Goal: Task Accomplishment & Management: Manage account settings

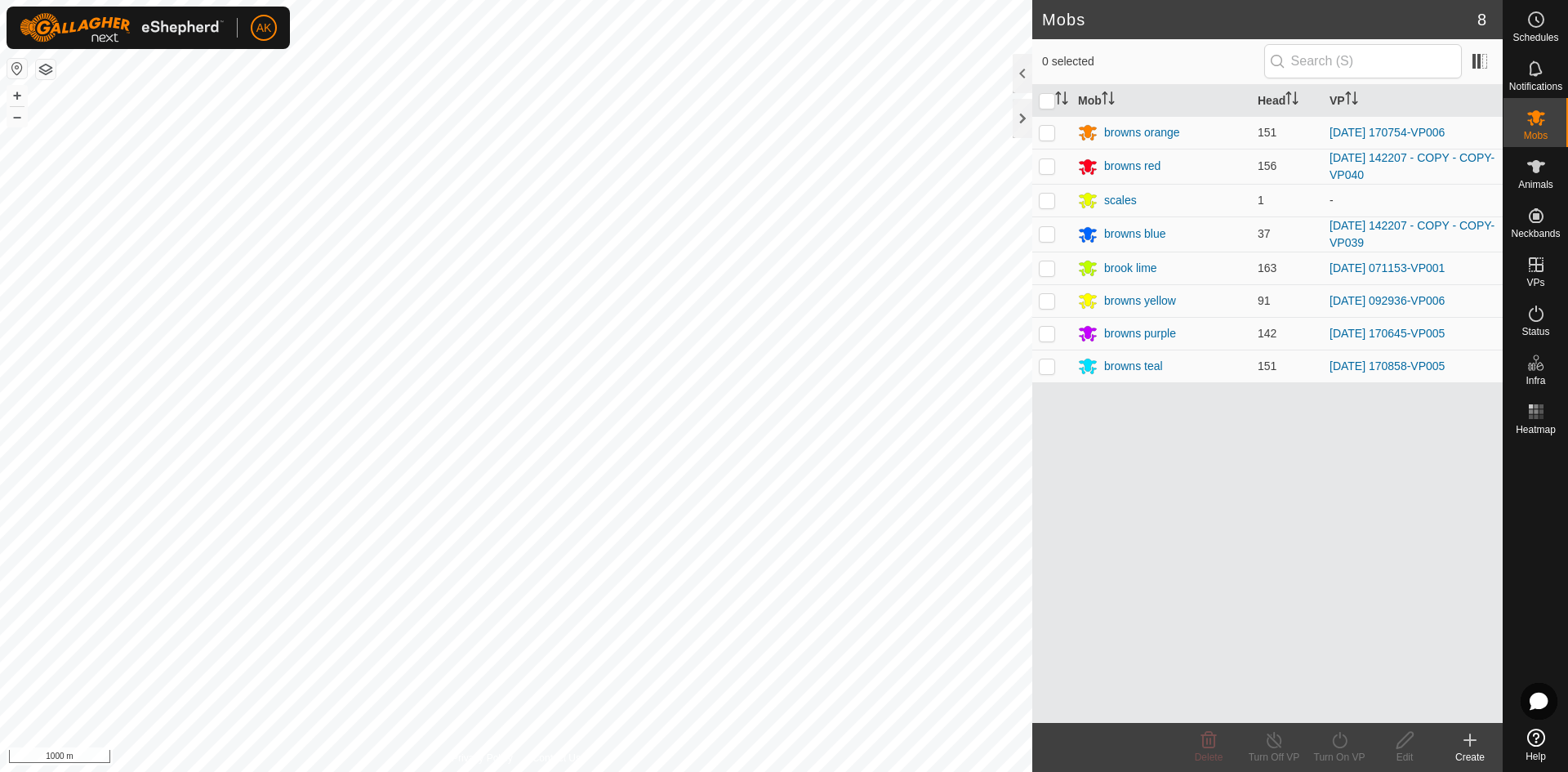
click at [507, 0] on html "AK Schedules Notifications Mobs Animals Neckbands VPs Status Infra Heatmap Help…" at bounding box center [784, 386] width 1568 height 772
click at [1036, 456] on div "Mobs 8 0 selected Mob Head VP browns orange 151 [DATE] 170754-VP006 browns red …" at bounding box center [751, 386] width 1502 height 772
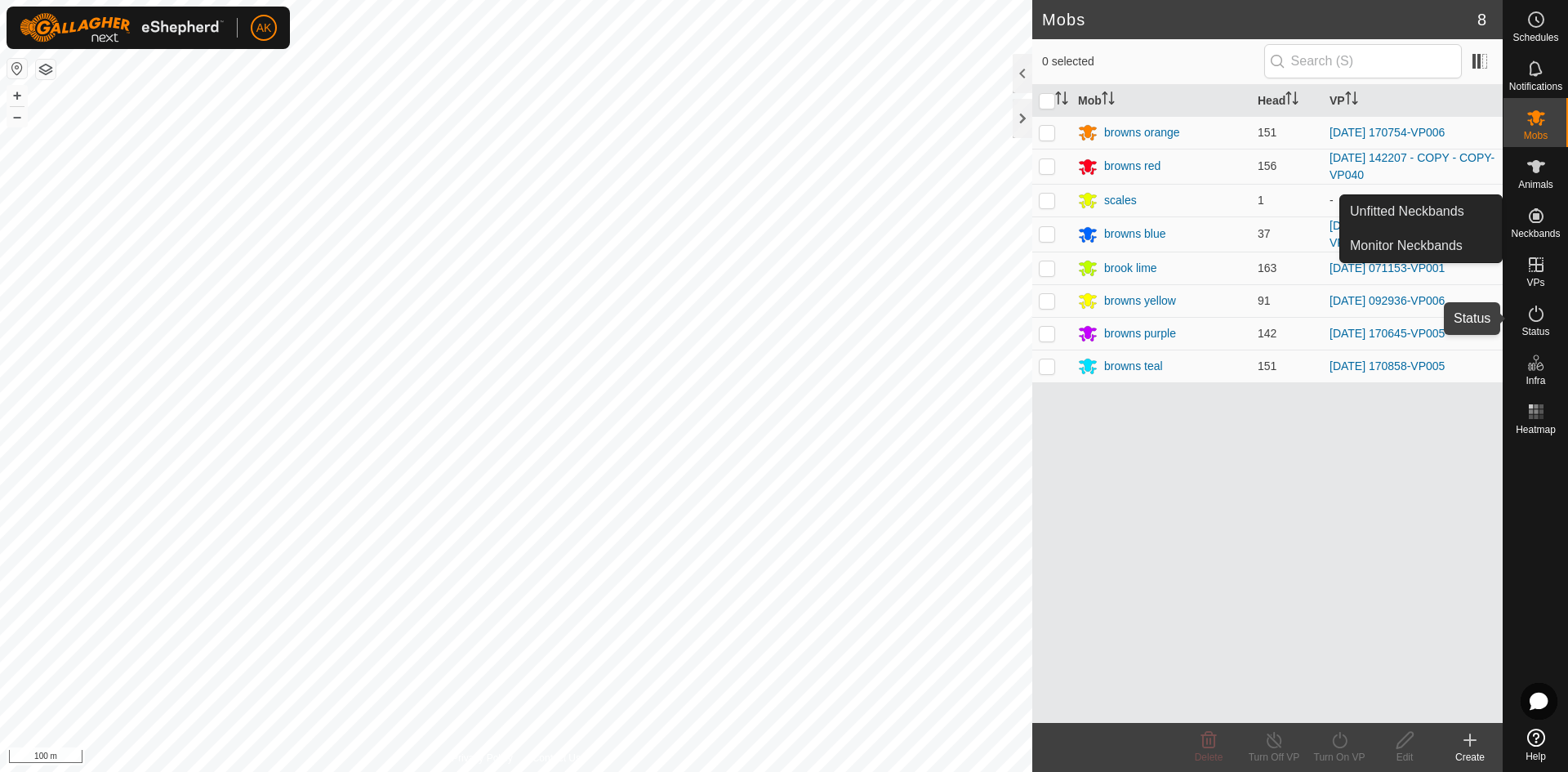
click at [1530, 317] on icon at bounding box center [1536, 313] width 20 height 20
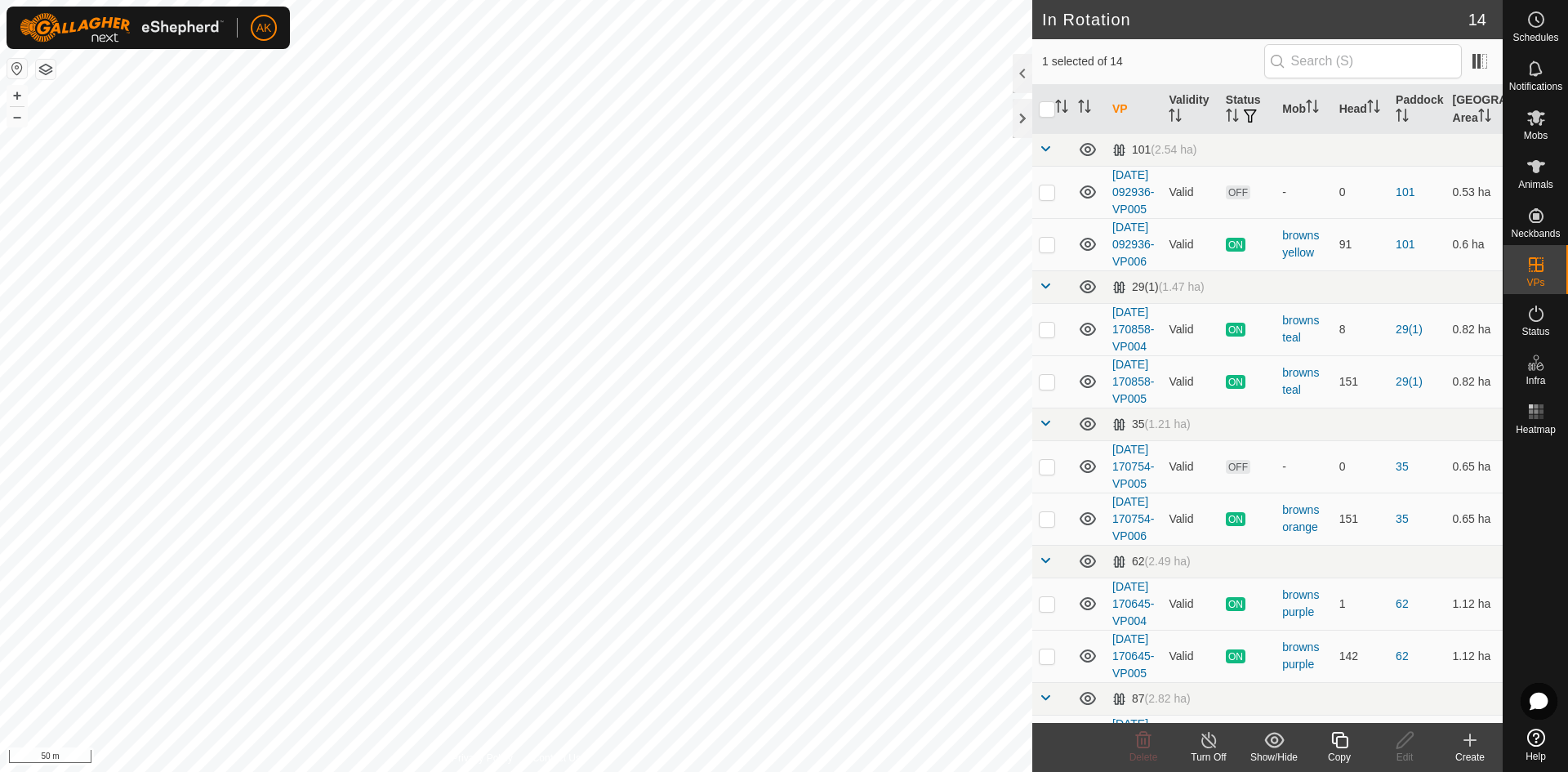
click at [1333, 740] on icon at bounding box center [1339, 740] width 20 height 20
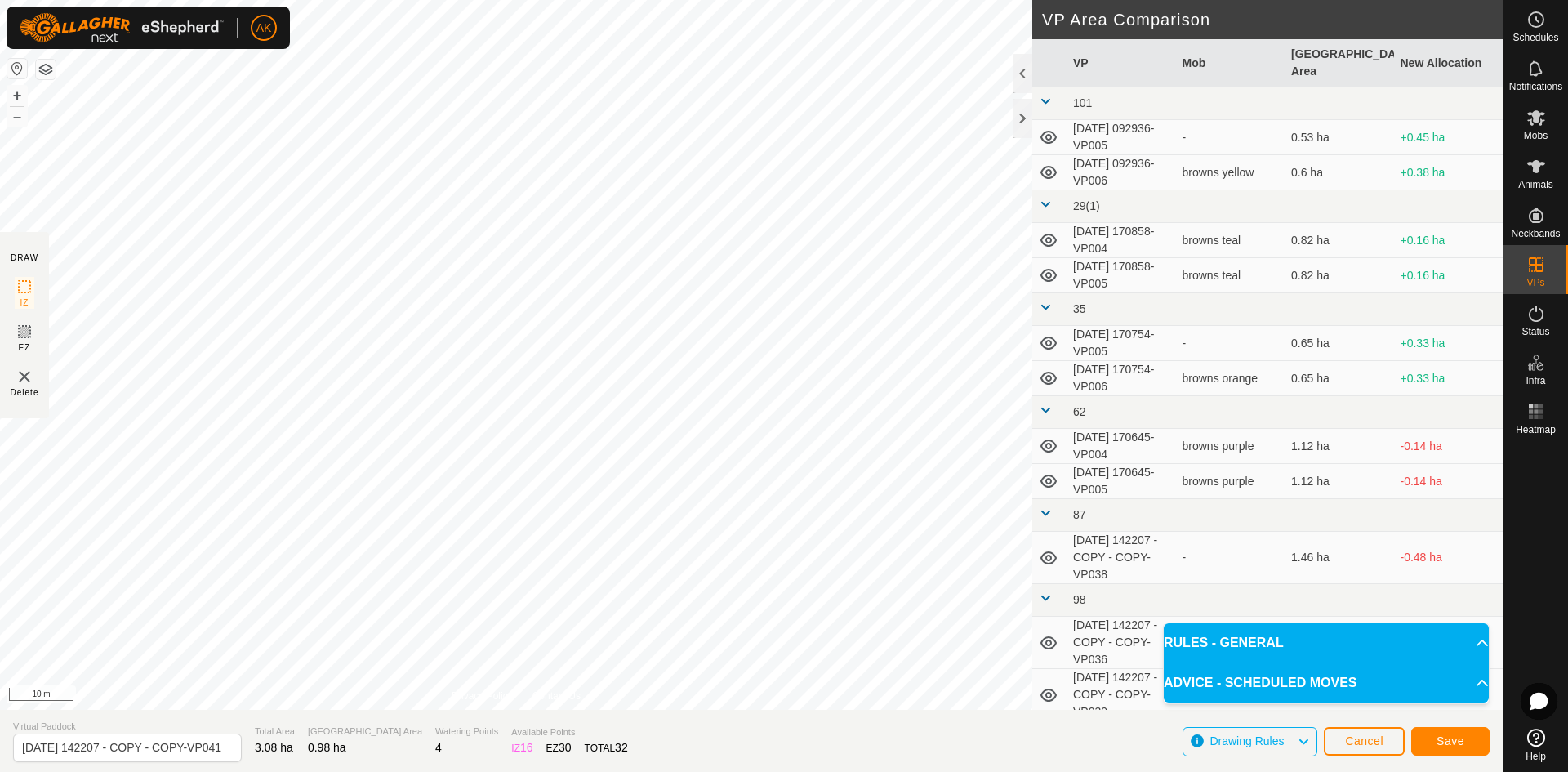
click at [537, 771] on html "AK Schedules Notifications Mobs Animals Neckbands VPs Status Infra Heatmap Help…" at bounding box center [784, 386] width 1568 height 772
click at [1463, 744] on span "Save" at bounding box center [1450, 741] width 28 height 13
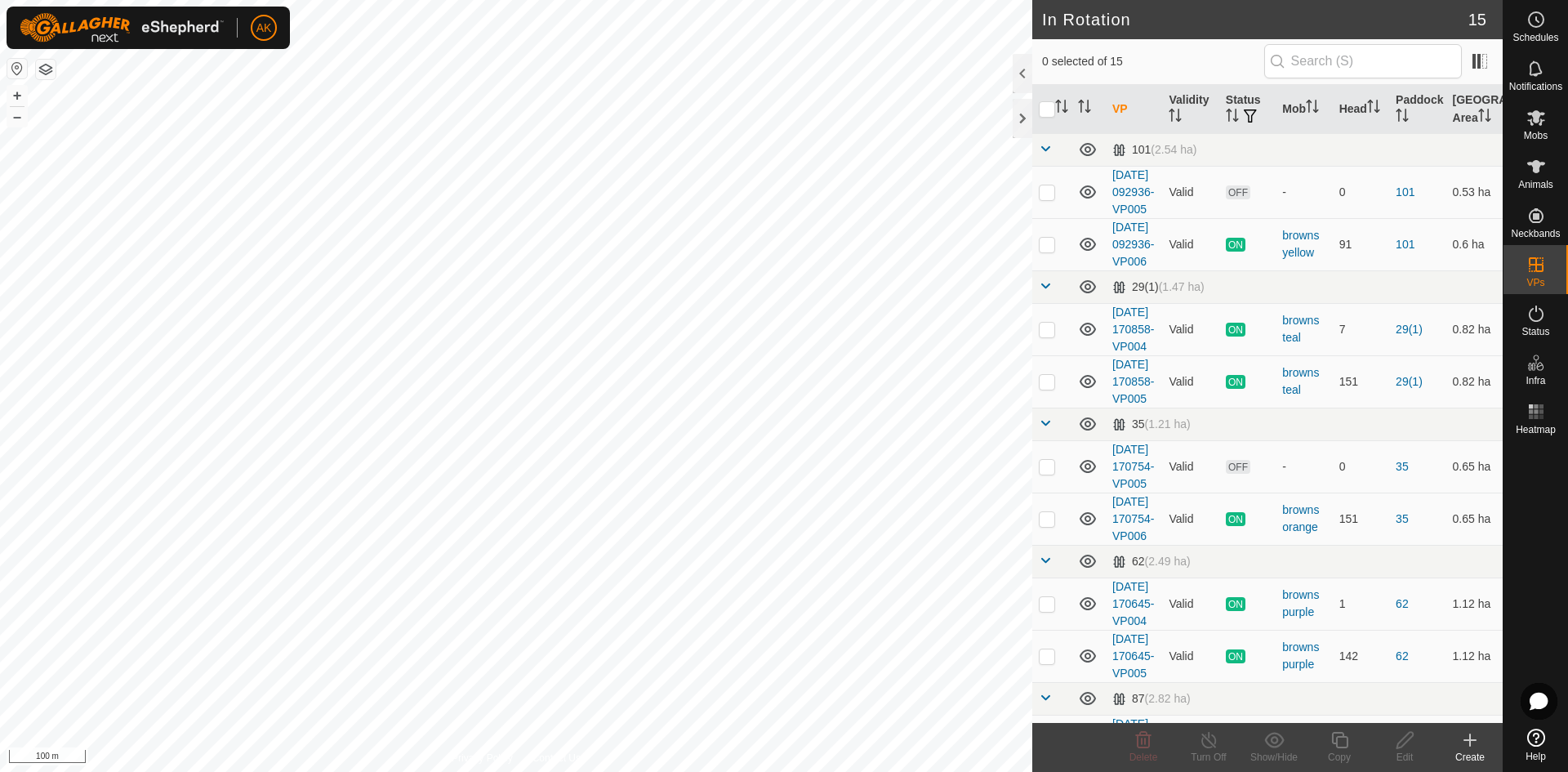
checkbox input "true"
checkbox input "false"
click at [1143, 737] on icon at bounding box center [1143, 740] width 20 height 20
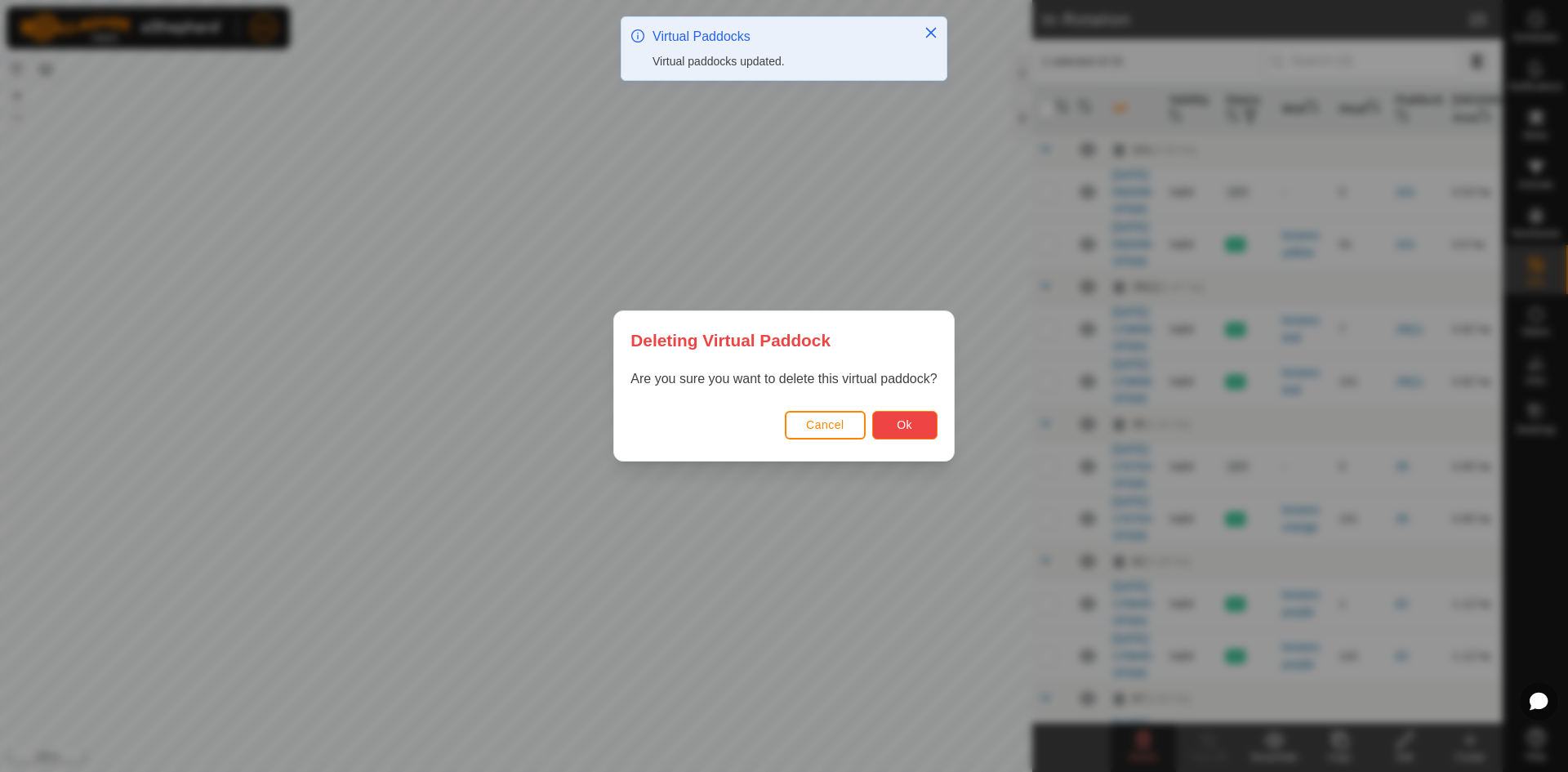
click at [906, 422] on span "Ok" at bounding box center [904, 424] width 15 height 13
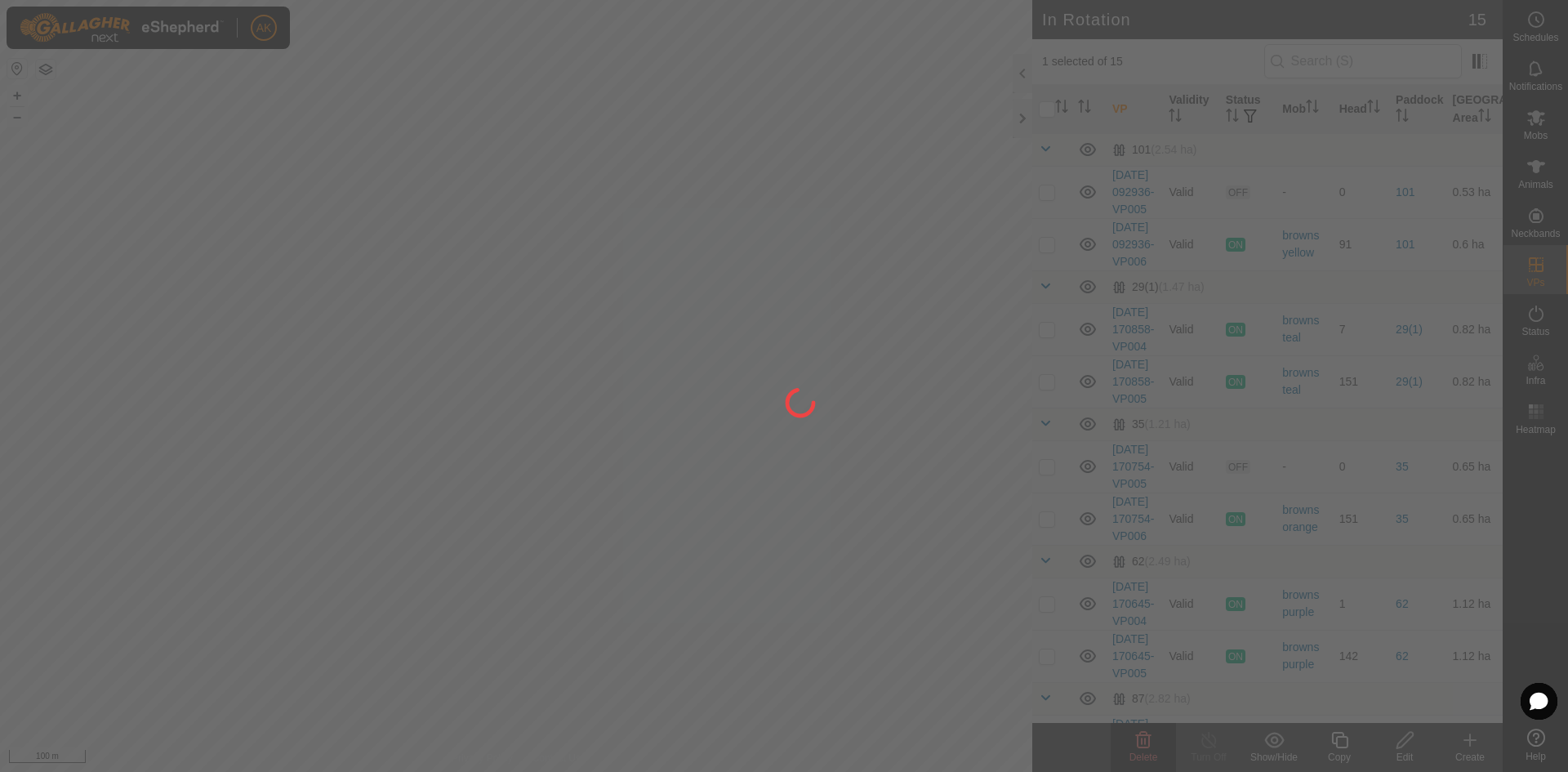
checkbox input "false"
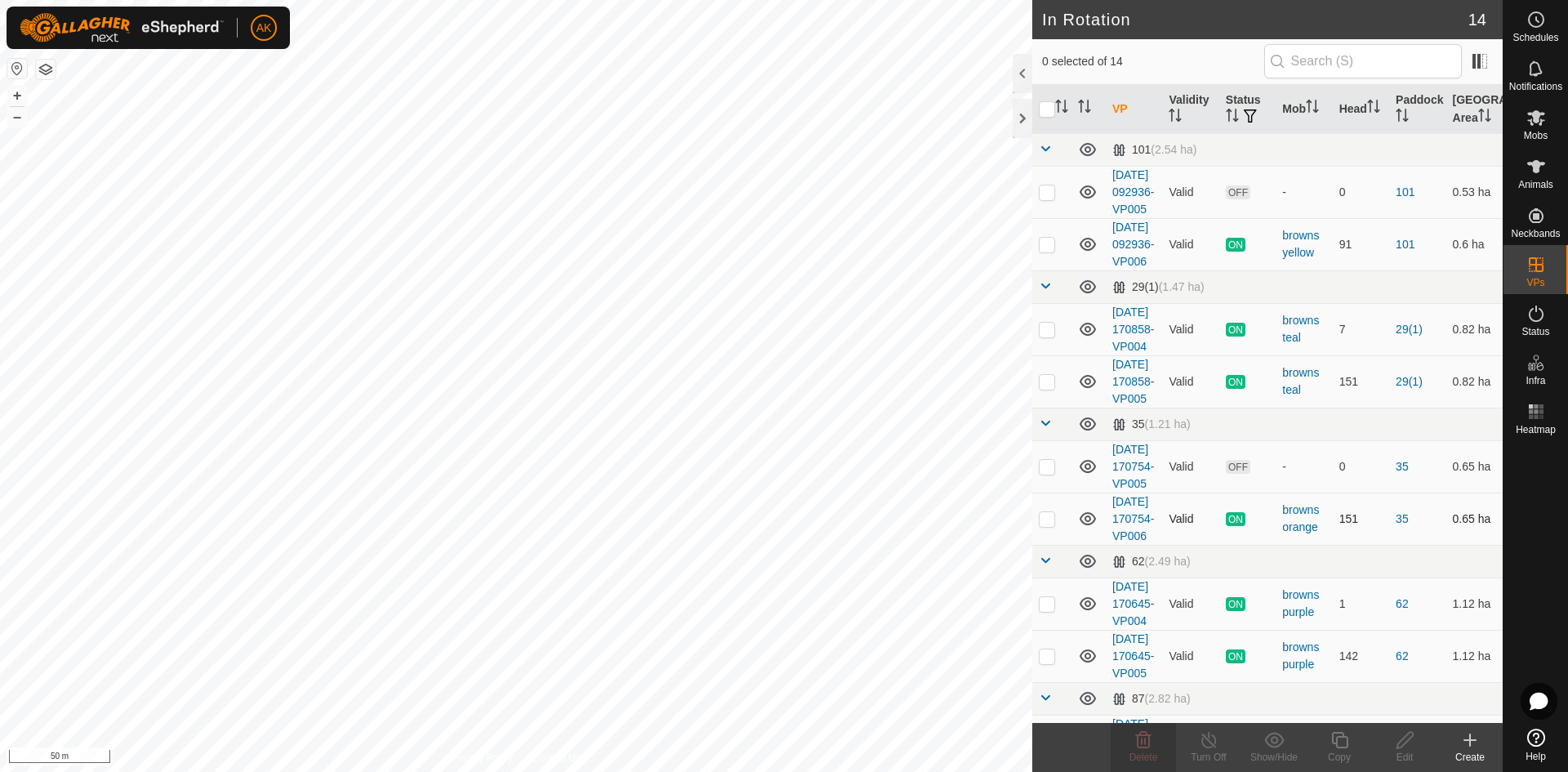
checkbox input "true"
click at [1337, 731] on icon at bounding box center [1339, 740] width 20 height 20
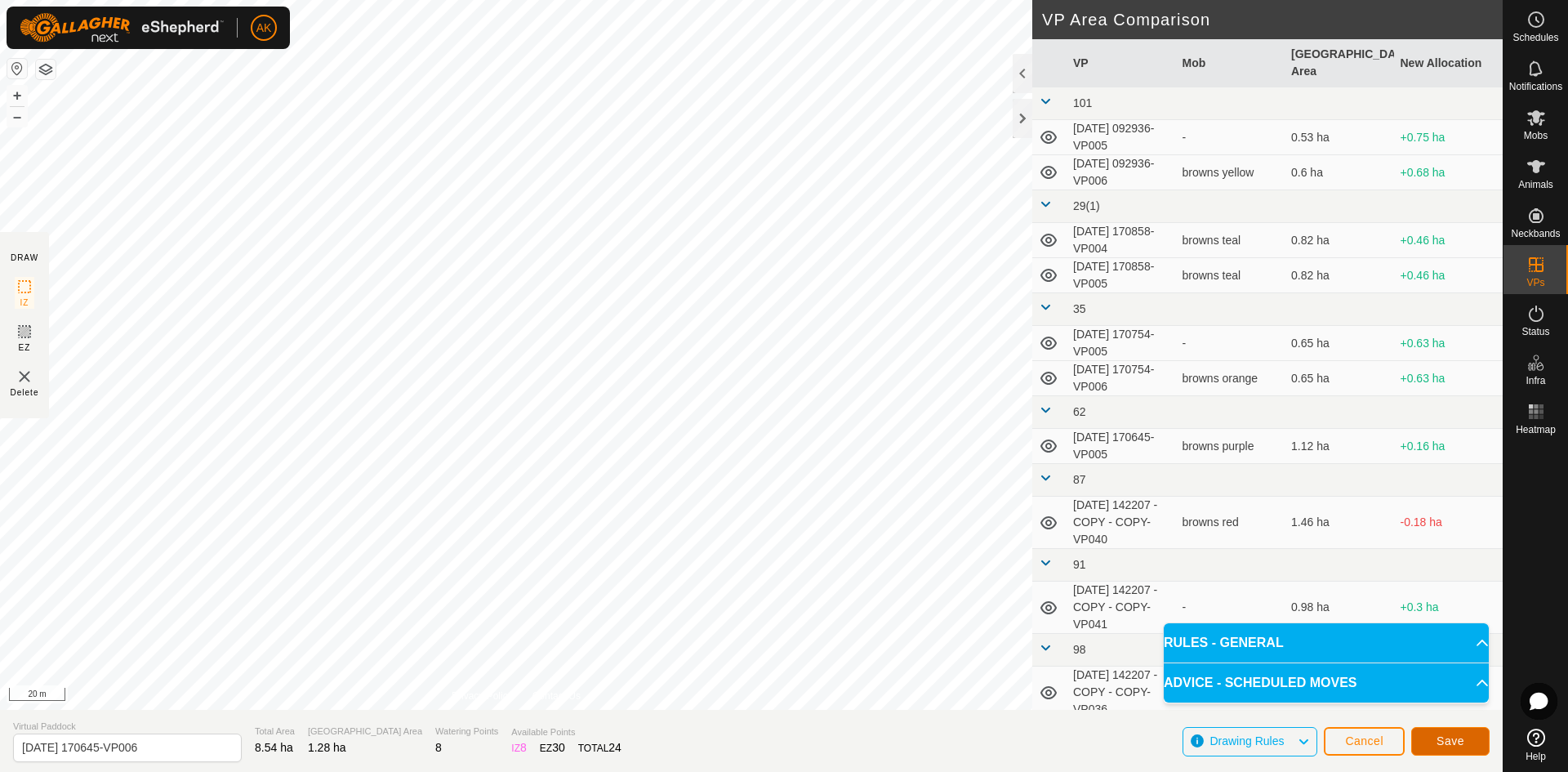
click at [1457, 735] on span "Save" at bounding box center [1450, 741] width 28 height 13
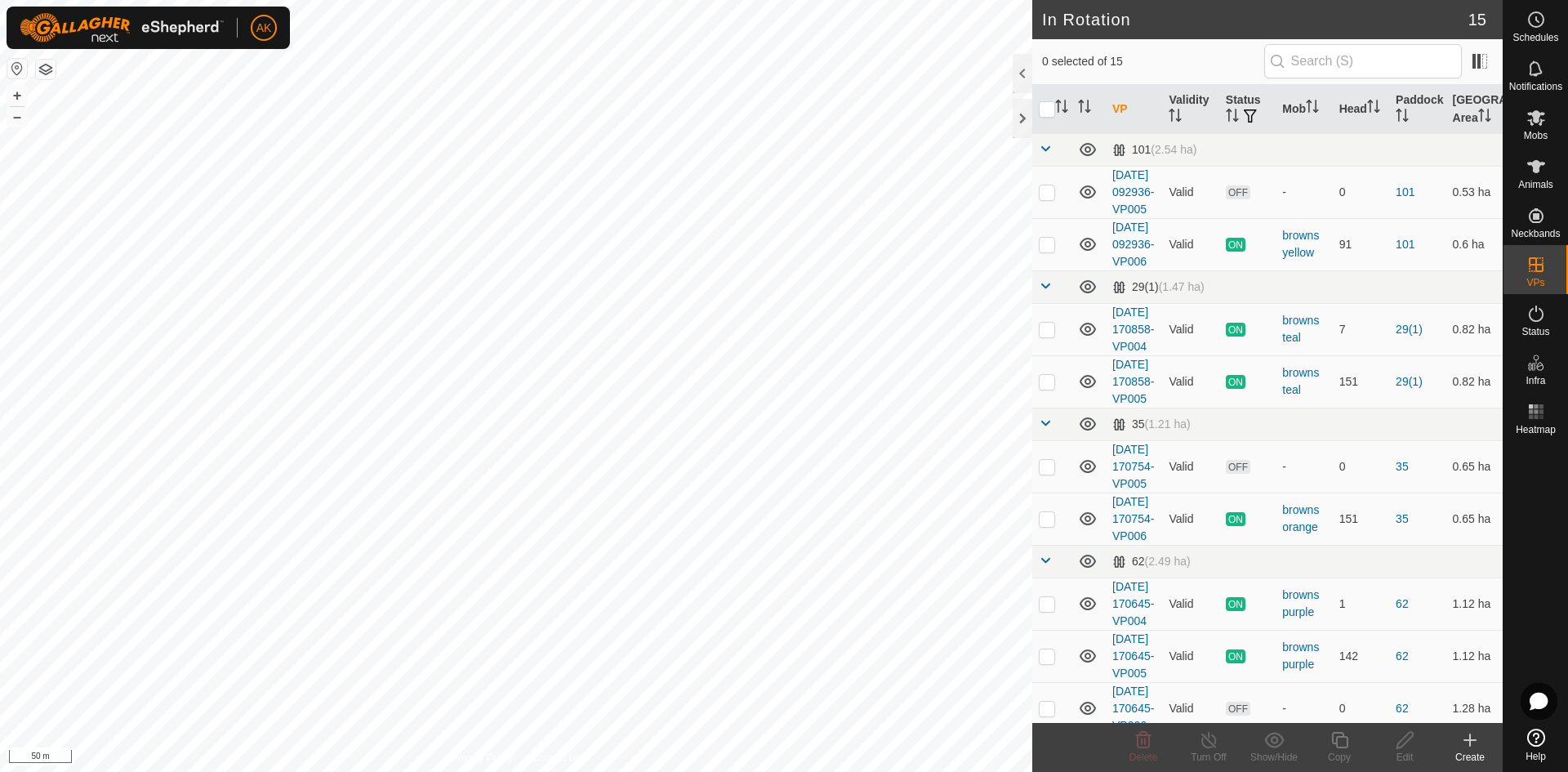
checkbox input "true"
checkbox input "false"
click at [1137, 733] on icon at bounding box center [1143, 740] width 20 height 20
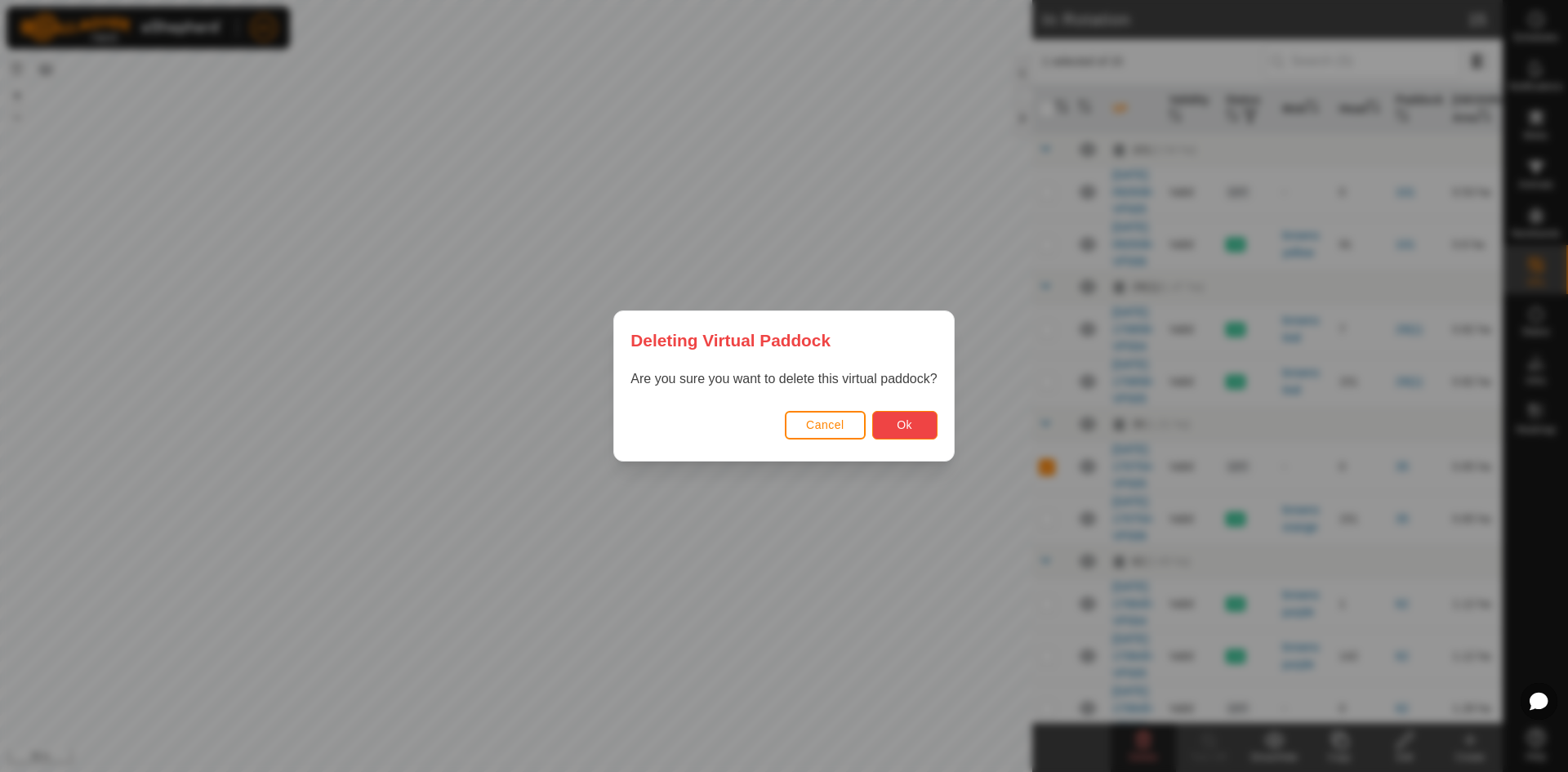
click at [920, 420] on button "Ok" at bounding box center [904, 426] width 66 height 29
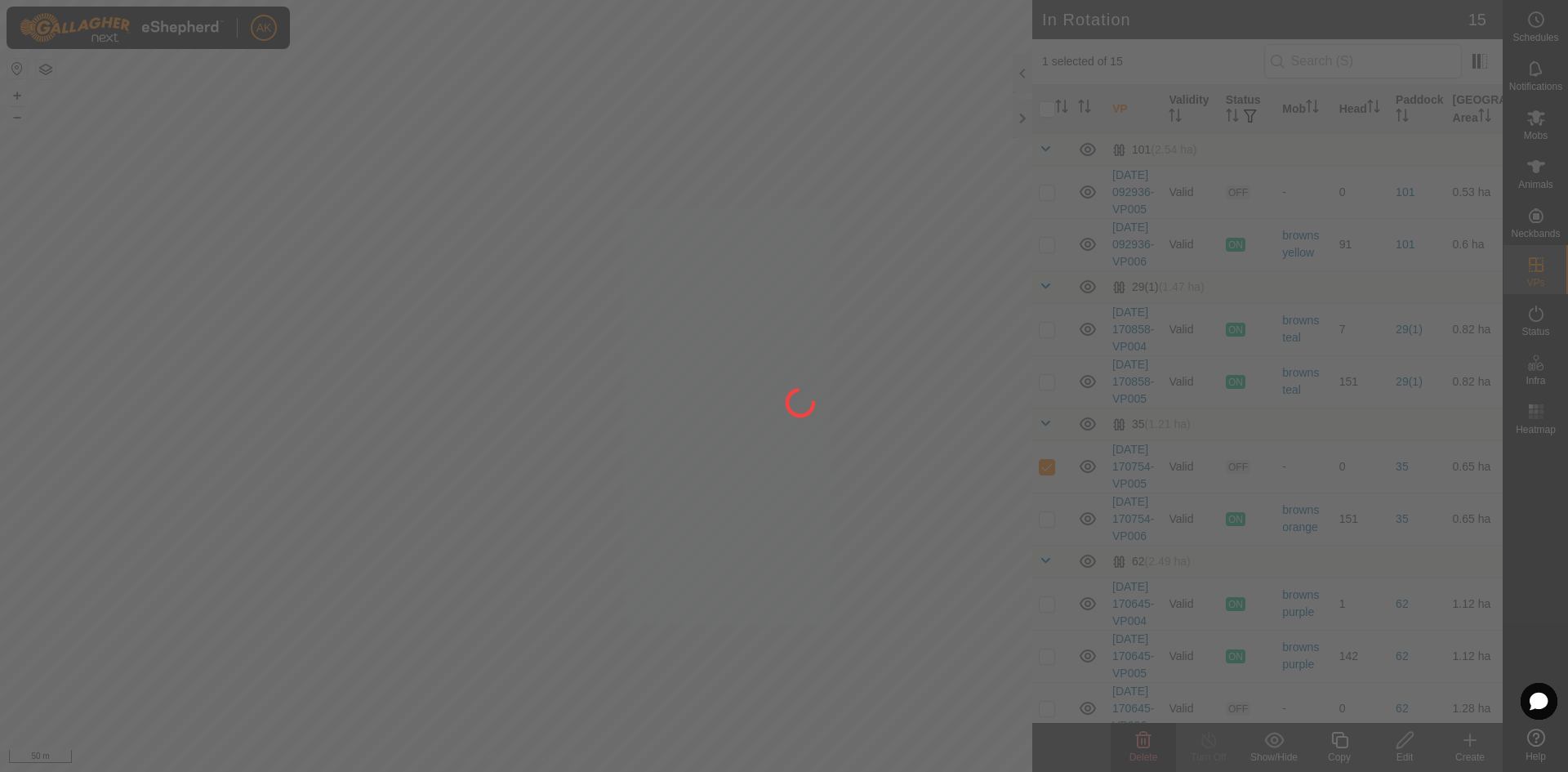
checkbox input "false"
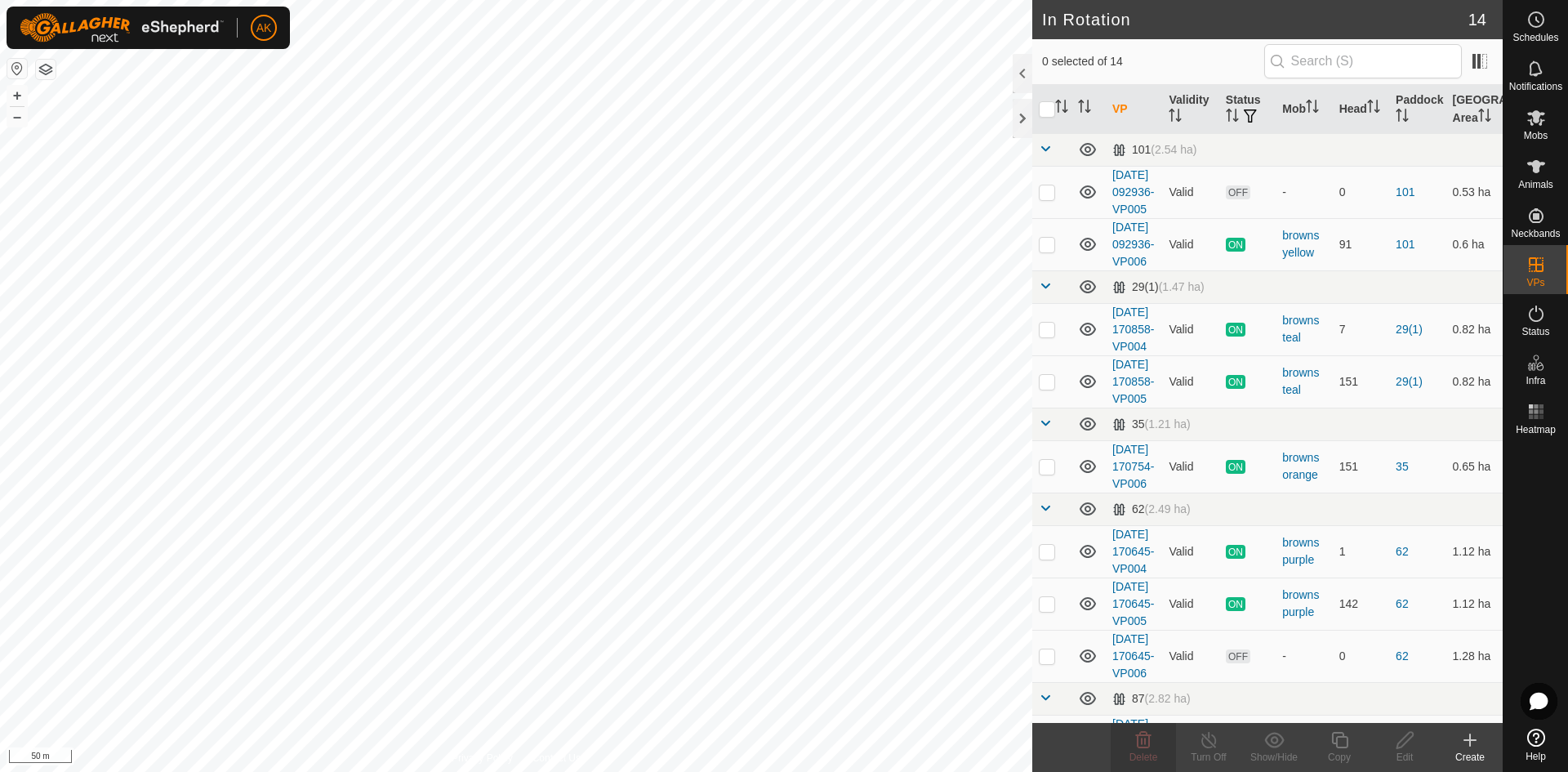
checkbox input "true"
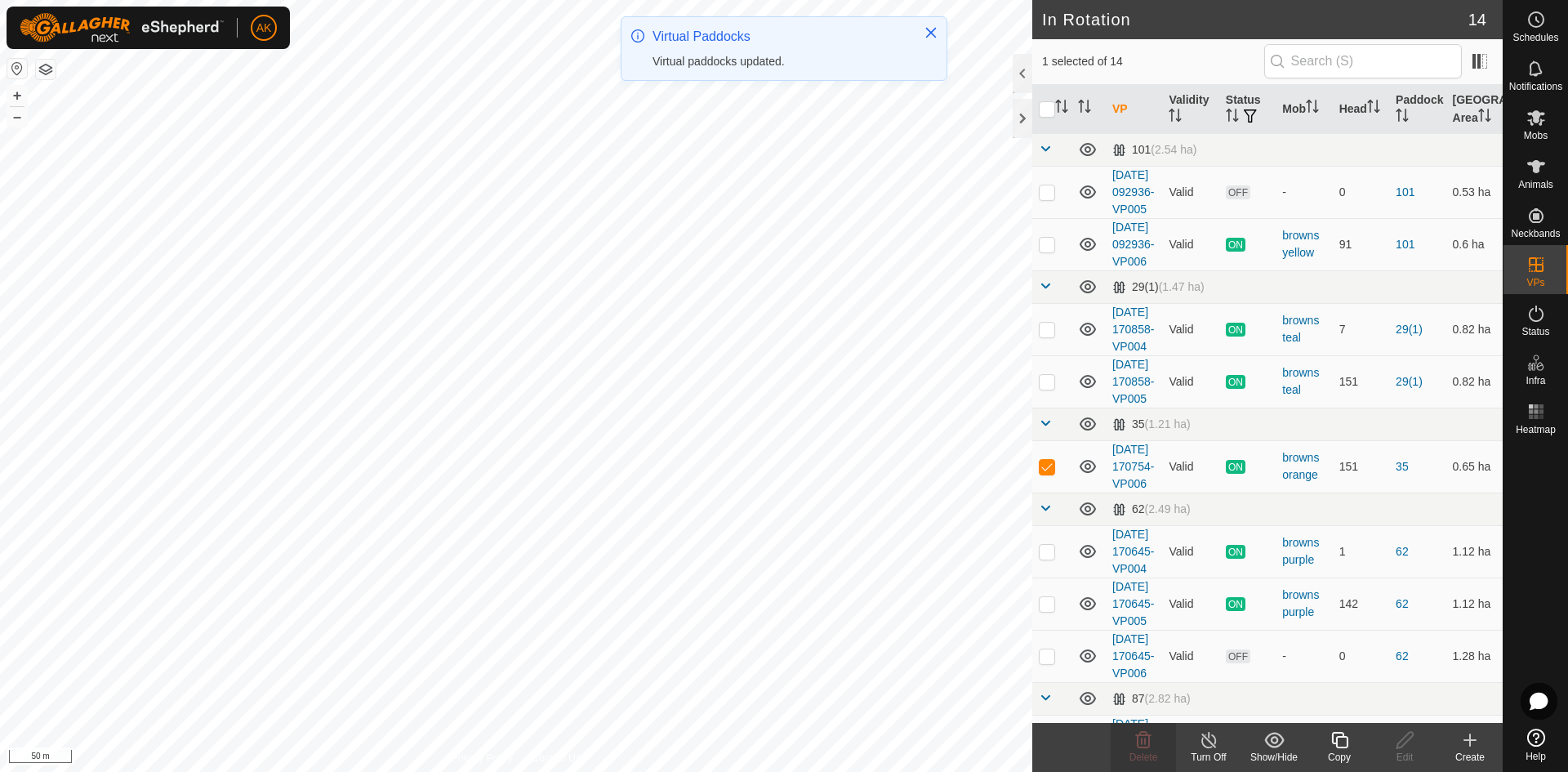
click at [1343, 742] on icon at bounding box center [1339, 740] width 20 height 20
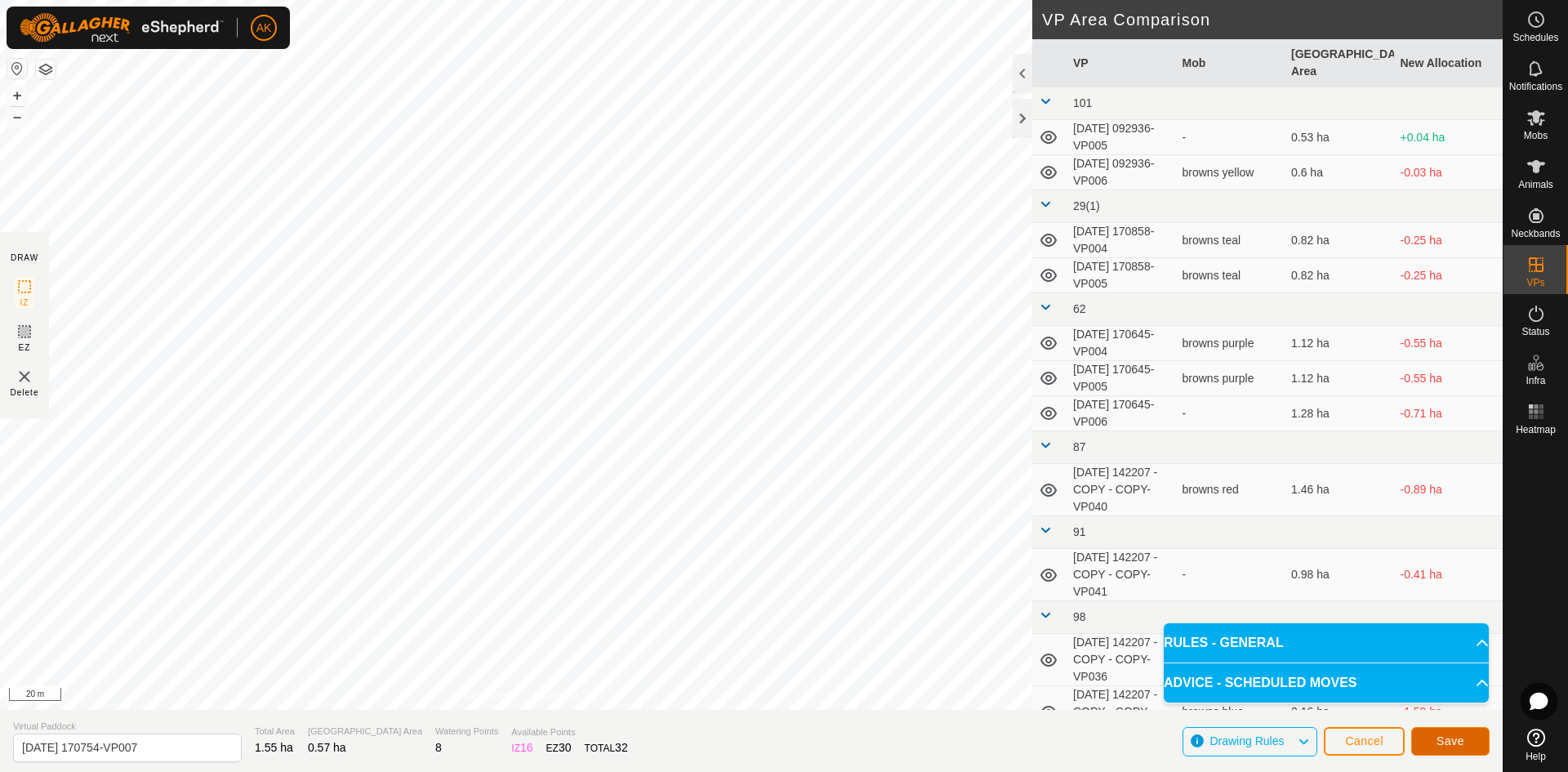
click at [1445, 749] on button "Save" at bounding box center [1450, 741] width 78 height 29
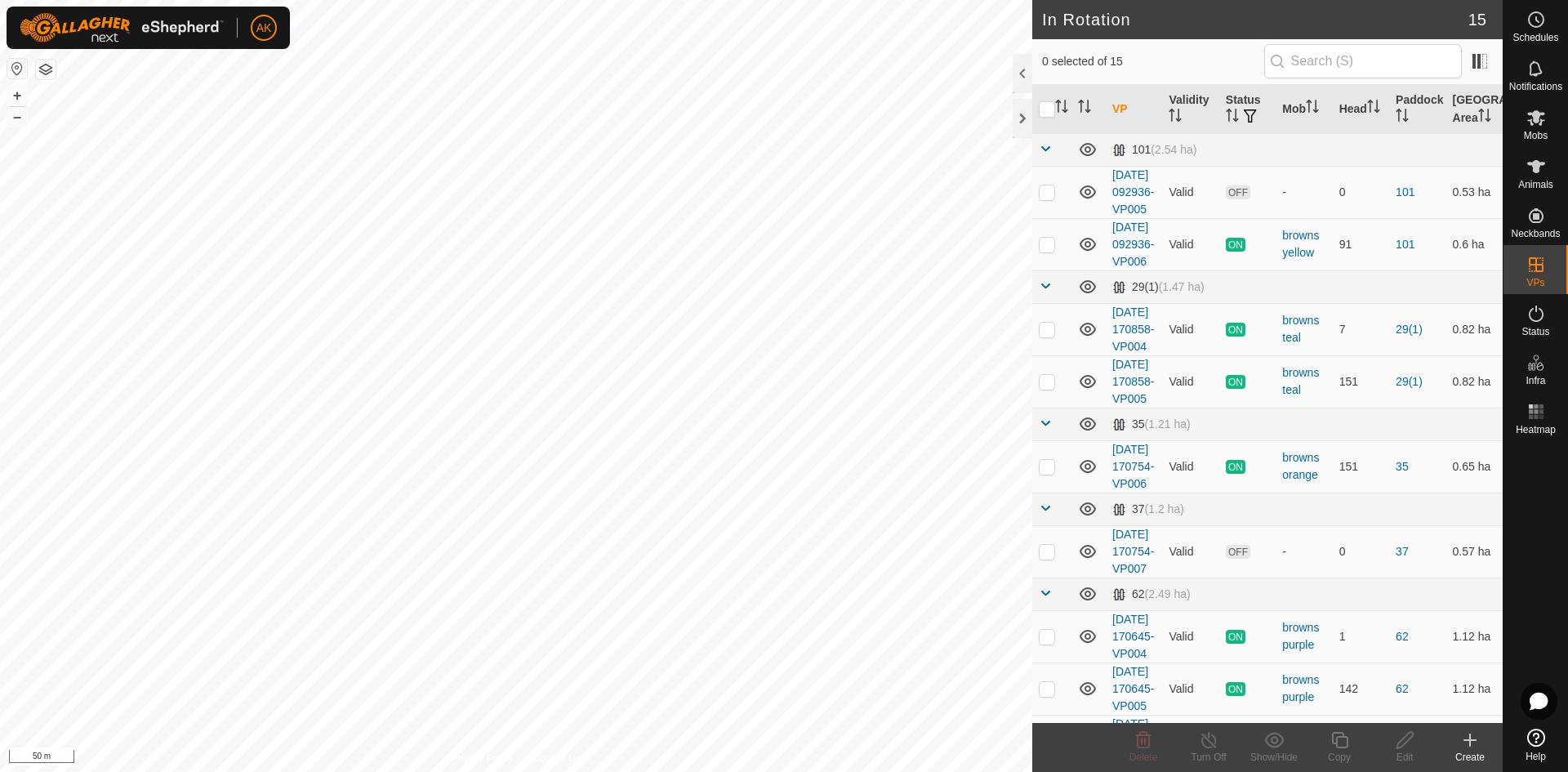
checkbox input "true"
click at [1334, 742] on icon at bounding box center [1338, 740] width 16 height 16
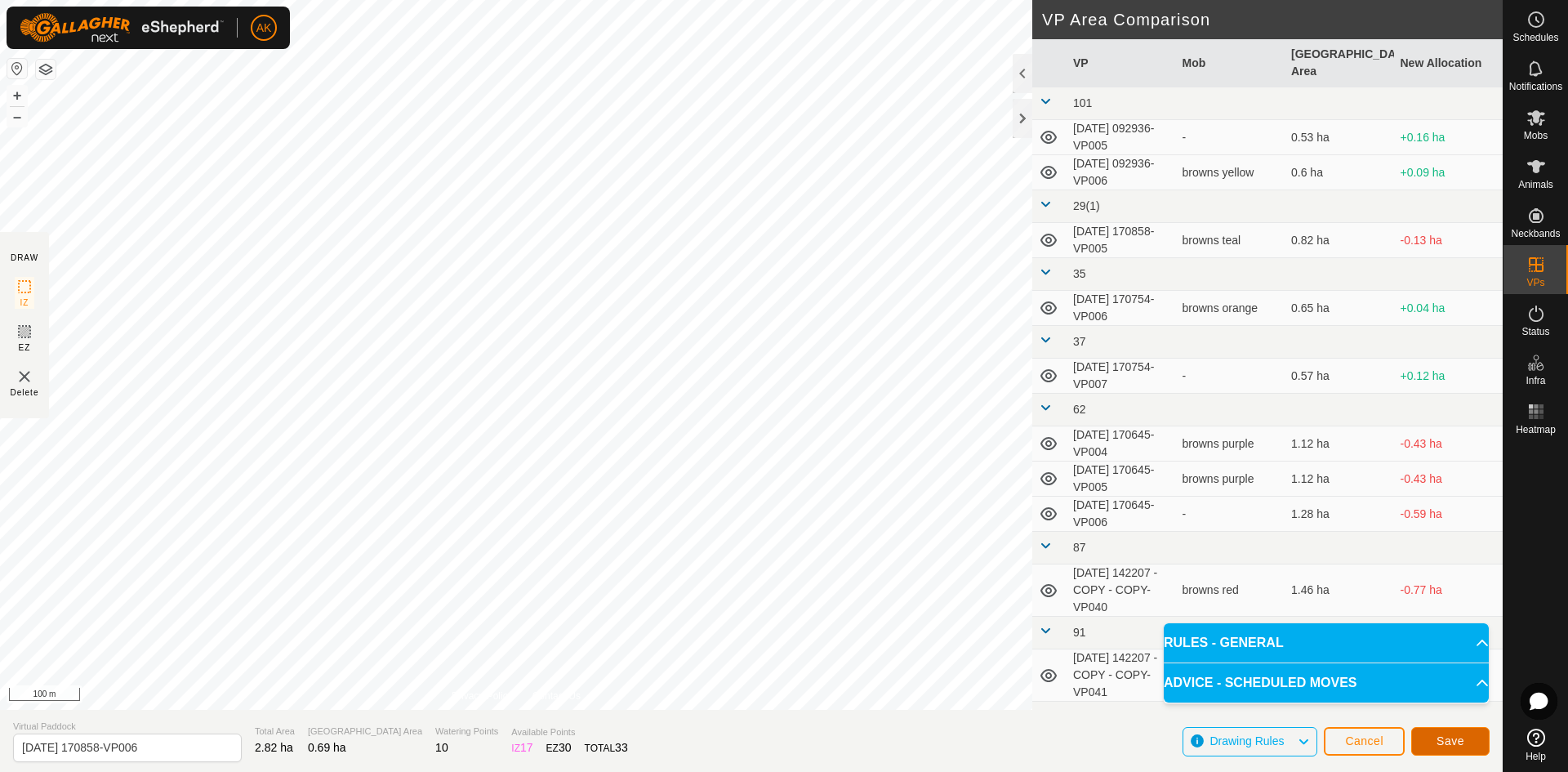
click at [1446, 733] on button "Save" at bounding box center [1450, 741] width 78 height 29
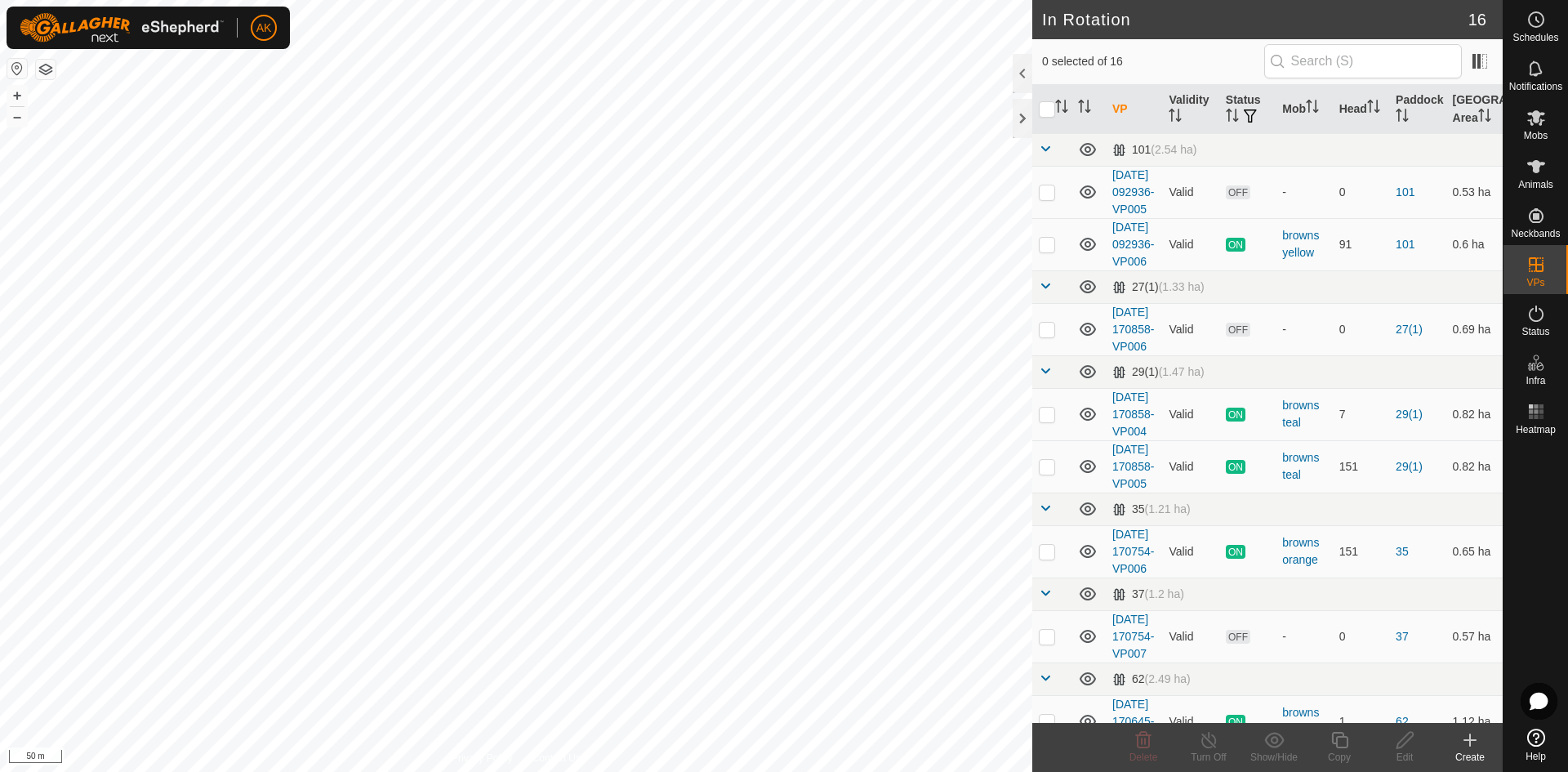
click at [1474, 740] on icon at bounding box center [1469, 740] width 11 height 0
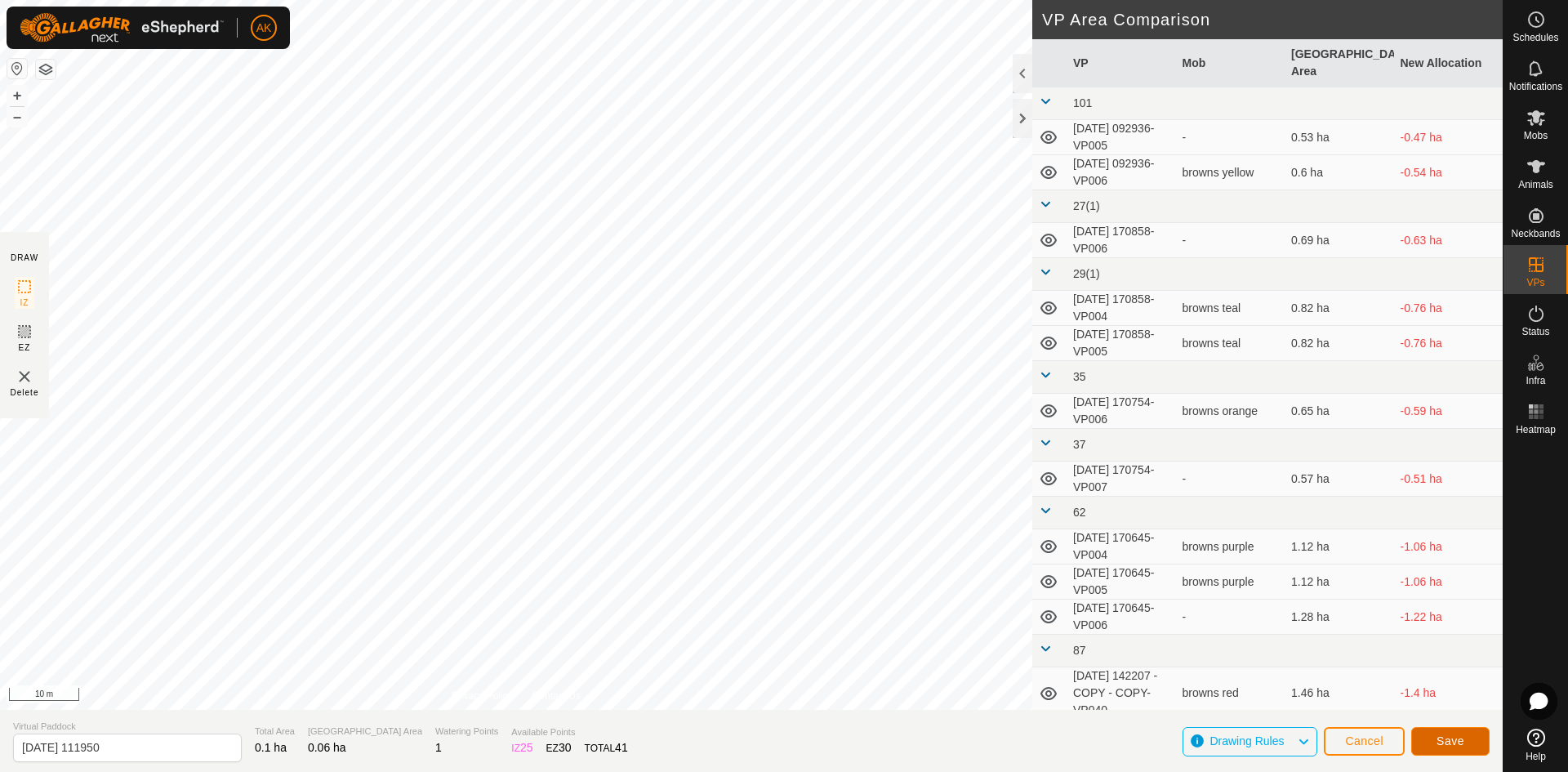
click at [1445, 747] on button "Save" at bounding box center [1450, 741] width 78 height 29
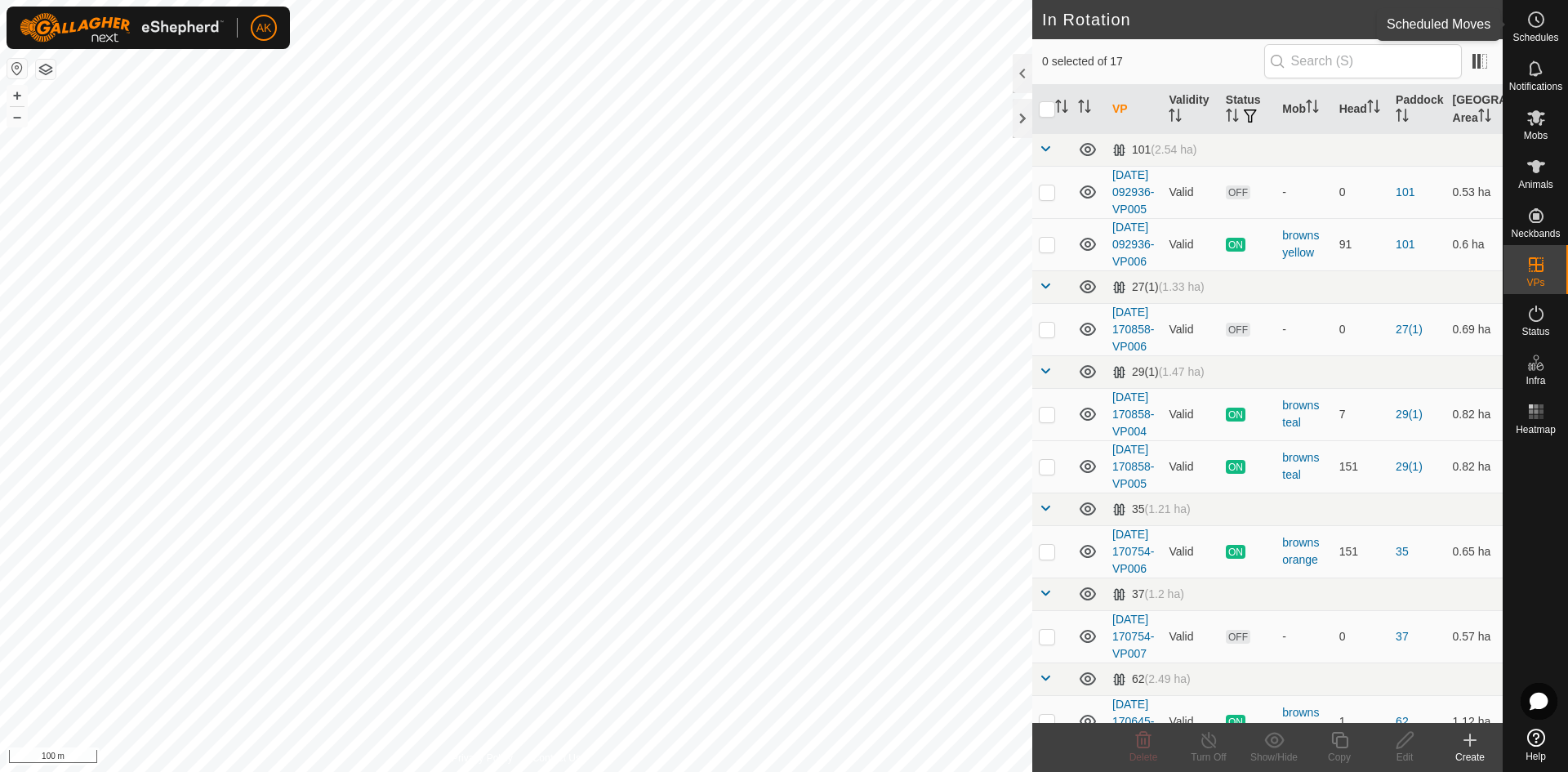
click at [1534, 14] on icon at bounding box center [1536, 20] width 20 height 20
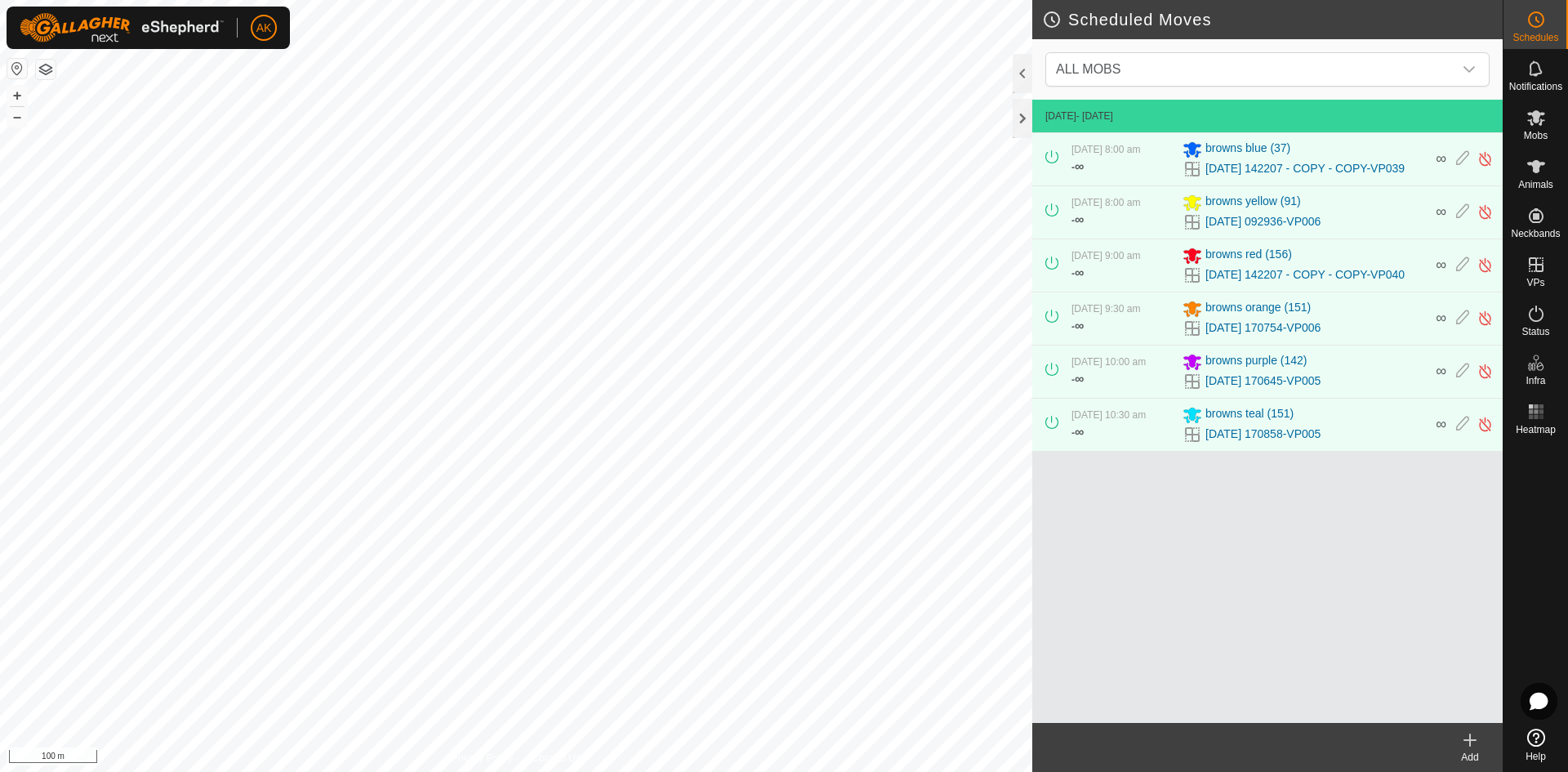
click at [1473, 740] on icon at bounding box center [1469, 740] width 11 height 0
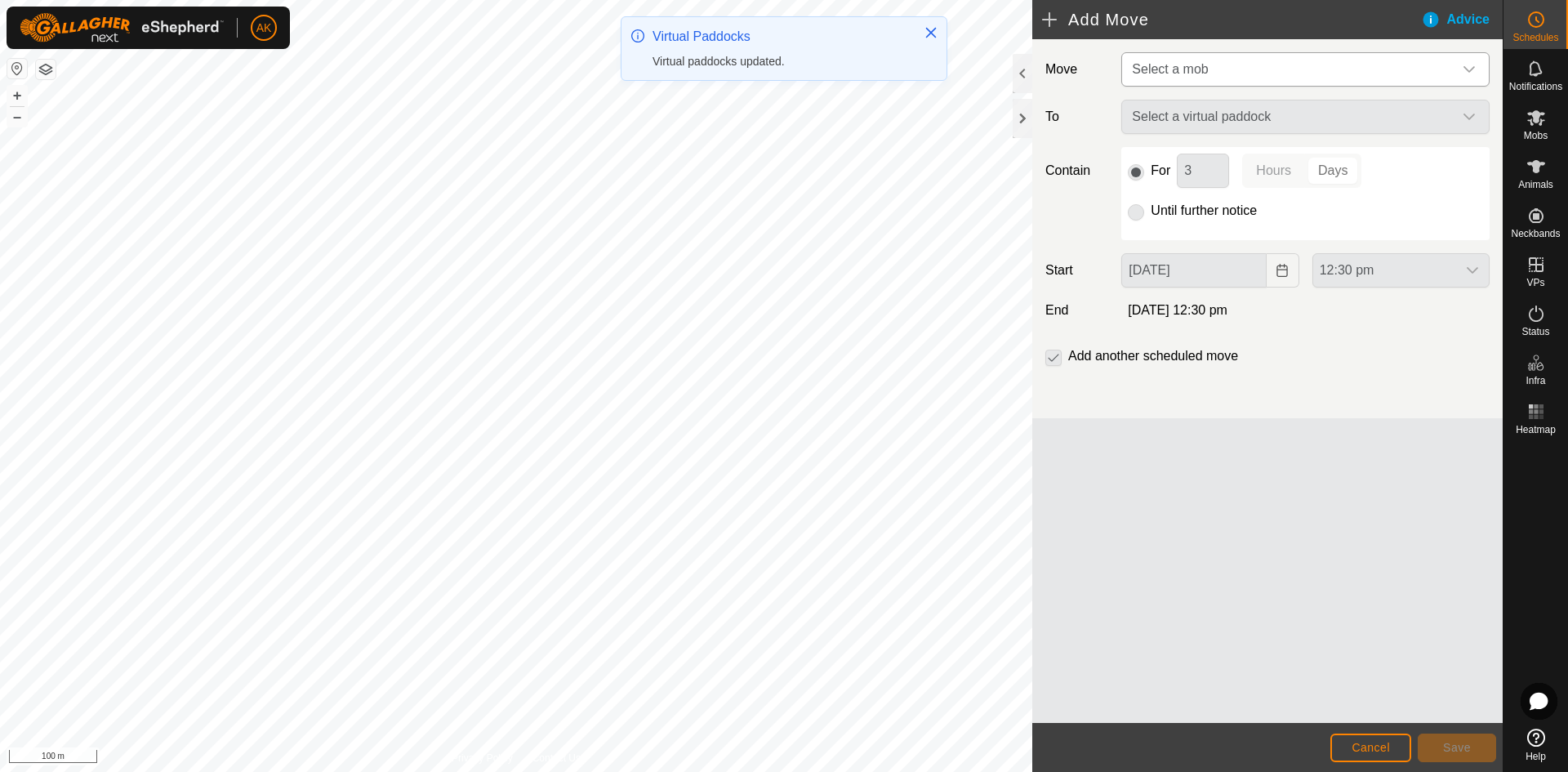
click at [1199, 71] on span "Select a mob" at bounding box center [1169, 69] width 76 height 14
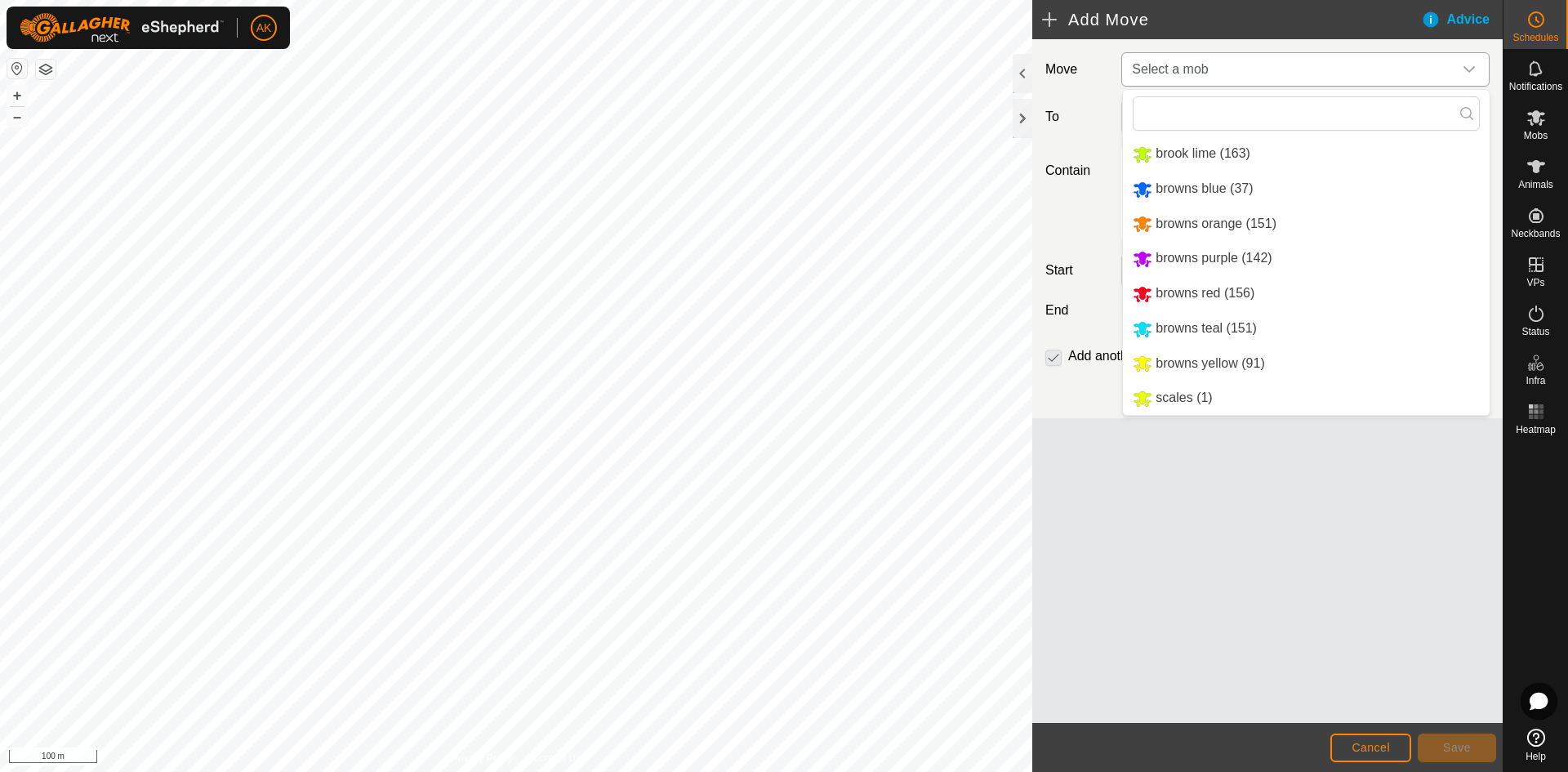
click at [1169, 292] on li "browns red (156)" at bounding box center [1306, 293] width 367 height 33
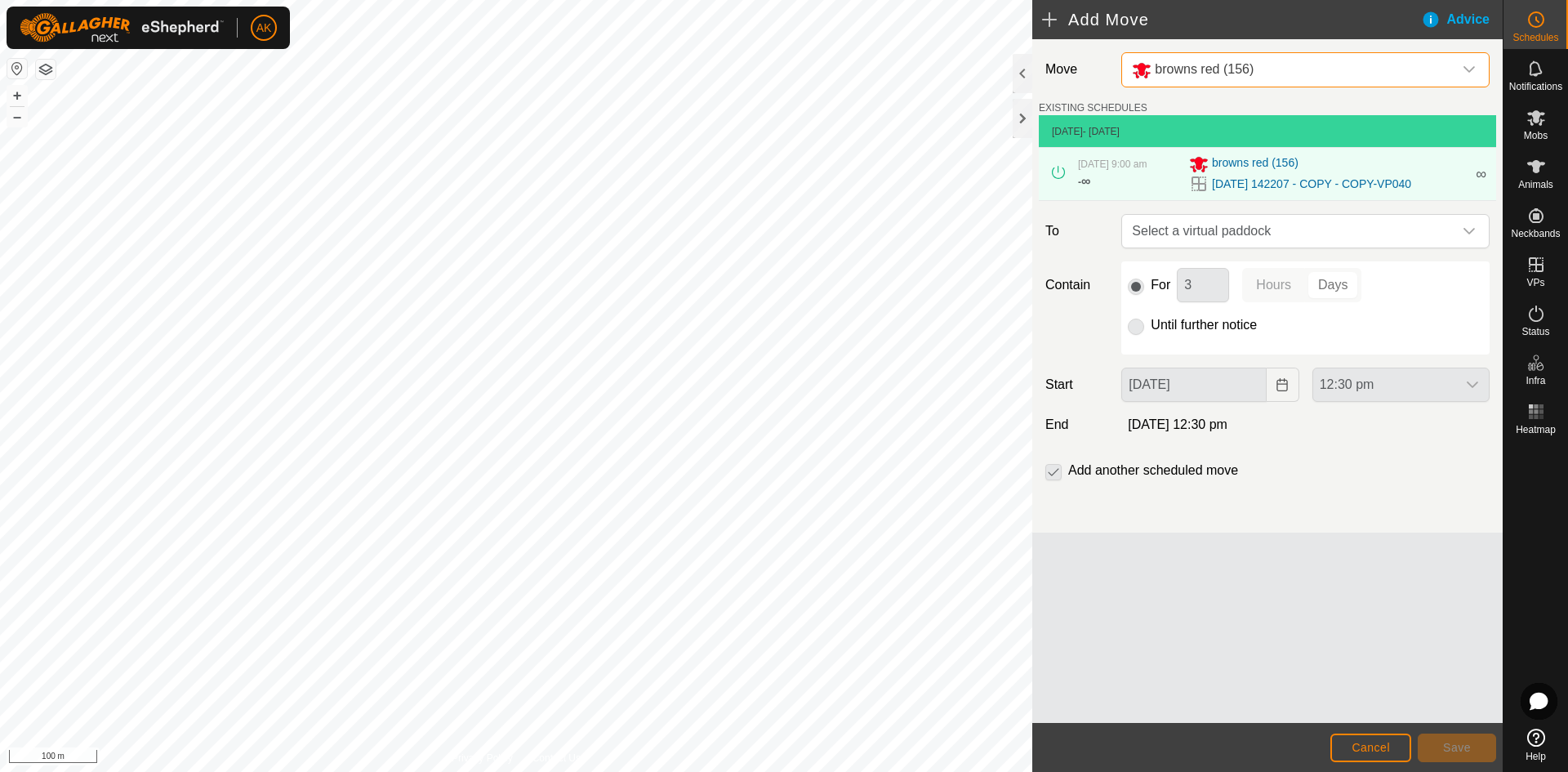
click at [1138, 326] on p-radiobutton at bounding box center [1135, 324] width 16 height 20
click at [1163, 235] on span "Select a virtual paddock" at bounding box center [1288, 231] width 328 height 32
click at [1192, 278] on input "text" at bounding box center [1305, 274] width 347 height 34
click at [1537, 123] on icon at bounding box center [1536, 117] width 20 height 20
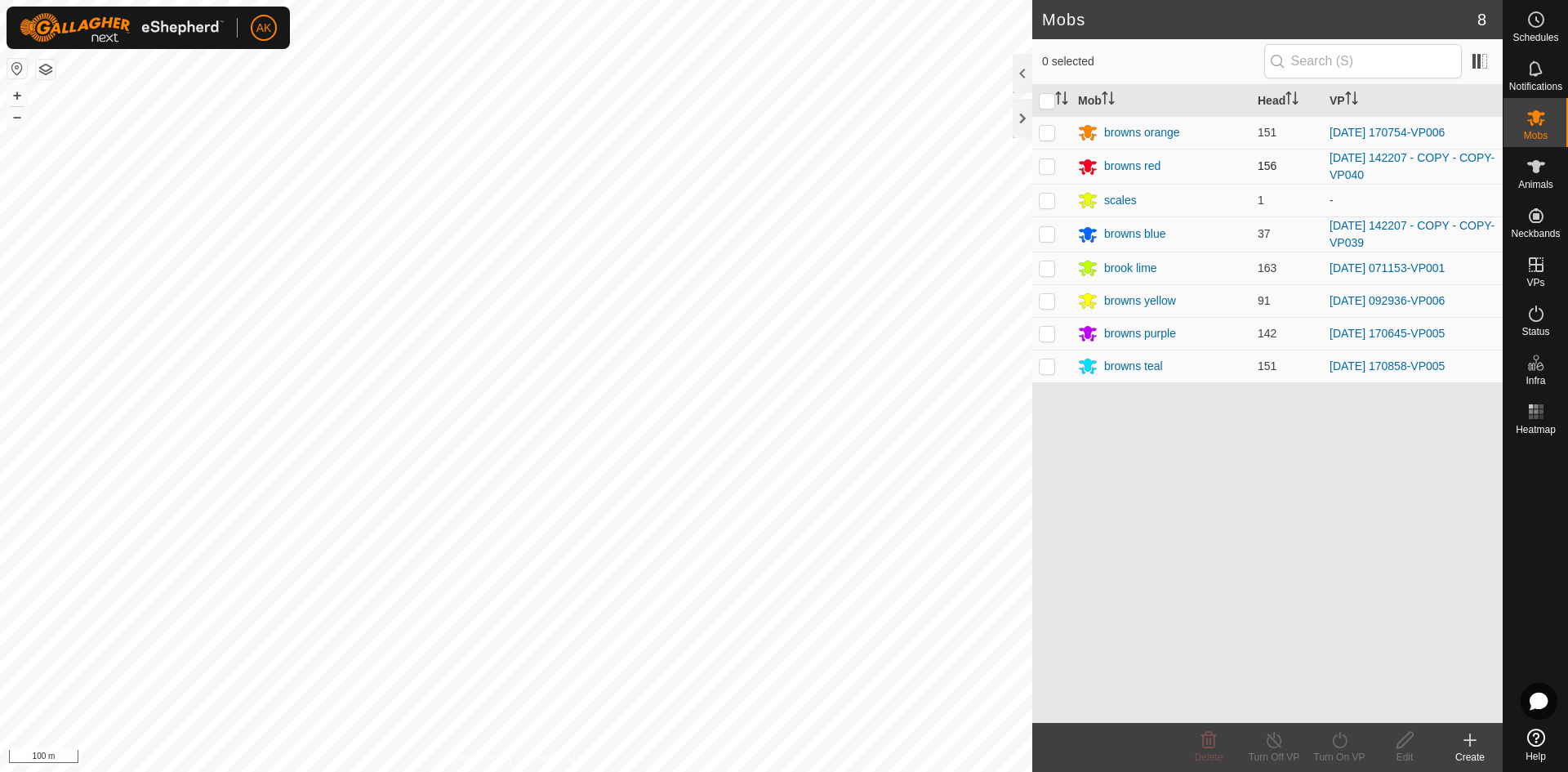
click at [1050, 168] on p-checkbox at bounding box center [1046, 165] width 16 height 13
checkbox input "true"
click at [1340, 738] on icon at bounding box center [1338, 740] width 14 height 16
click at [1329, 706] on link "Now" at bounding box center [1388, 704] width 162 height 32
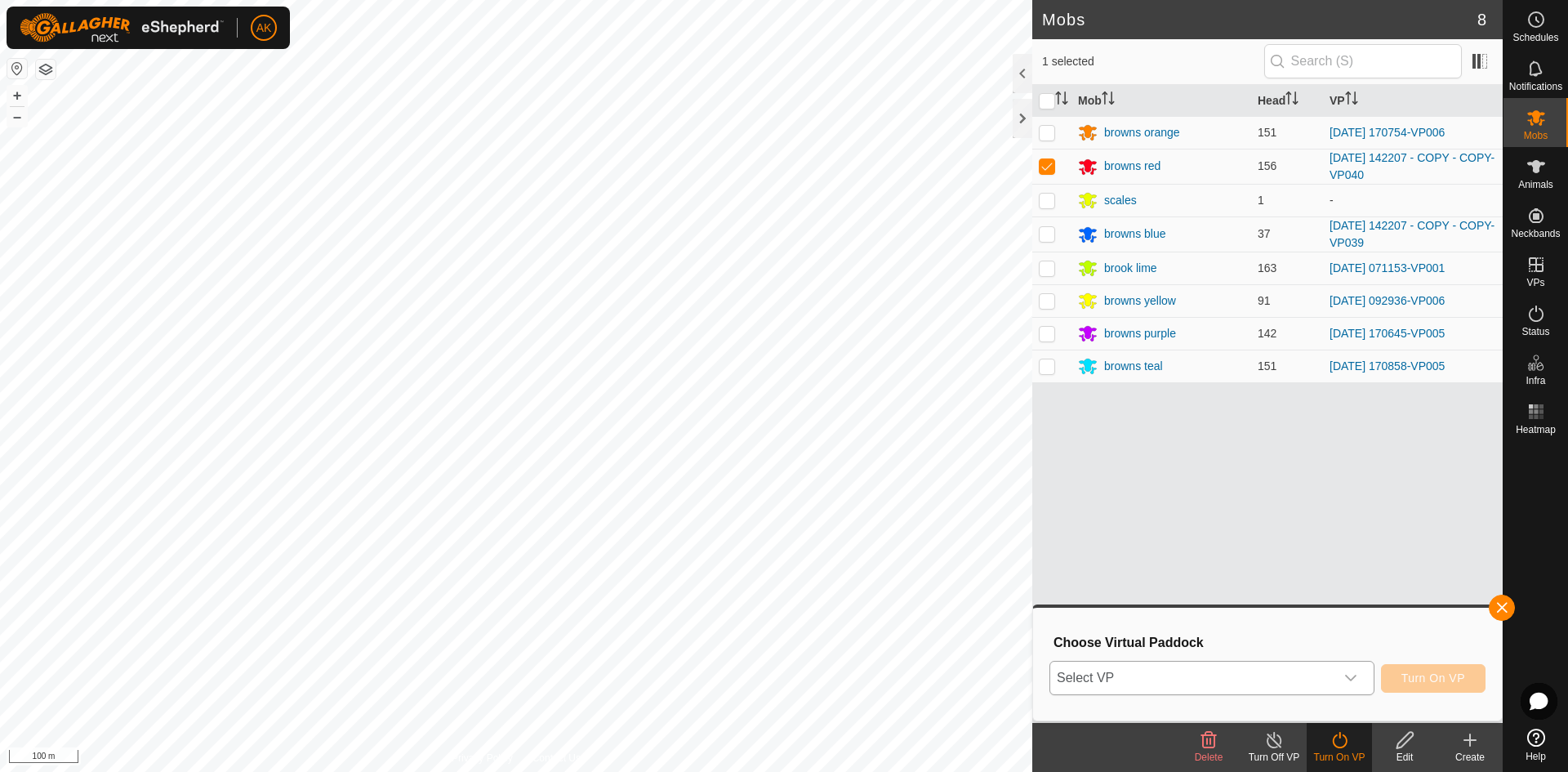
click at [1258, 677] on span "Select VP" at bounding box center [1192, 678] width 284 height 32
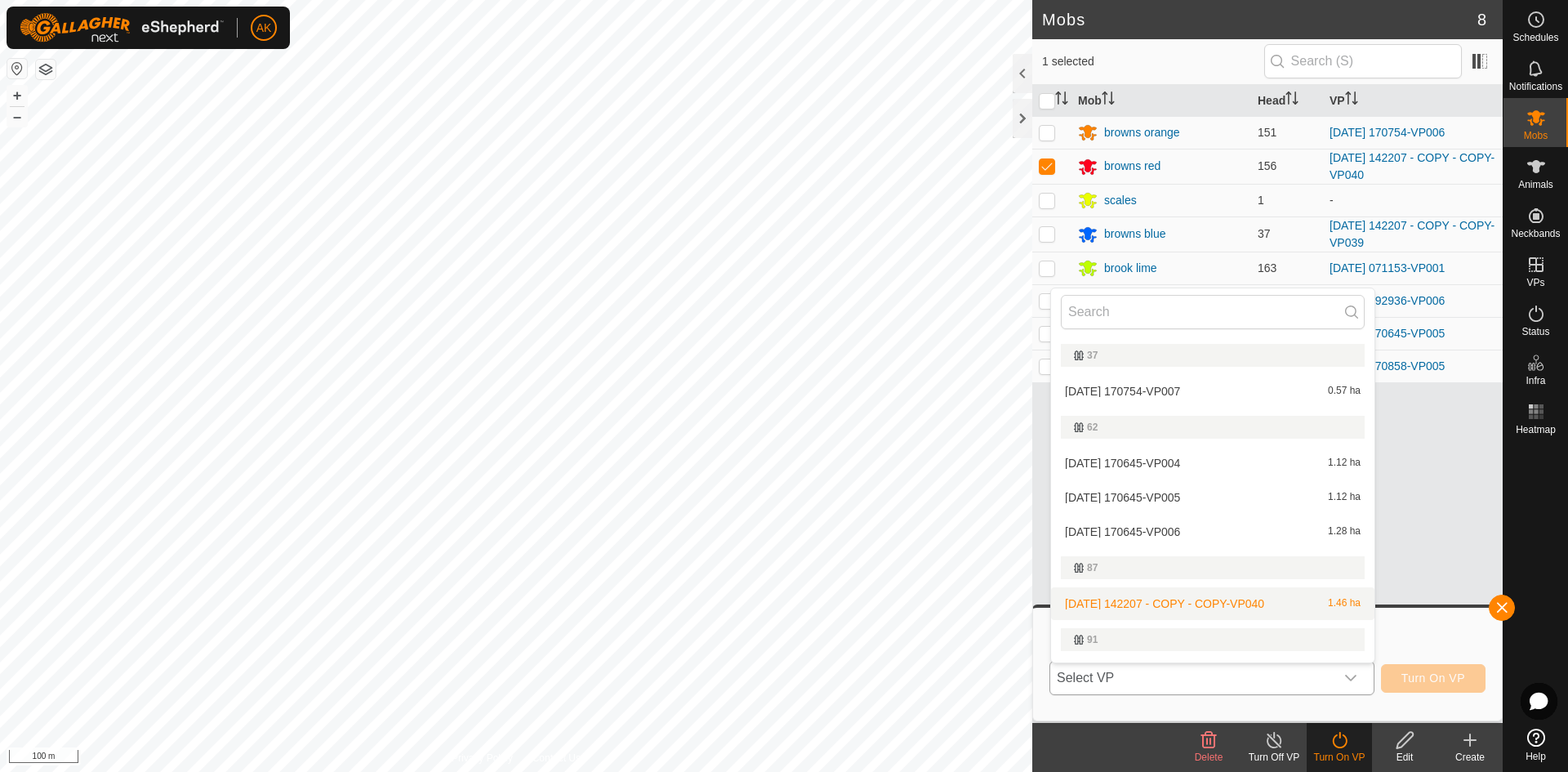
scroll to position [436, 0]
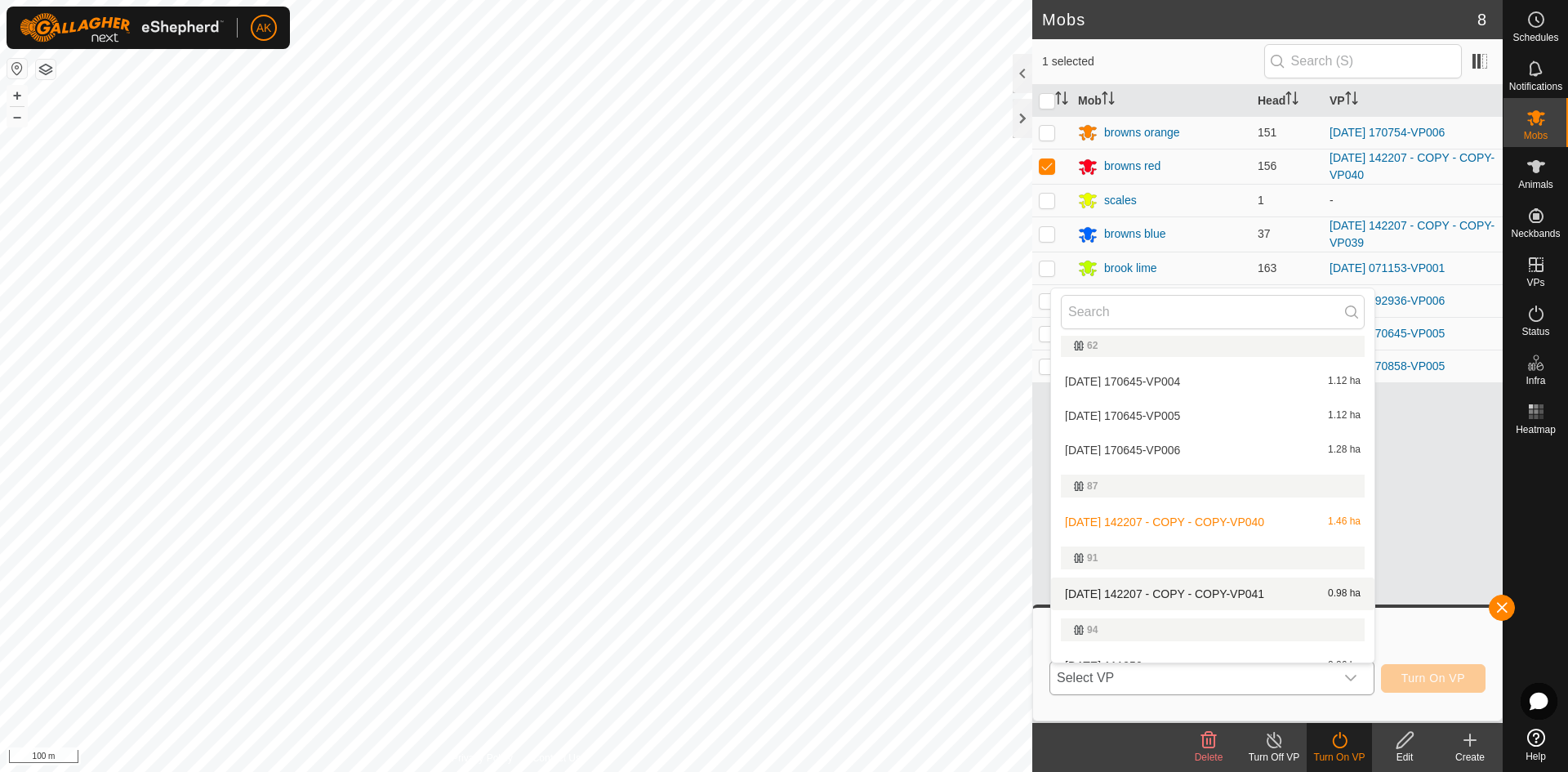
click at [1153, 595] on li "[DATE] 142207 - COPY - COPY-VP041 0.98 ha" at bounding box center [1212, 593] width 323 height 32
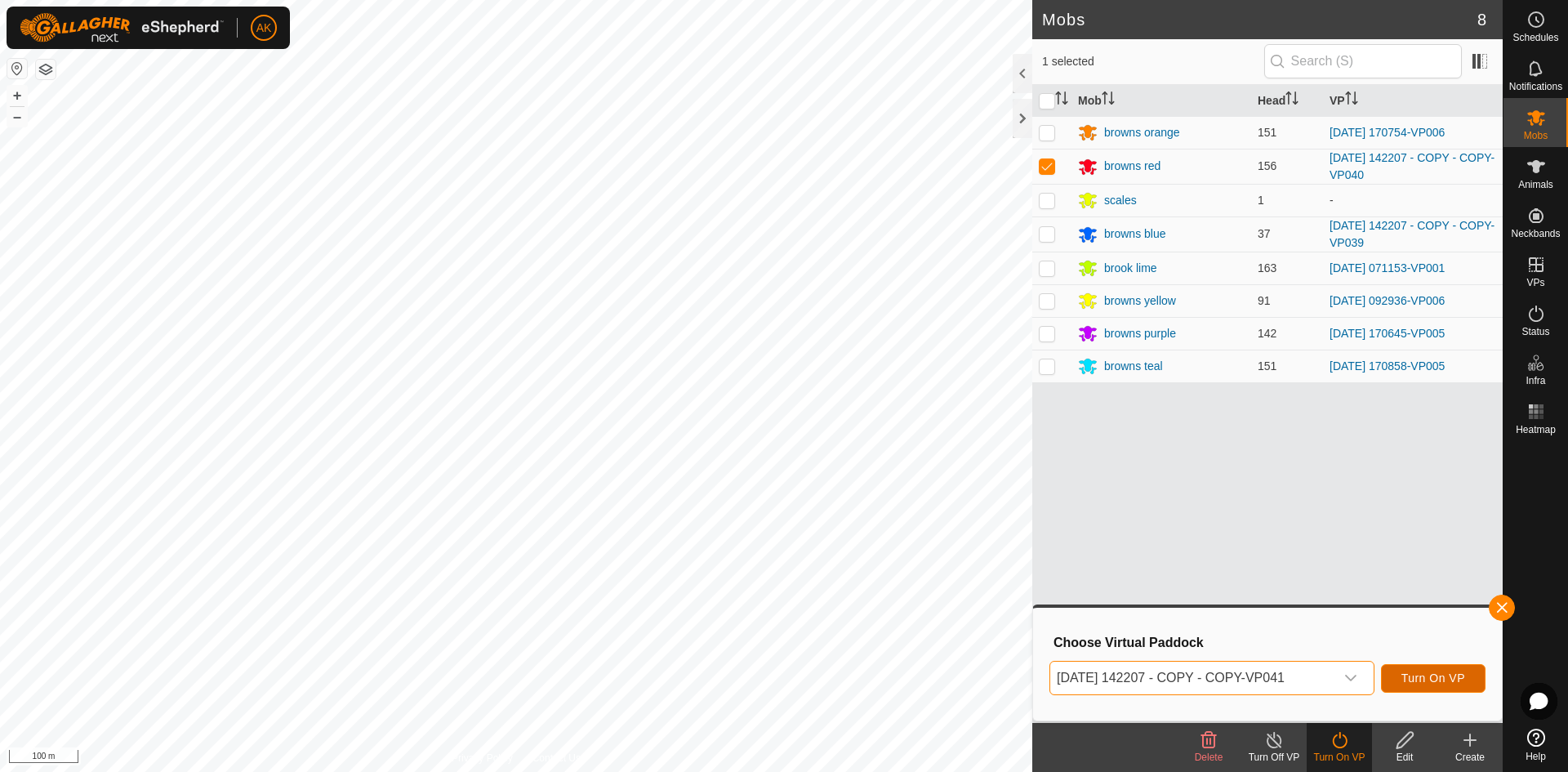
click at [1438, 672] on span "Turn On VP" at bounding box center [1433, 678] width 64 height 13
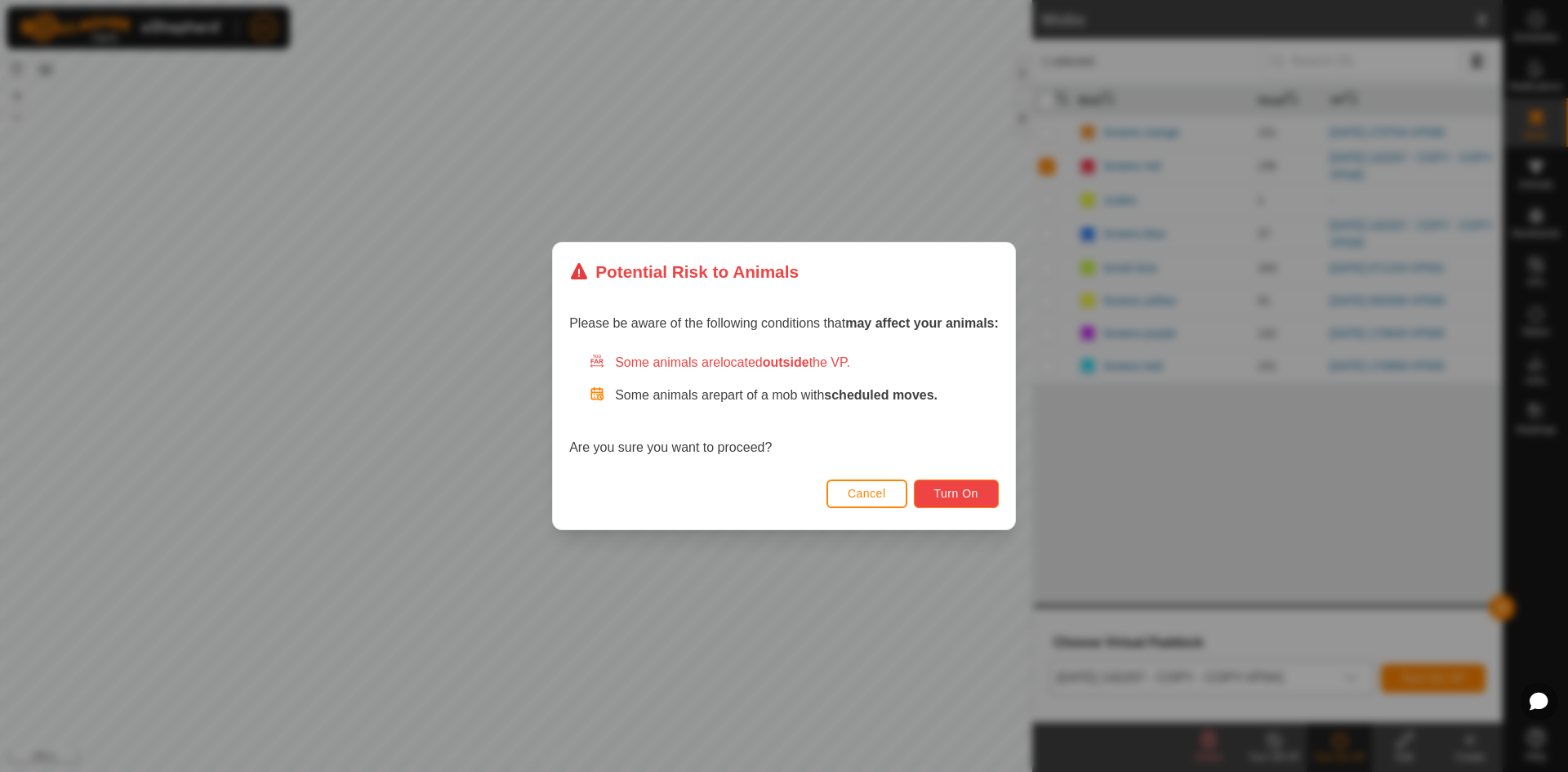
click at [941, 494] on span "Turn On" at bounding box center [956, 493] width 44 height 13
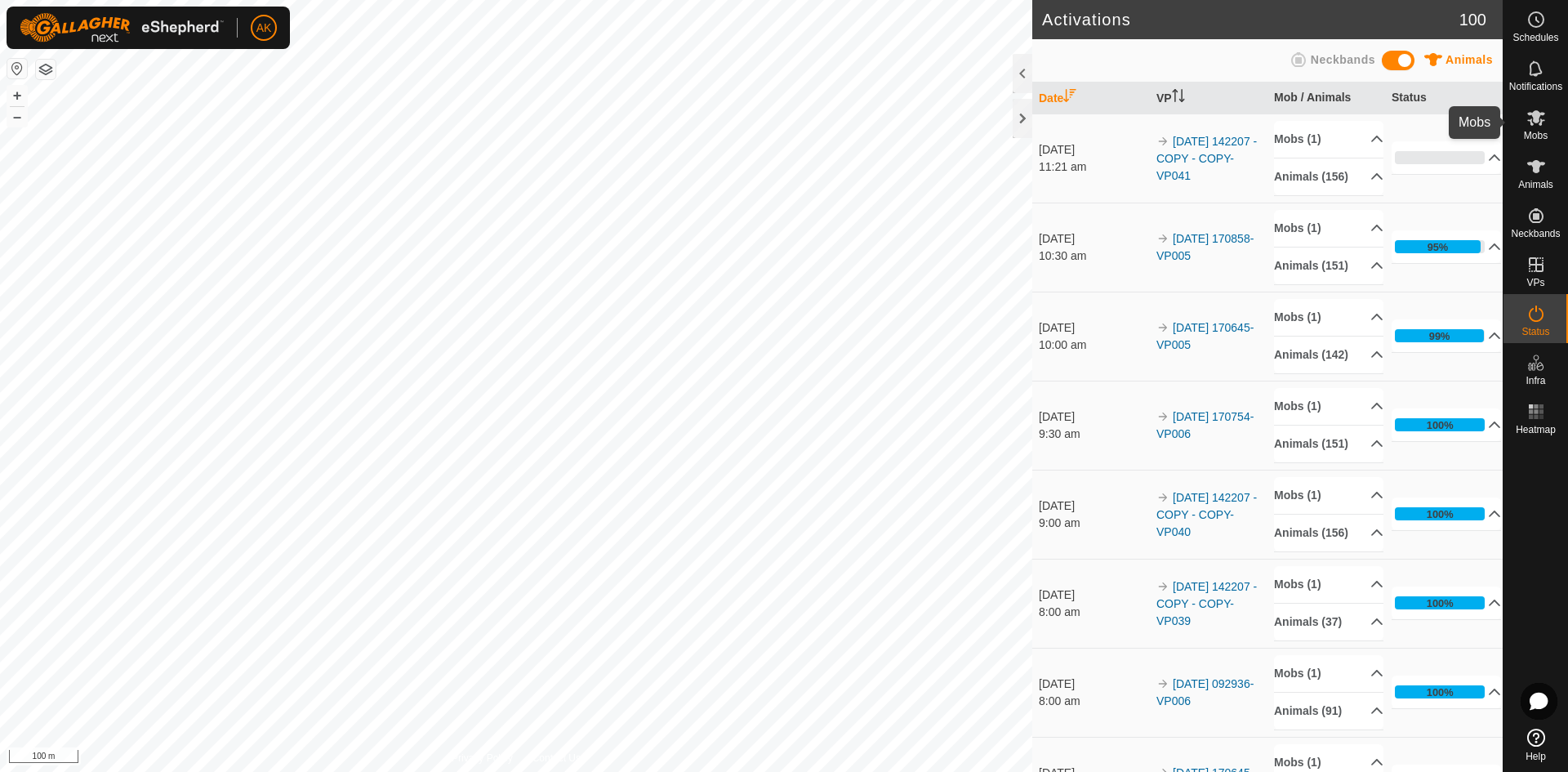
click at [1533, 123] on icon at bounding box center [1536, 117] width 20 height 20
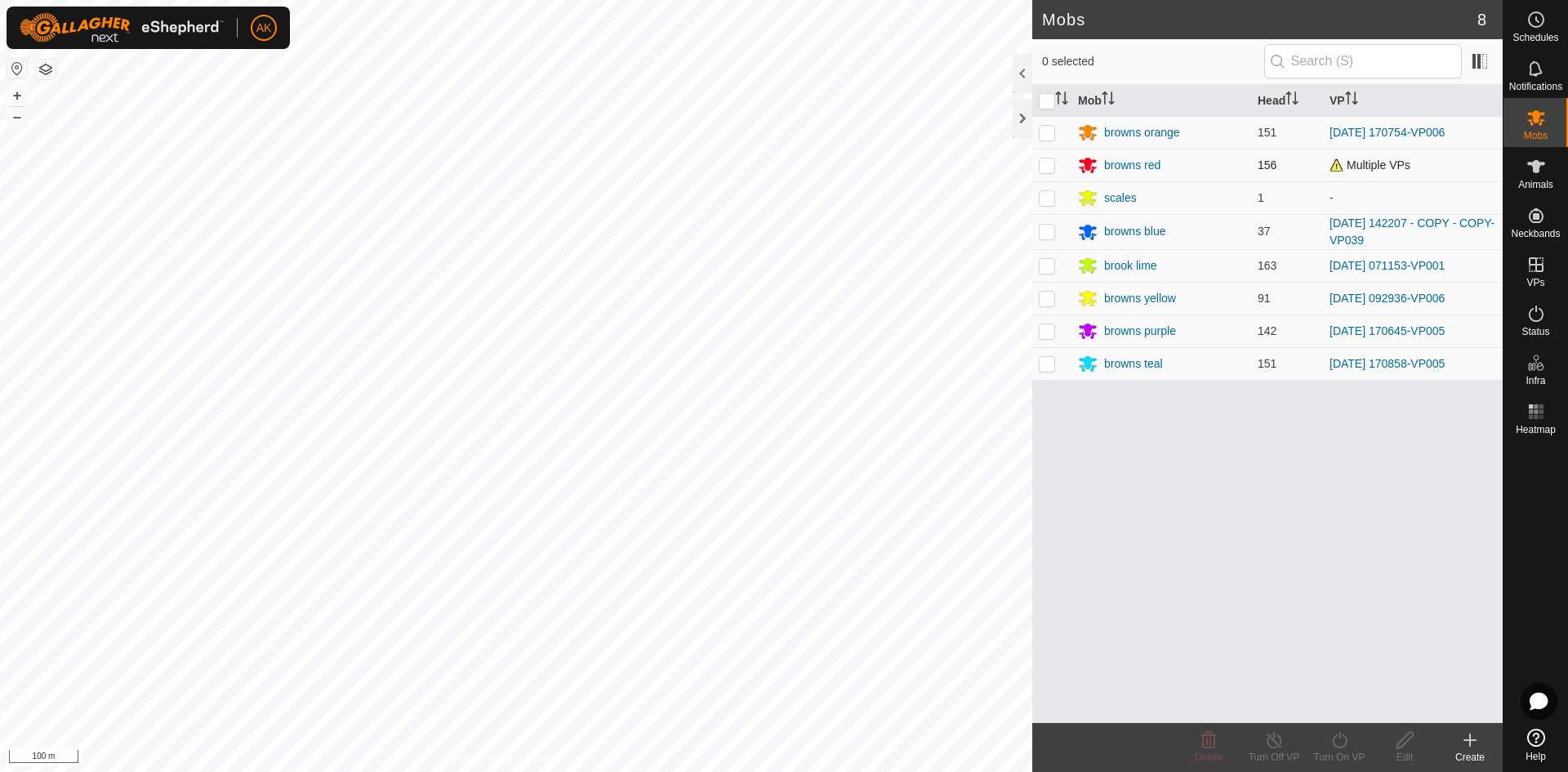
click at [1049, 167] on p-checkbox at bounding box center [1046, 164] width 16 height 13
checkbox input "true"
click at [1343, 742] on icon at bounding box center [1339, 740] width 20 height 20
click at [1332, 706] on link "Now" at bounding box center [1388, 704] width 162 height 32
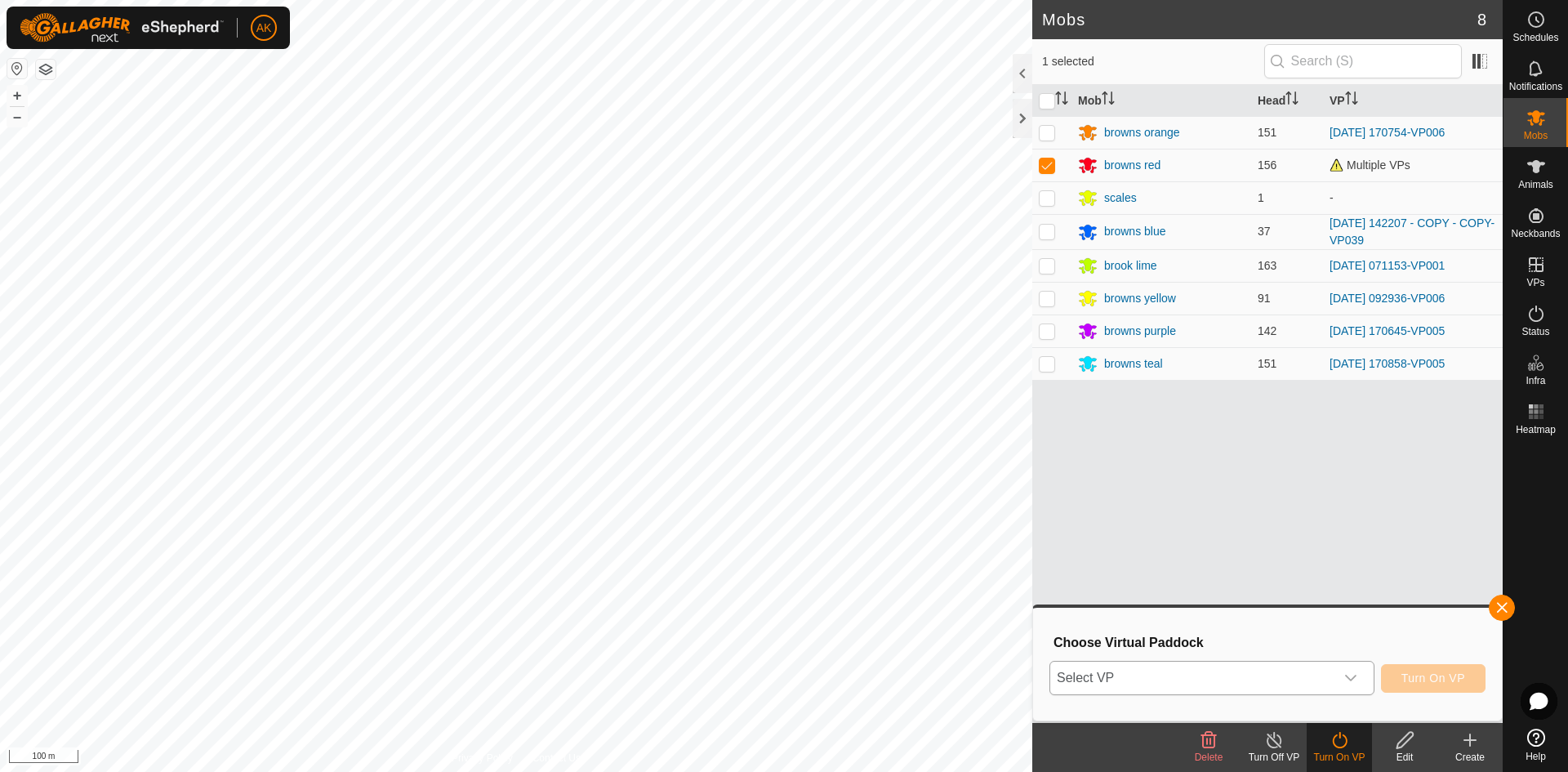
click at [1310, 683] on span "Select VP" at bounding box center [1192, 678] width 284 height 32
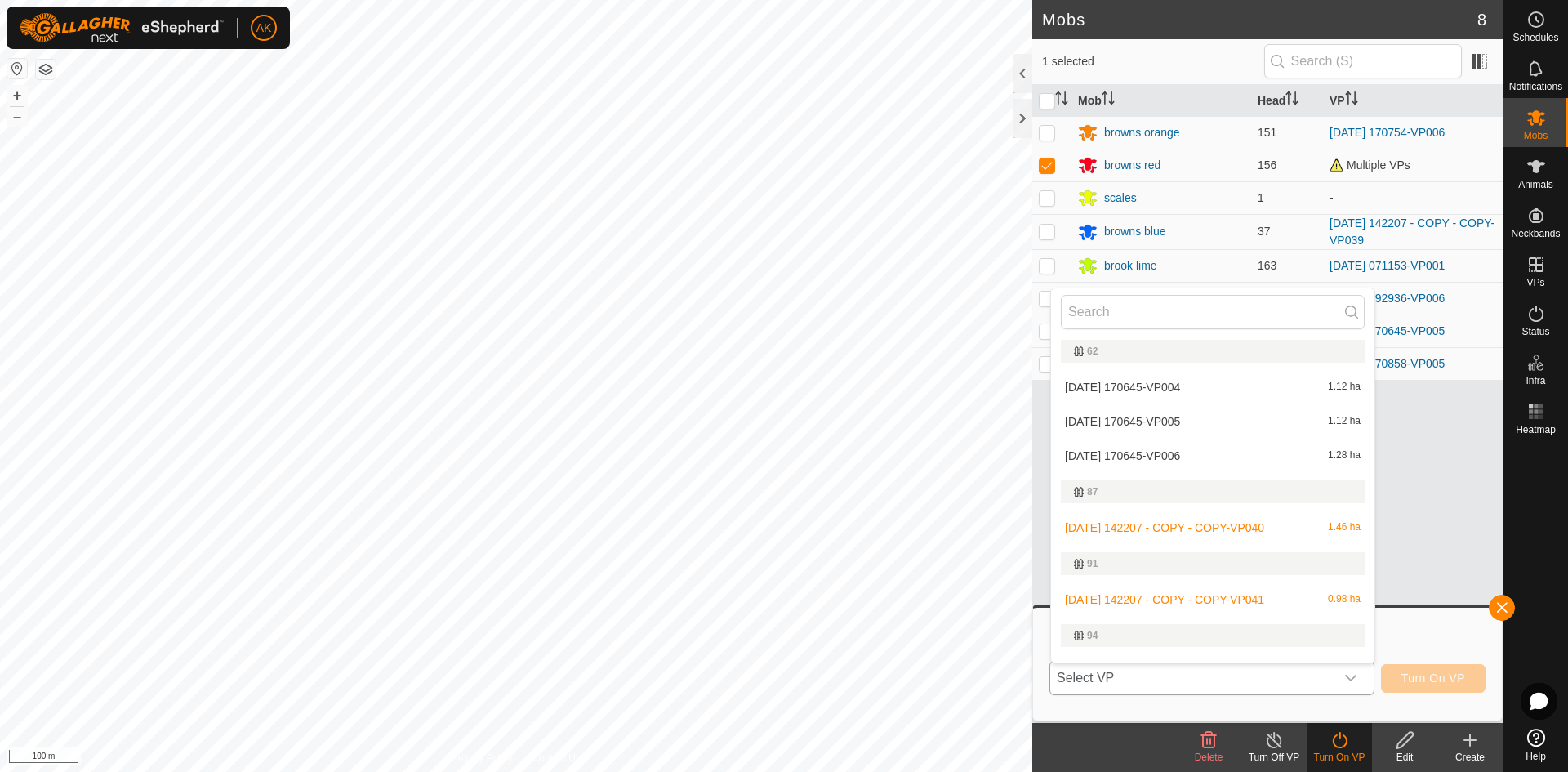
scroll to position [490, 0]
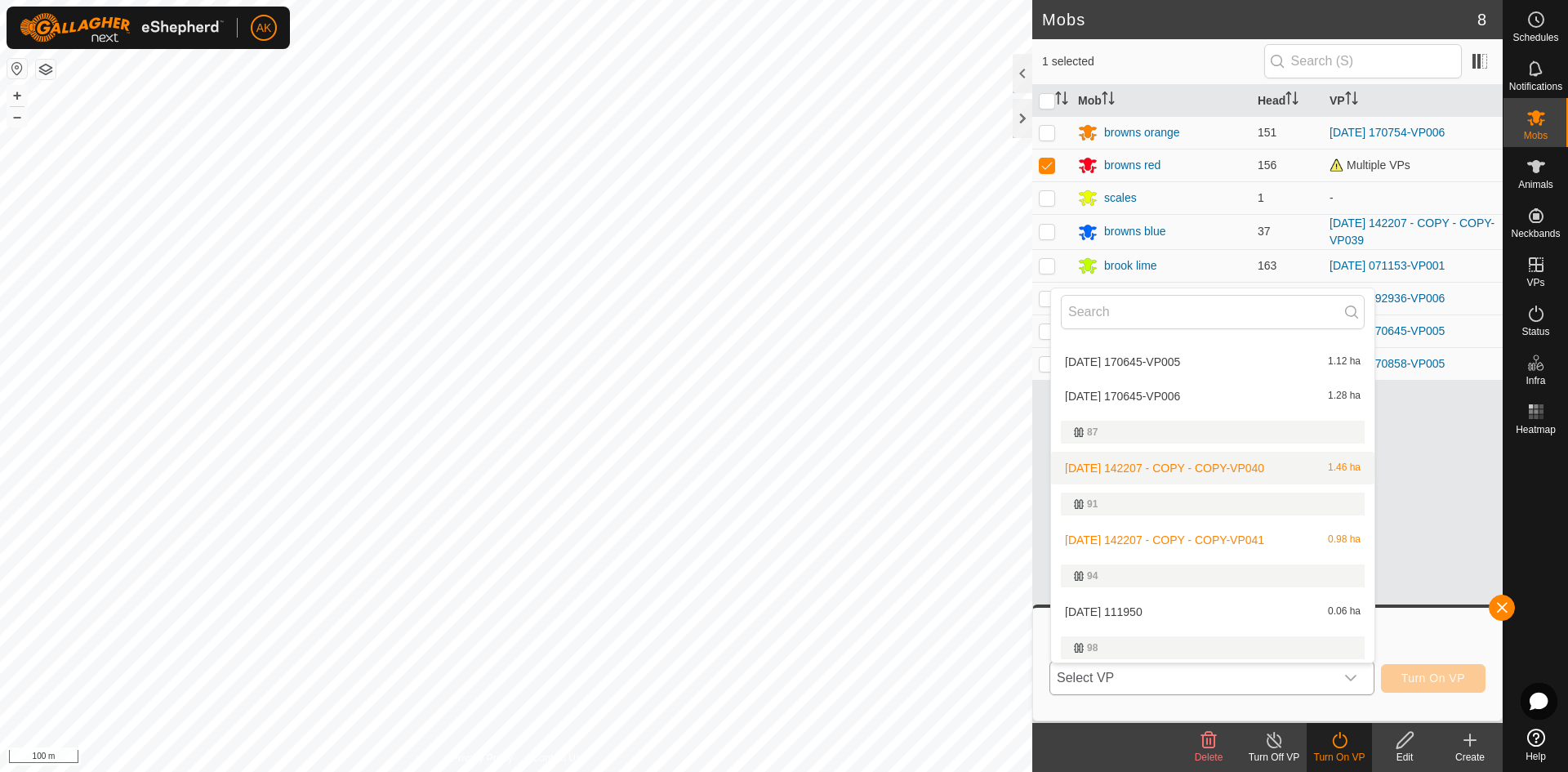
click at [1142, 466] on li "[DATE] 142207 - COPY - COPY-VP040 1.46 ha" at bounding box center [1212, 468] width 323 height 32
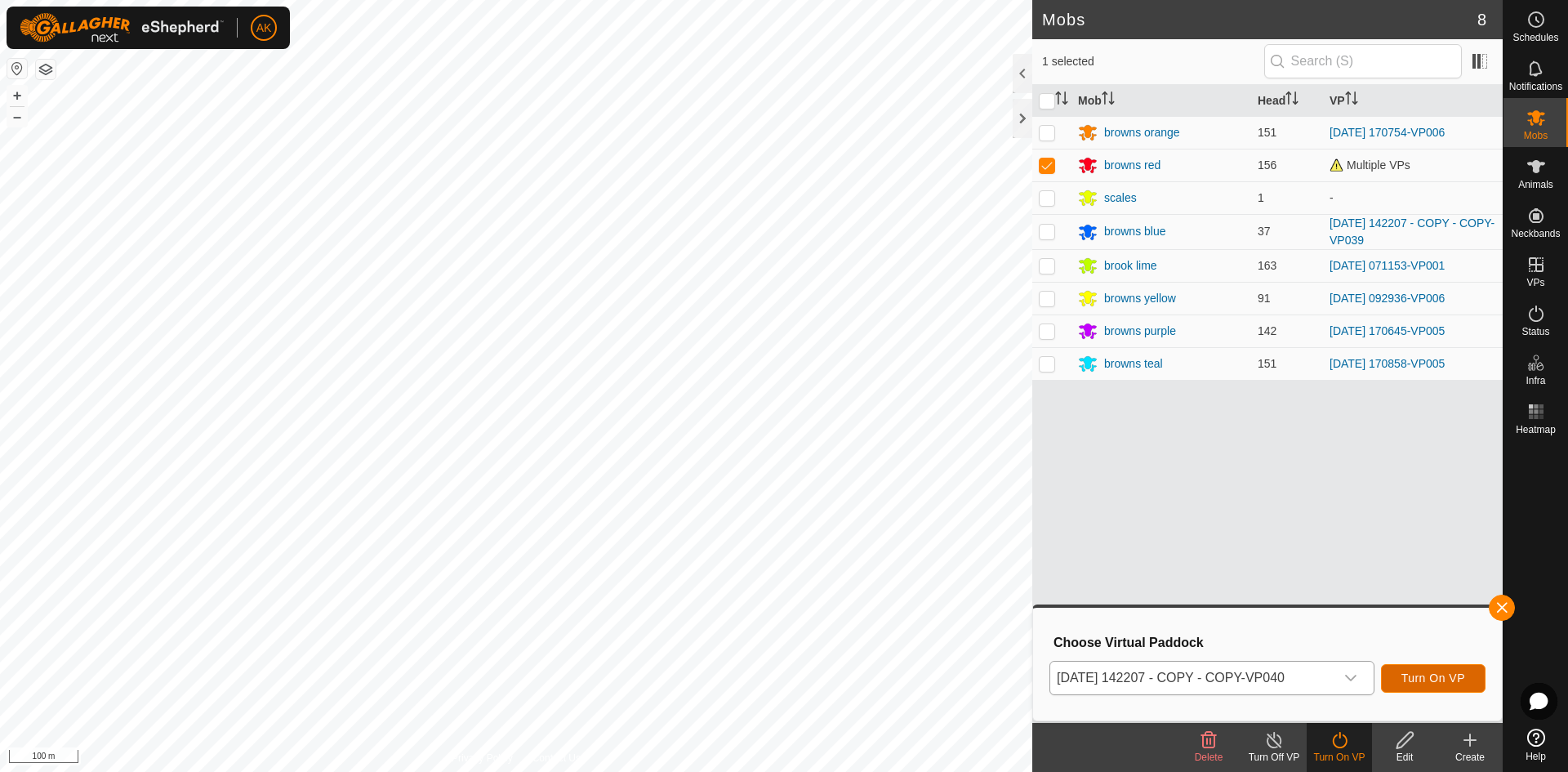
click at [1428, 676] on span "Turn On VP" at bounding box center [1433, 678] width 64 height 13
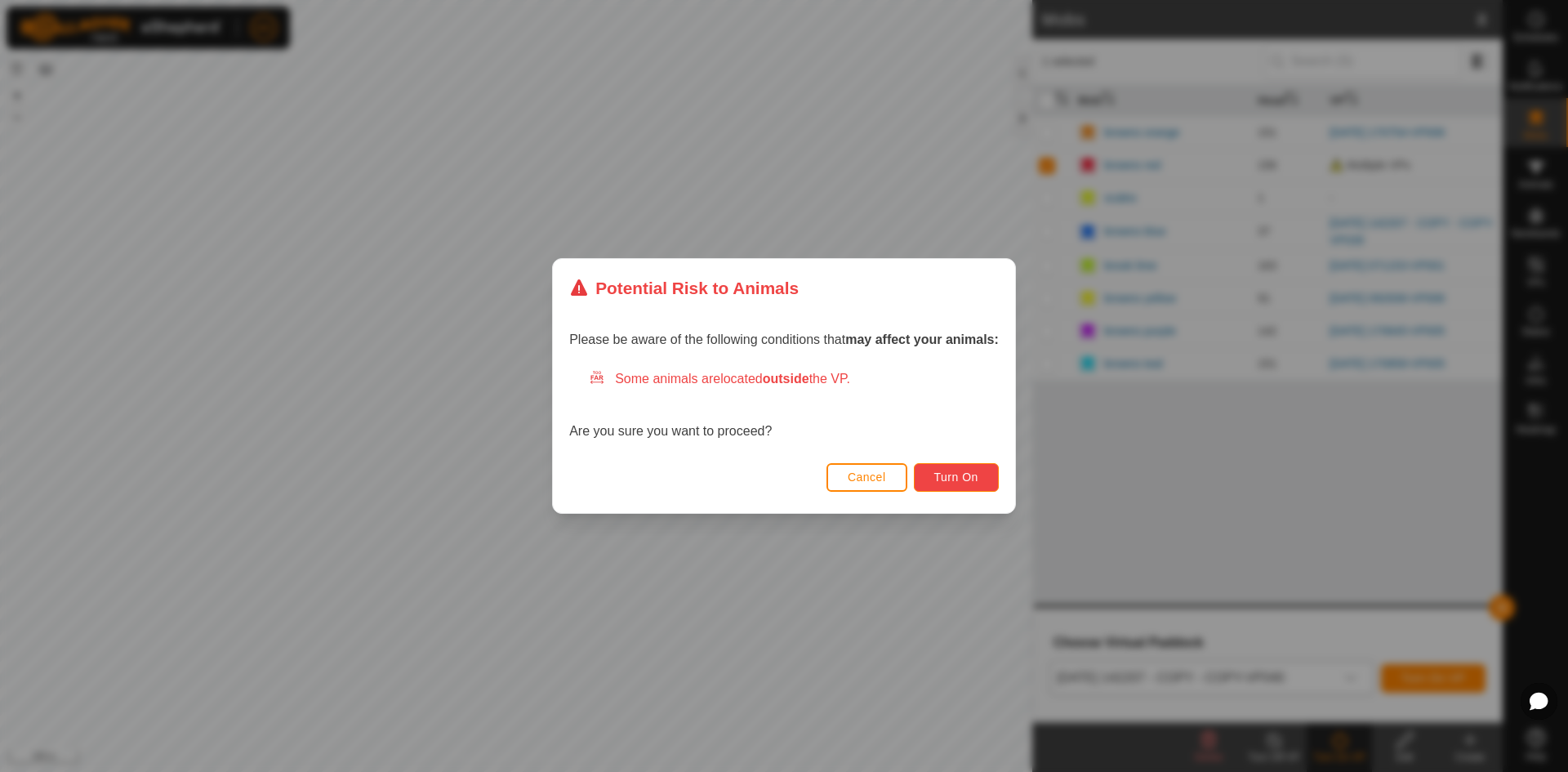
click at [997, 484] on button "Turn On" at bounding box center [956, 477] width 85 height 29
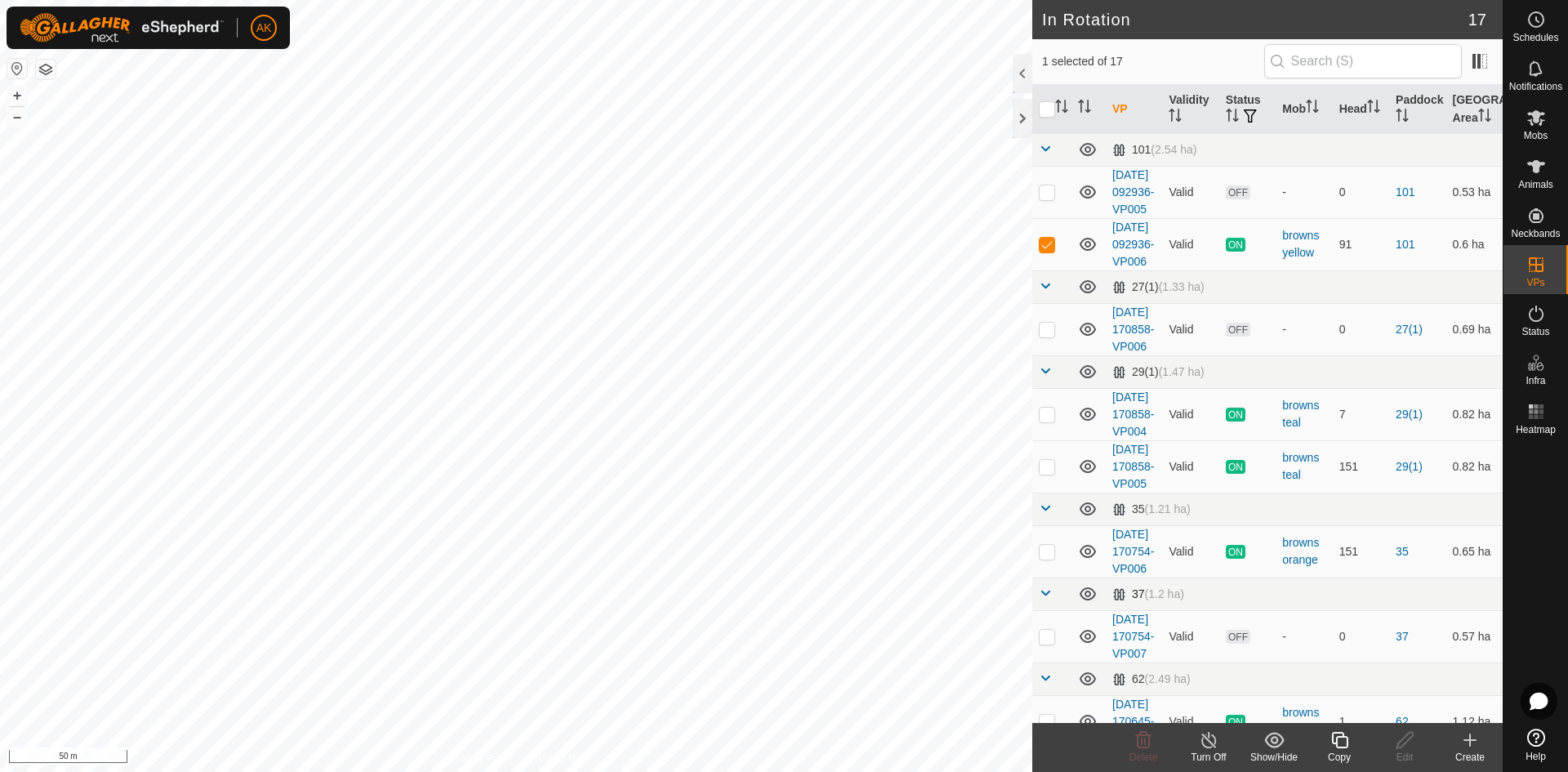
checkbox input "true"
checkbox input "false"
click at [1143, 743] on icon at bounding box center [1143, 740] width 15 height 16
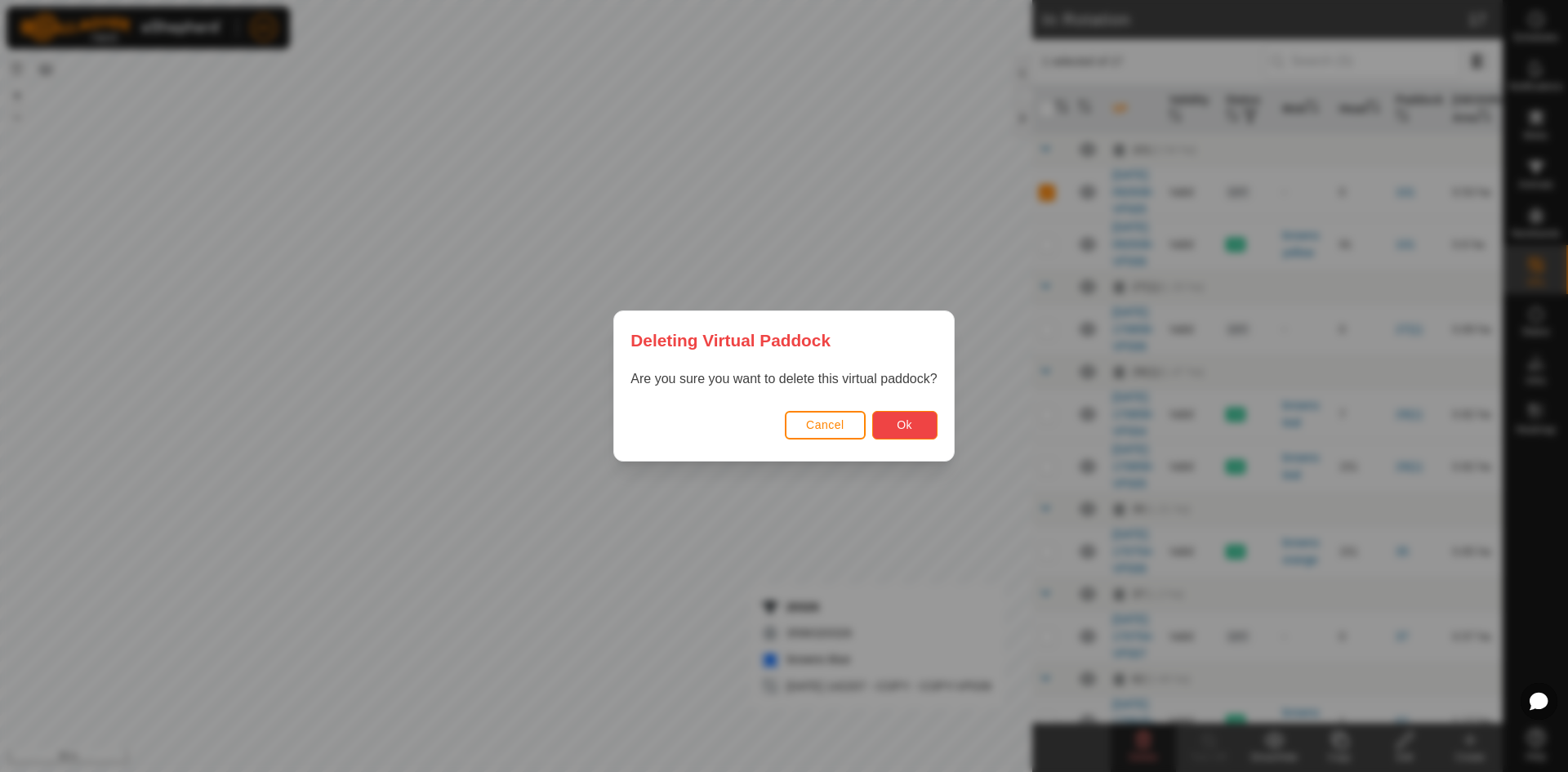
click at [903, 428] on span "Ok" at bounding box center [904, 424] width 15 height 13
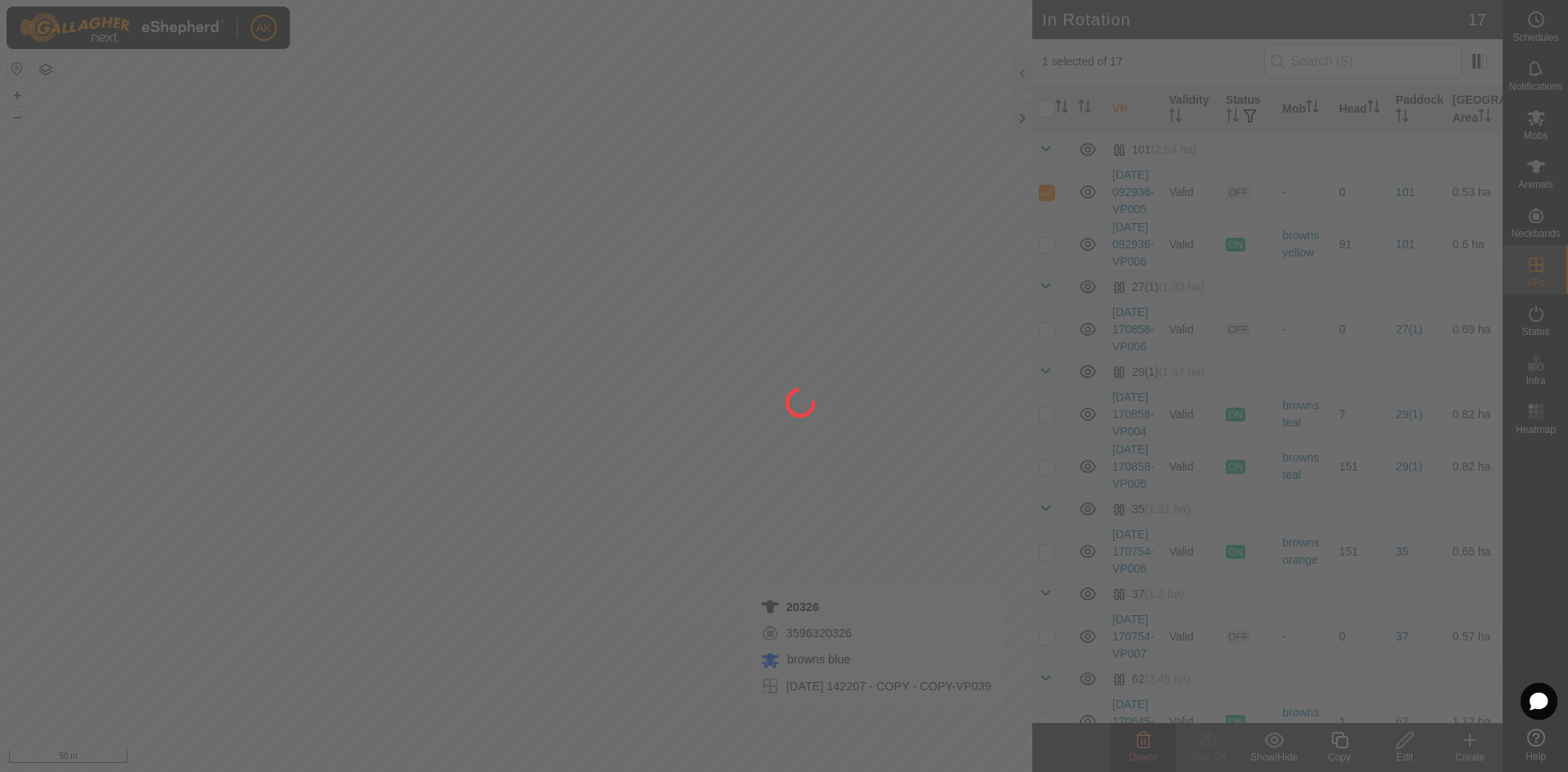
checkbox input "false"
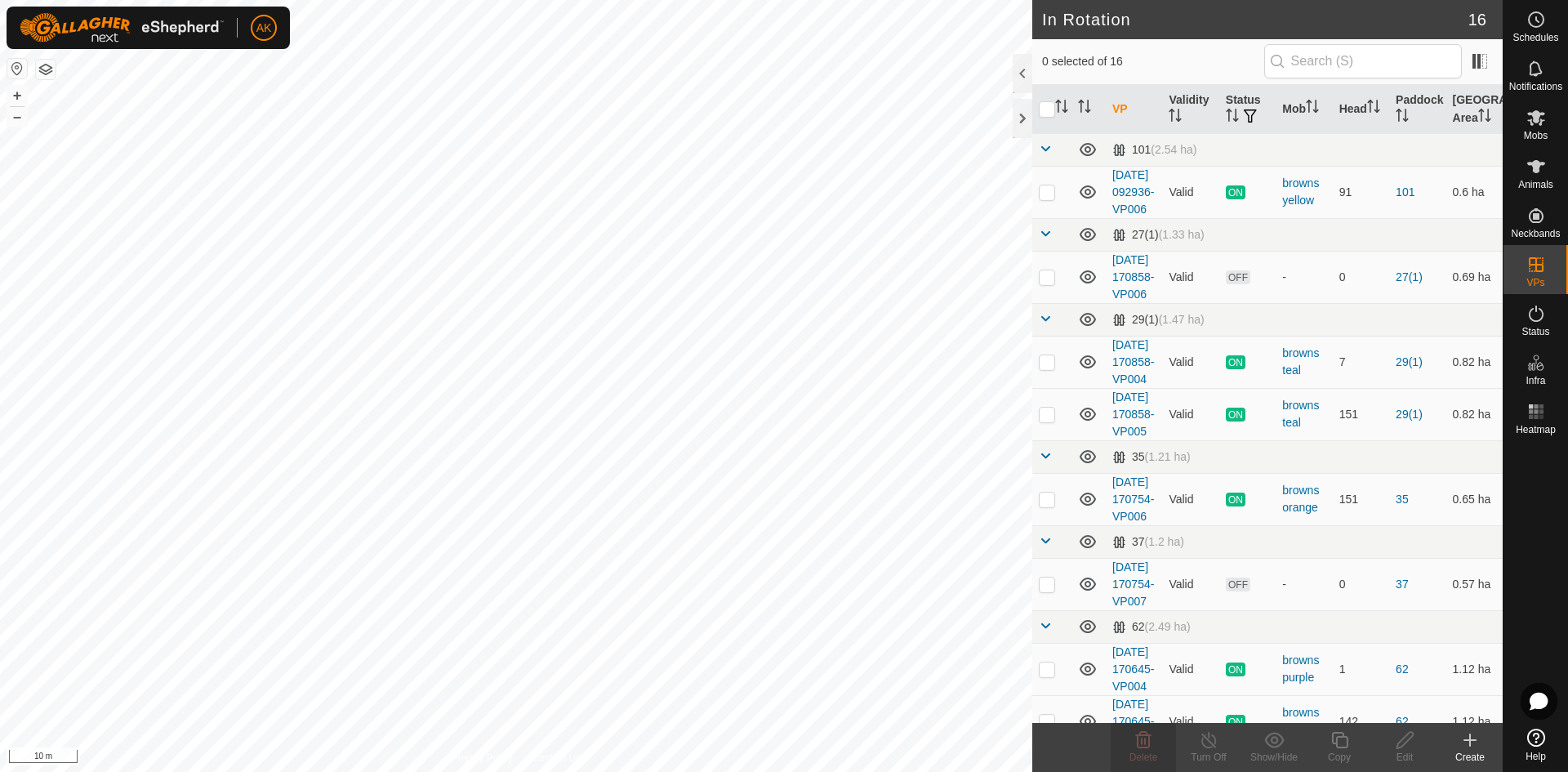
click at [1115, 771] on html "AK Schedules Notifications Mobs Animals Neckbands VPs Status Infra Heatmap Help…" at bounding box center [784, 386] width 1568 height 772
checkbox input "true"
click at [1336, 737] on icon at bounding box center [1339, 740] width 20 height 20
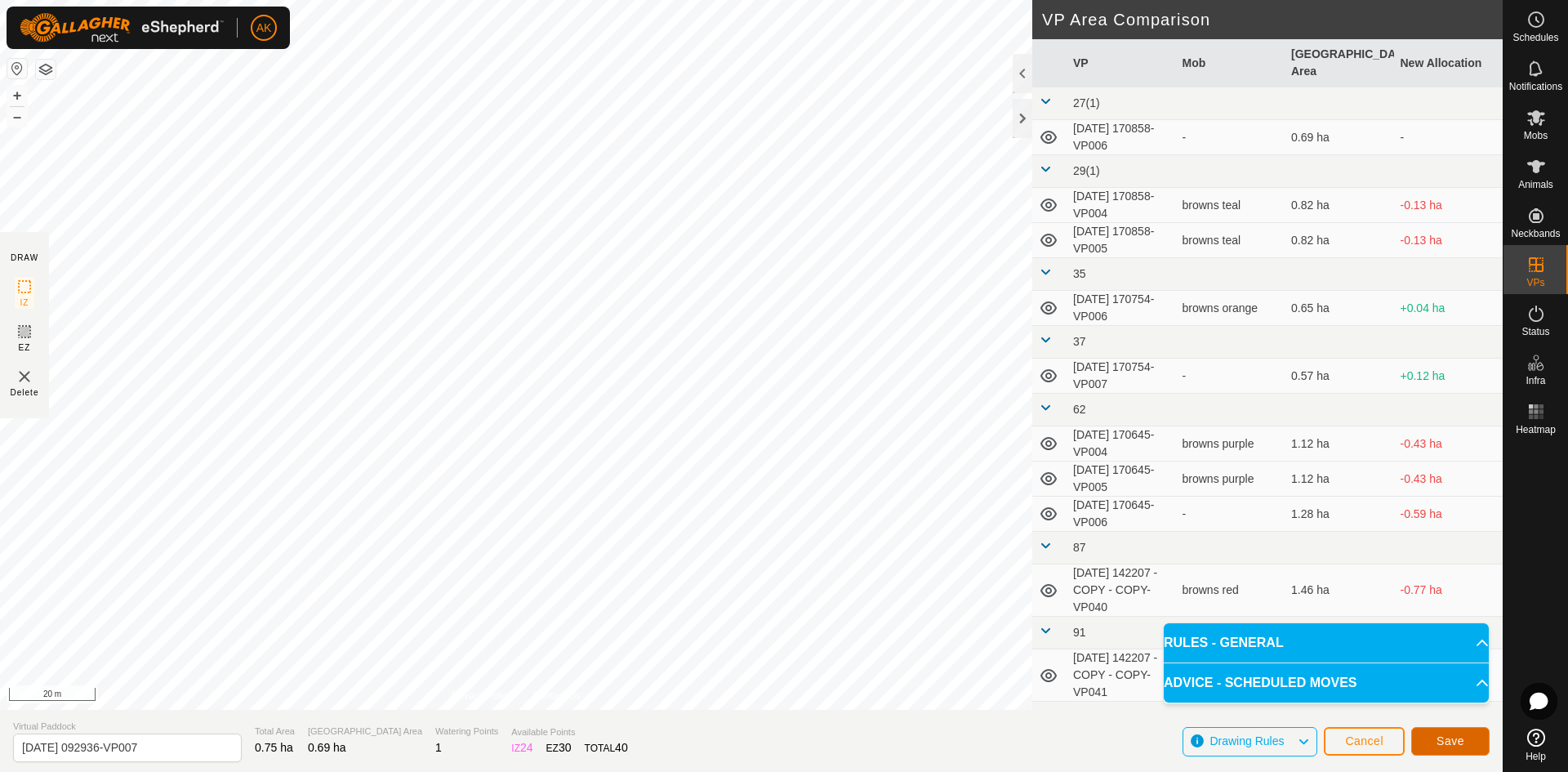
click at [1442, 740] on span "Save" at bounding box center [1450, 741] width 28 height 13
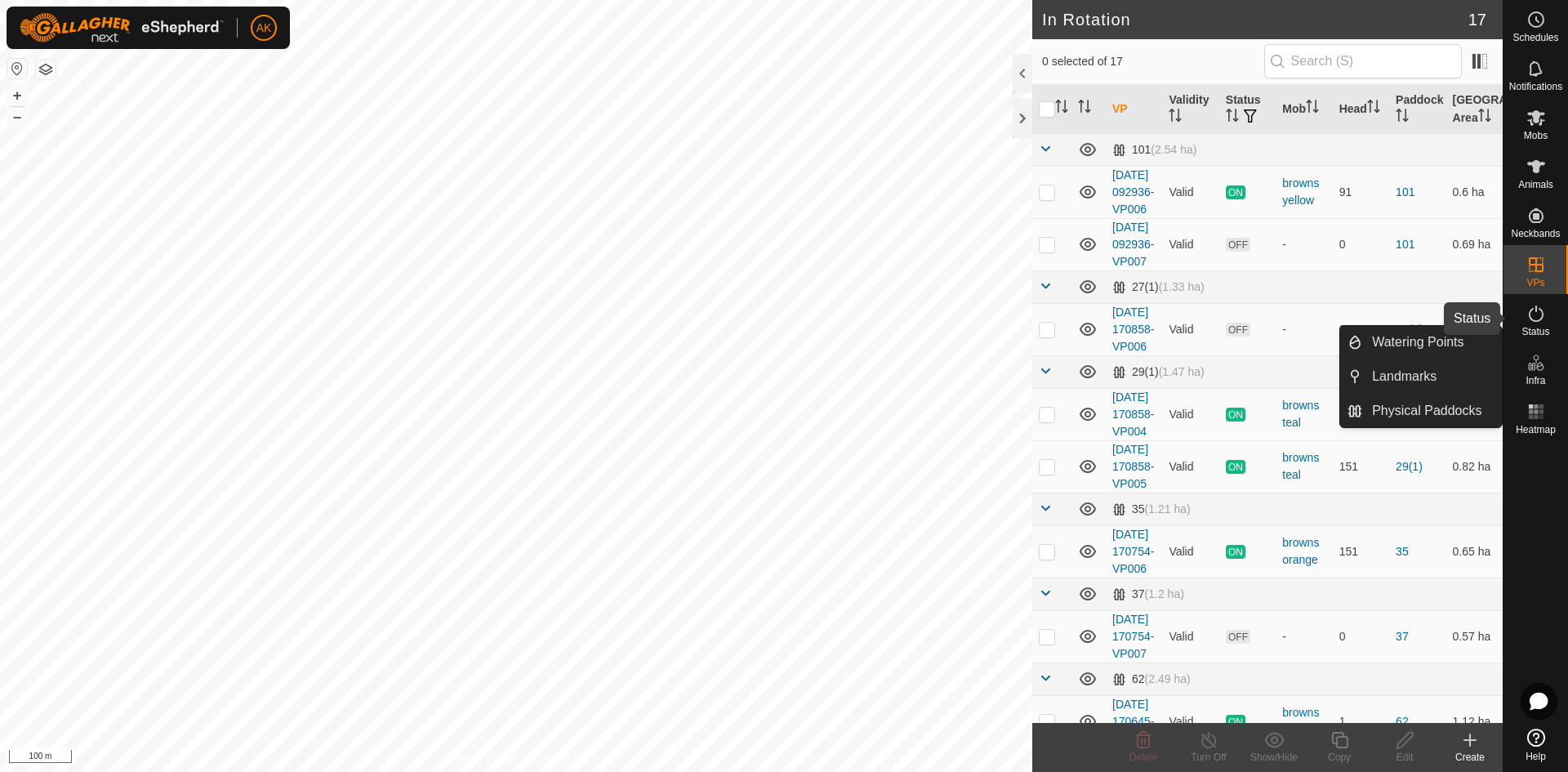
click at [1530, 319] on icon at bounding box center [1536, 313] width 14 height 16
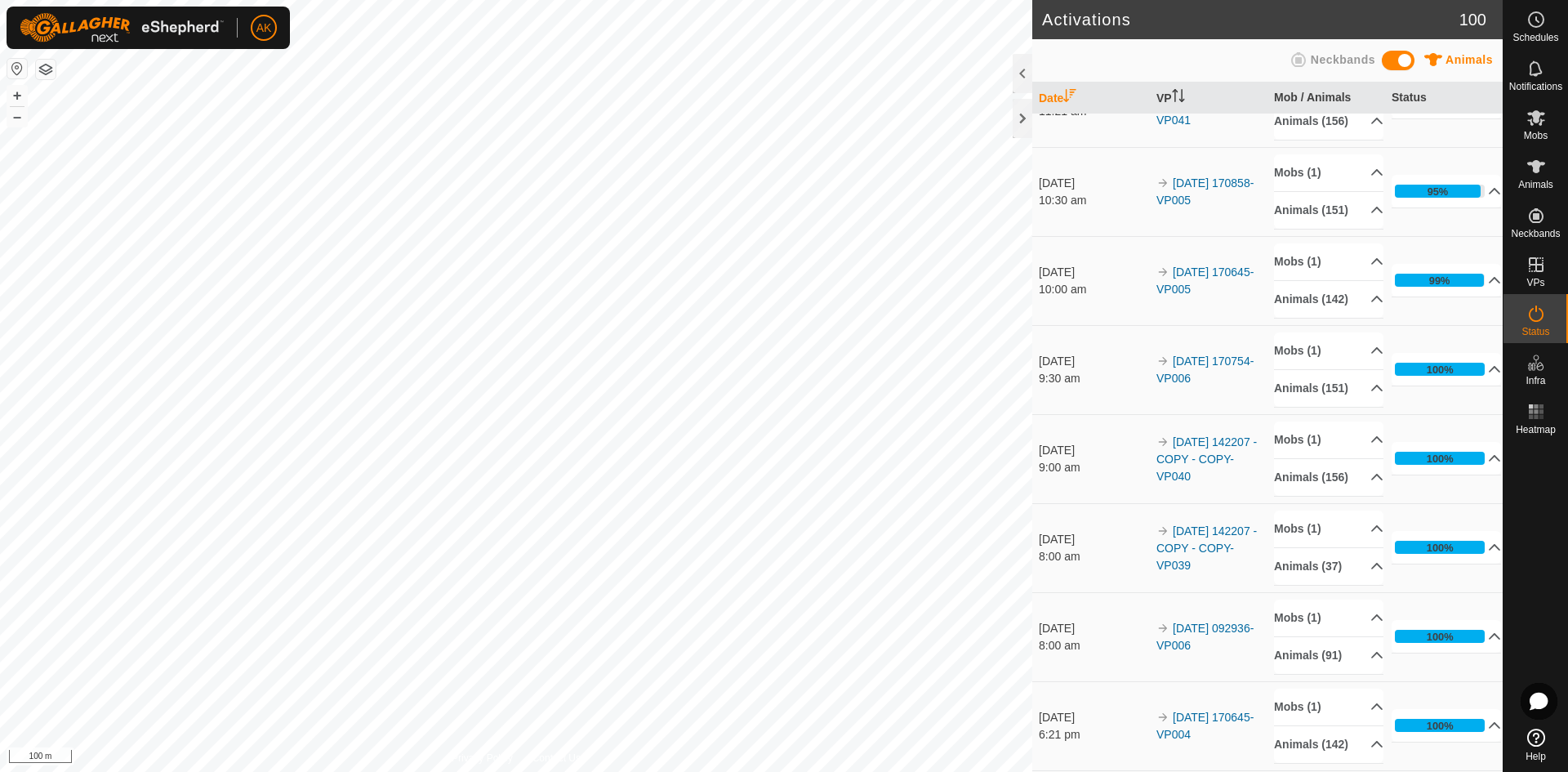
scroll to position [163, 0]
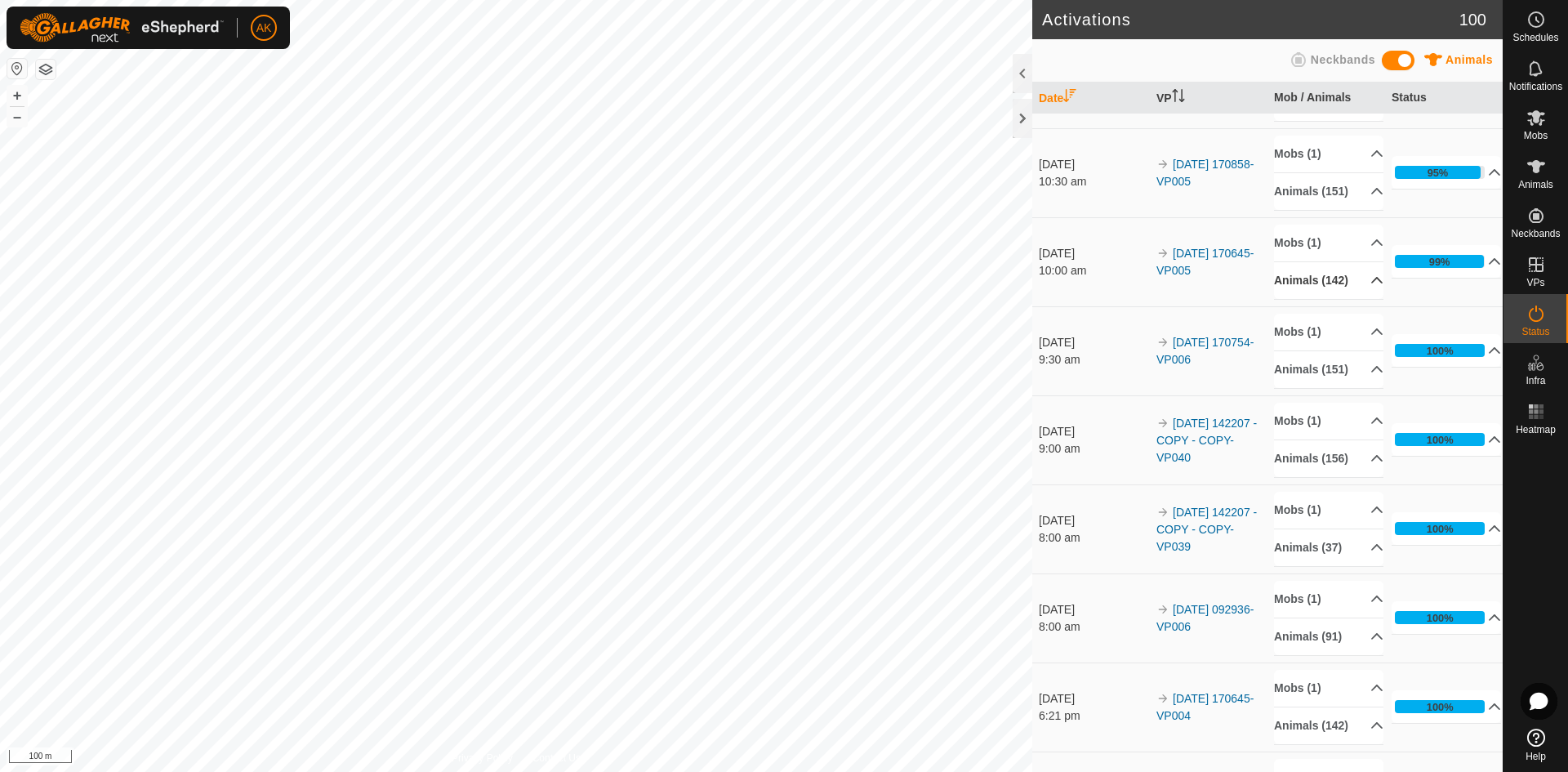
click at [1299, 299] on p-accordion-header "Animals (142)" at bounding box center [1328, 280] width 110 height 37
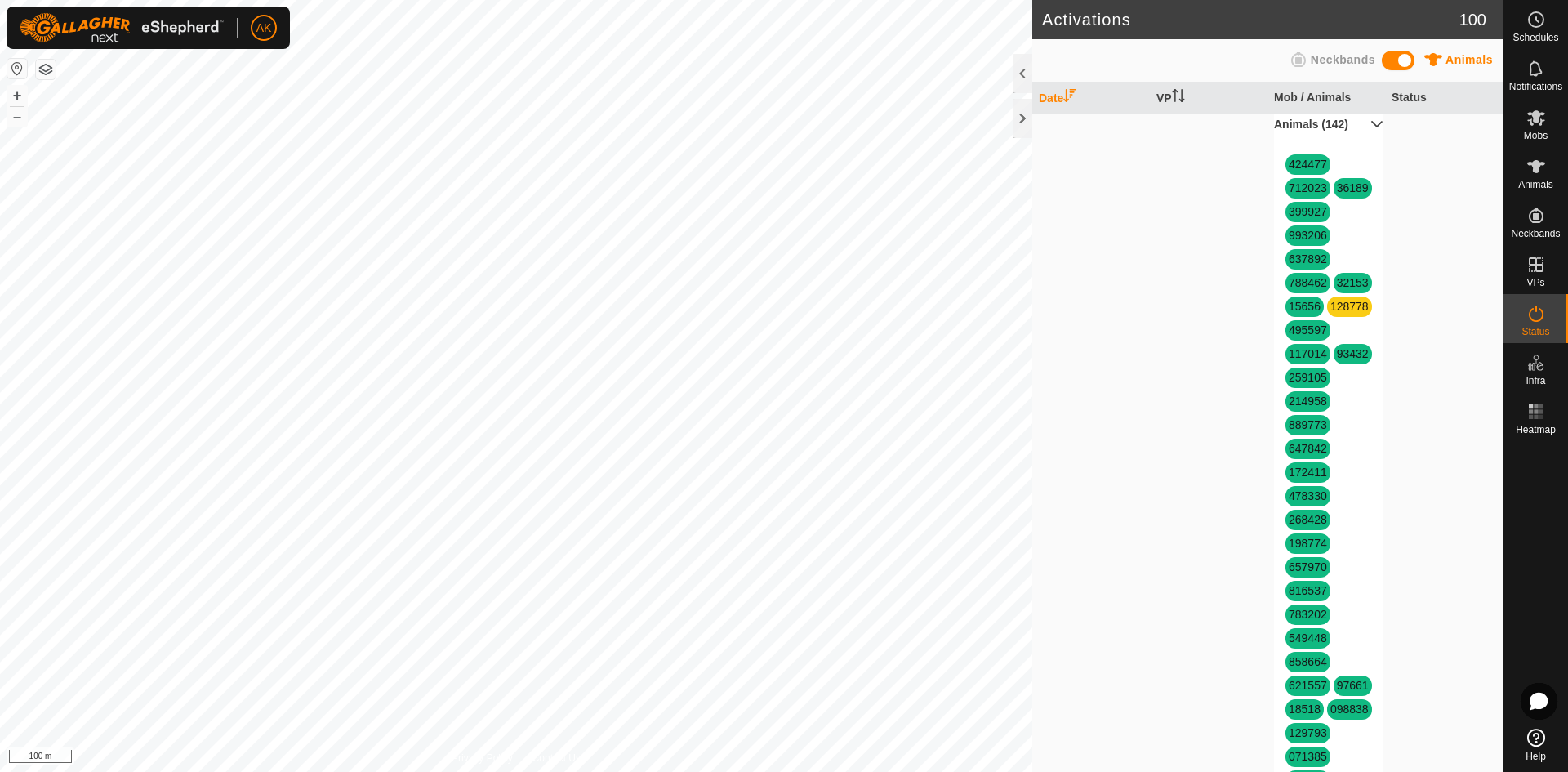
scroll to position [327, 0]
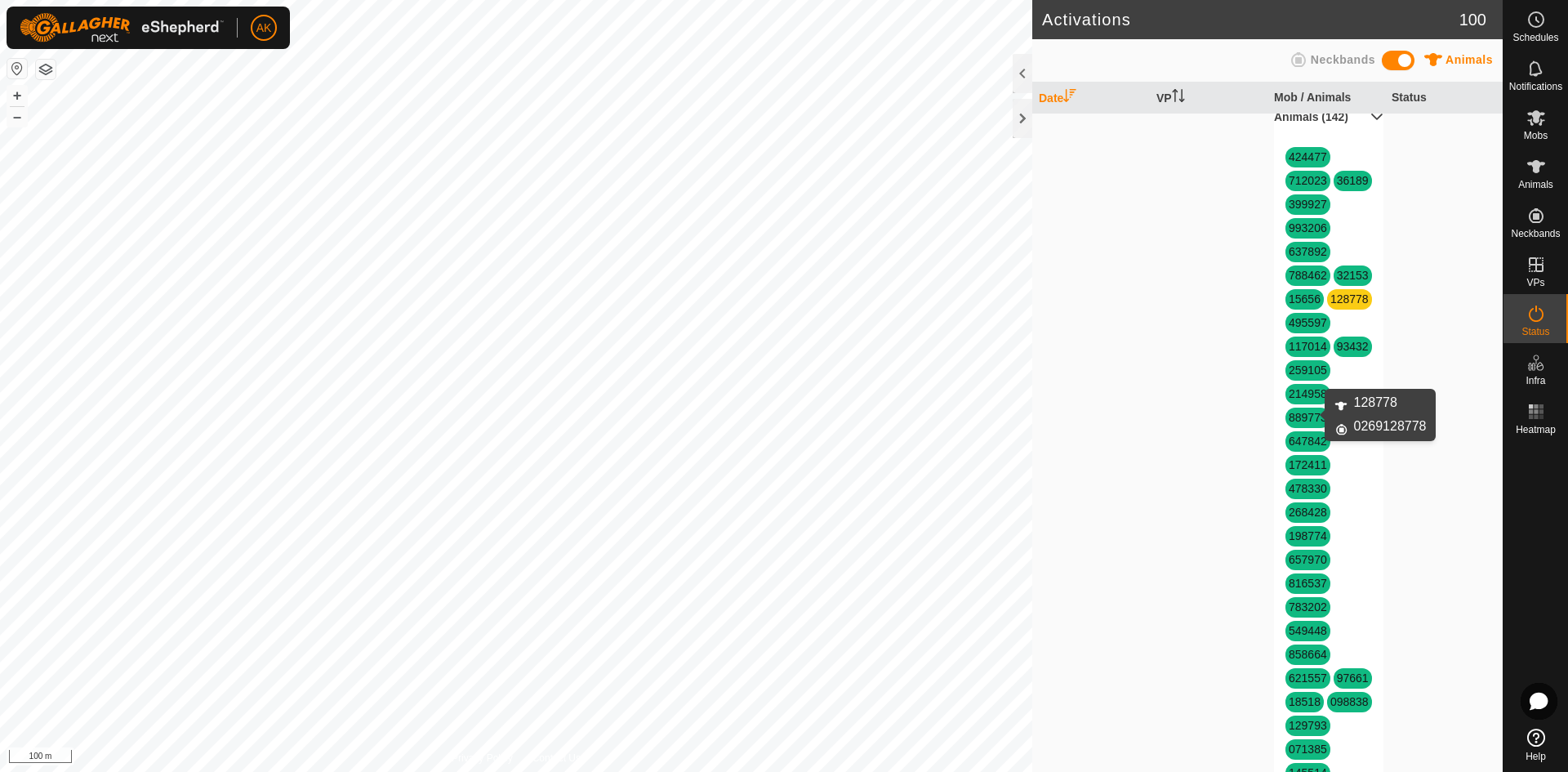
click at [1330, 306] on link "128778" at bounding box center [1348, 299] width 38 height 13
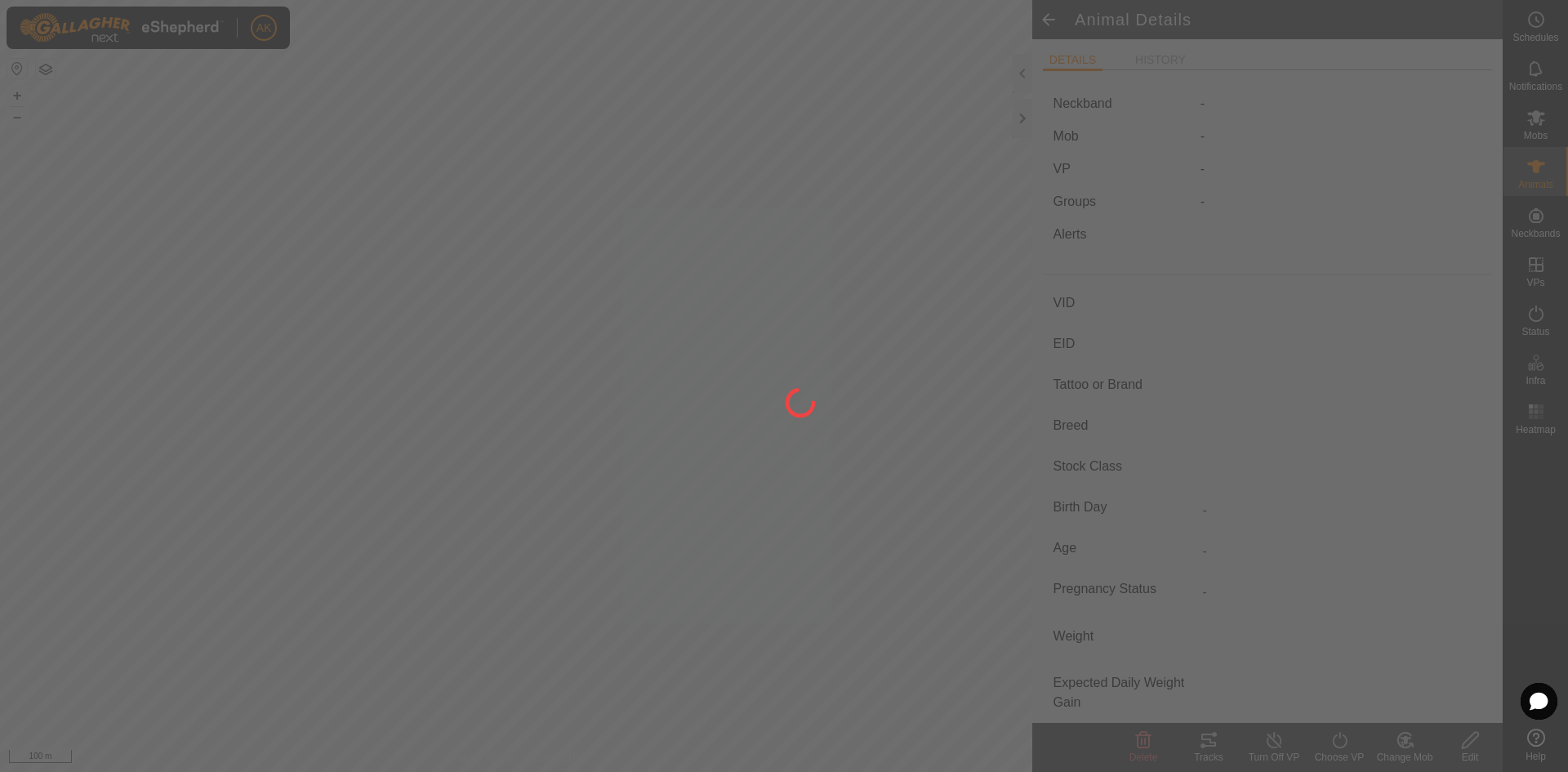
type input "128778"
type input "-"
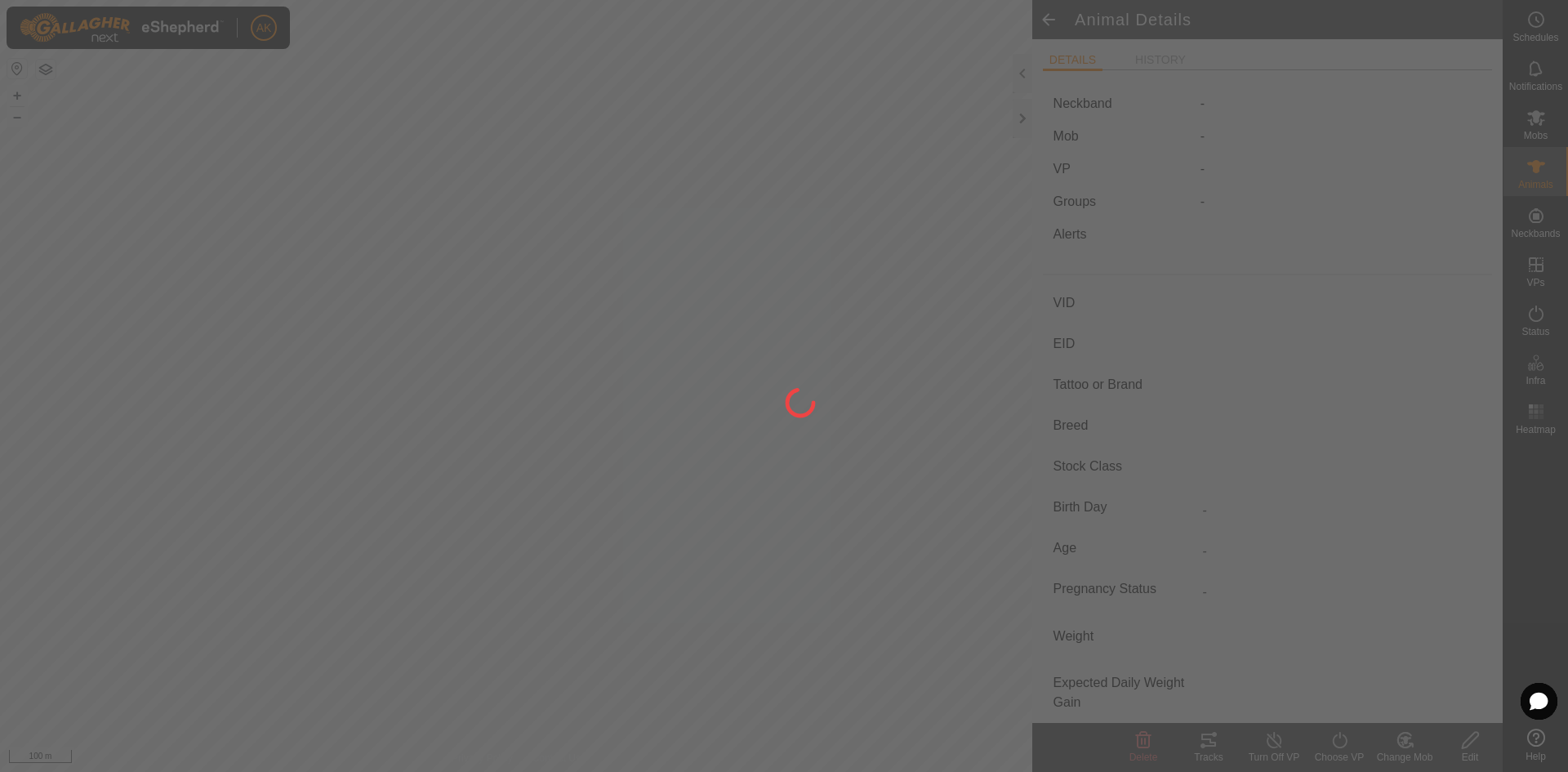
type input "-"
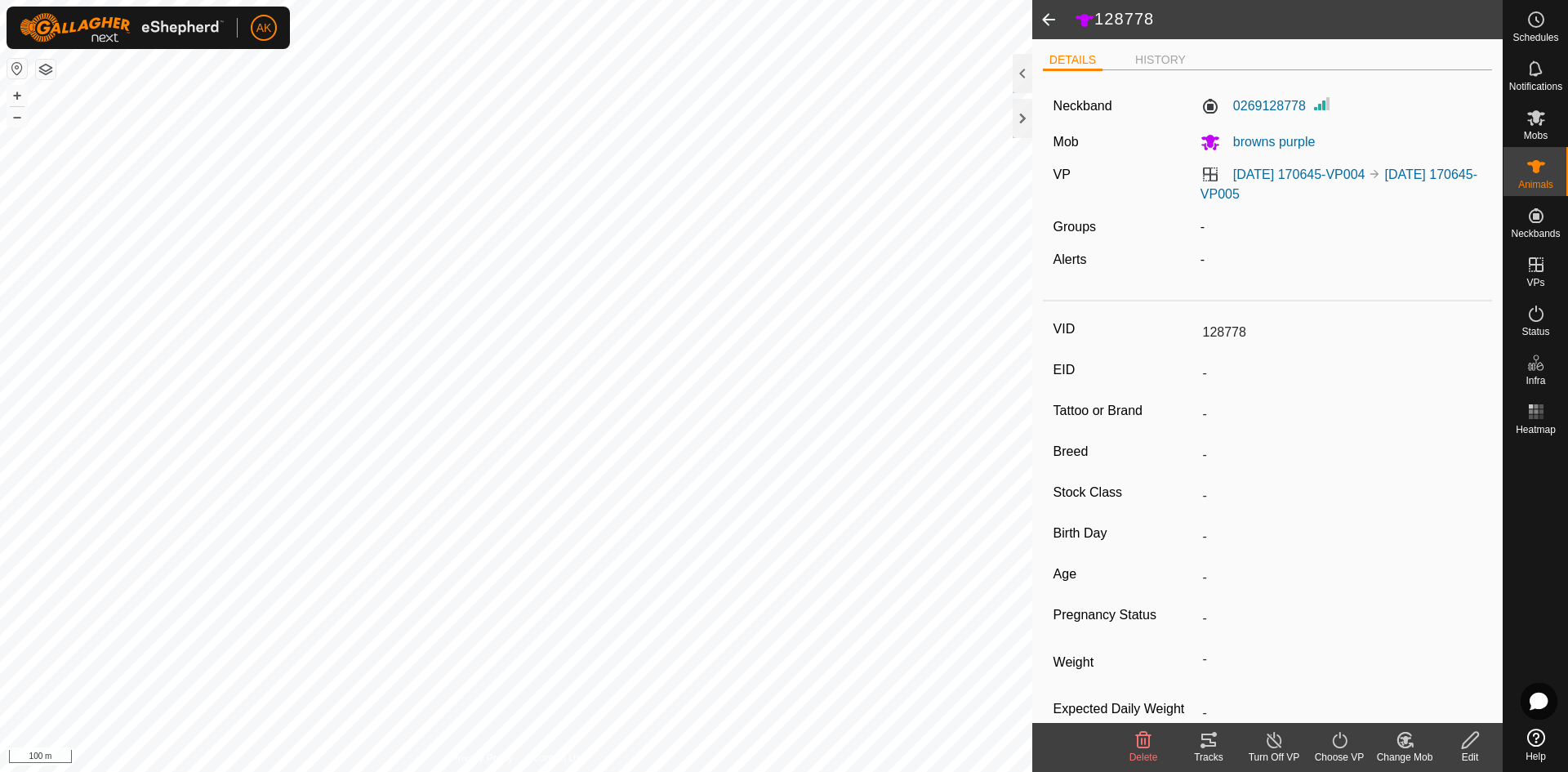
click at [1134, 736] on icon at bounding box center [1143, 740] width 20 height 20
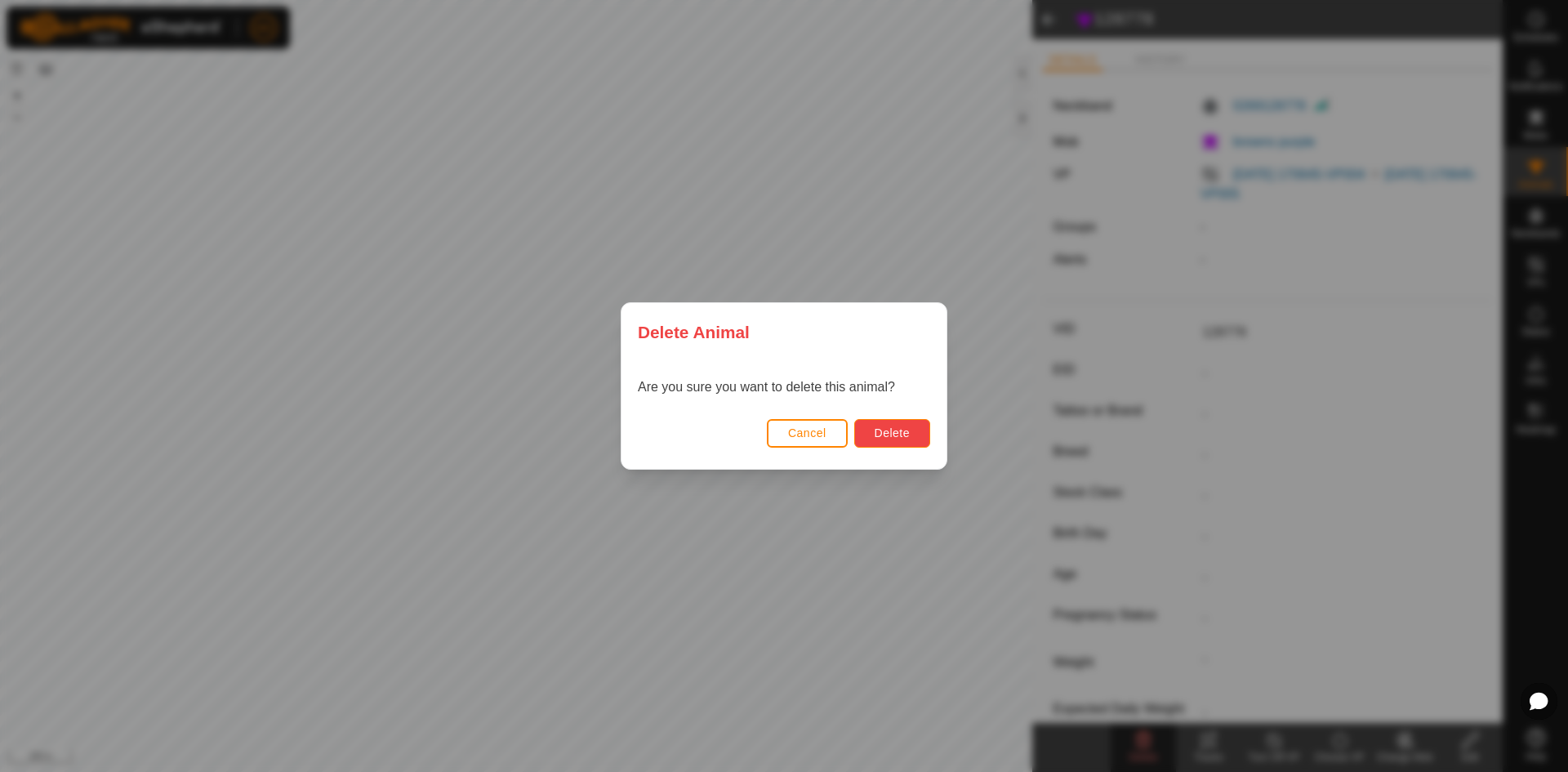
click at [875, 423] on button "Delete" at bounding box center [892, 433] width 76 height 29
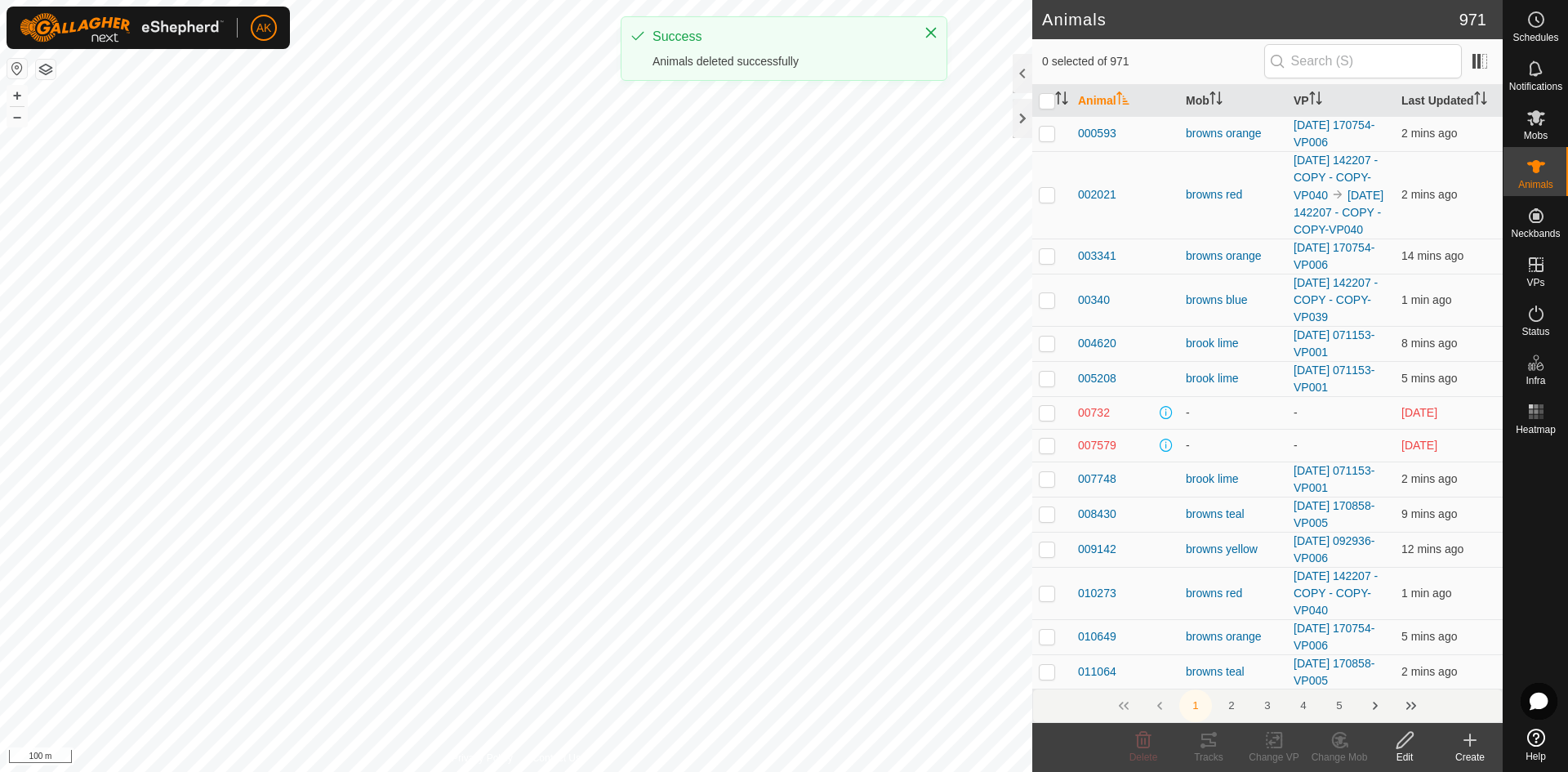
click at [1465, 746] on icon at bounding box center [1469, 740] width 20 height 20
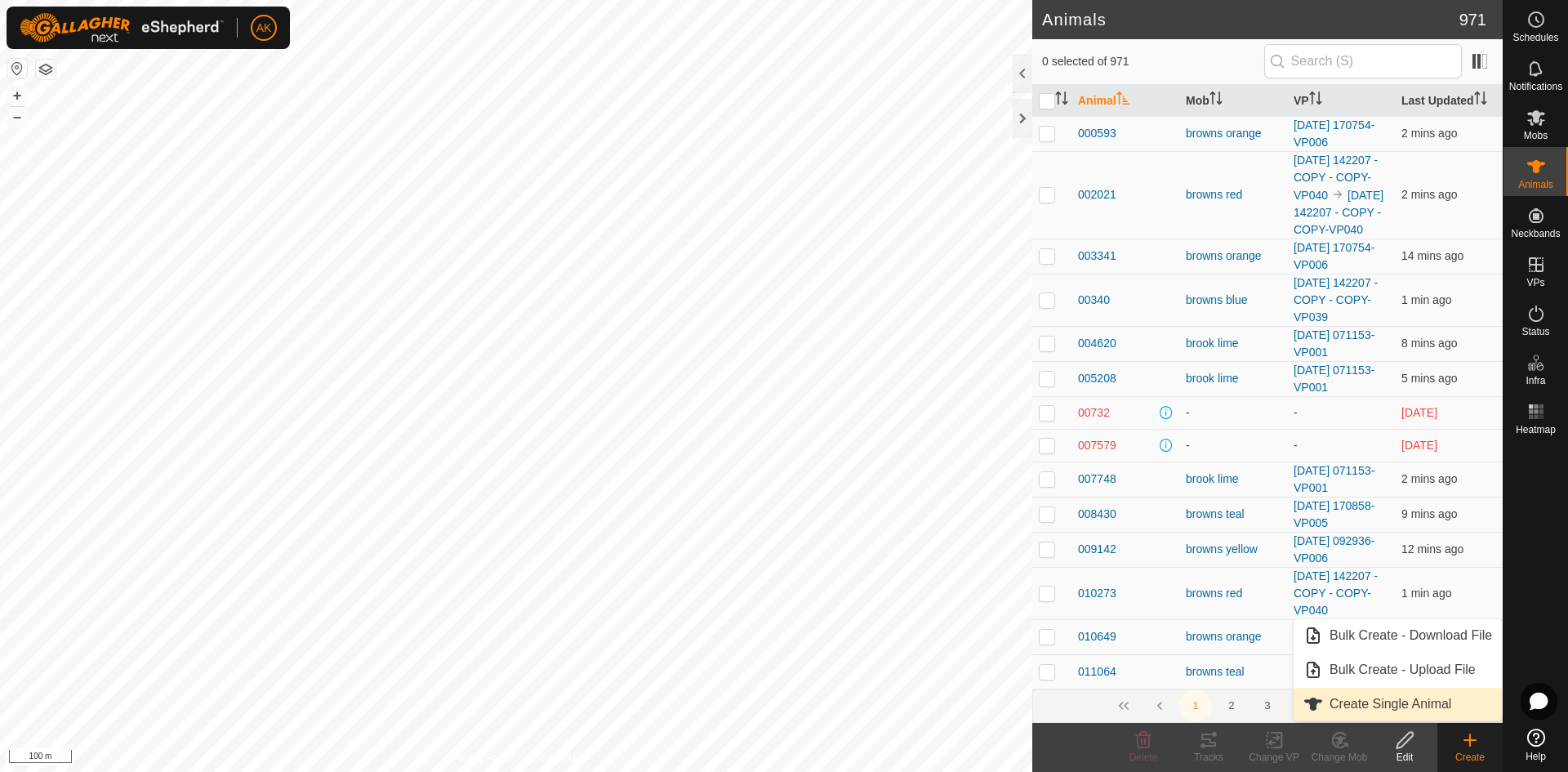
click at [1399, 707] on link "Create Single Animal" at bounding box center [1397, 704] width 208 height 32
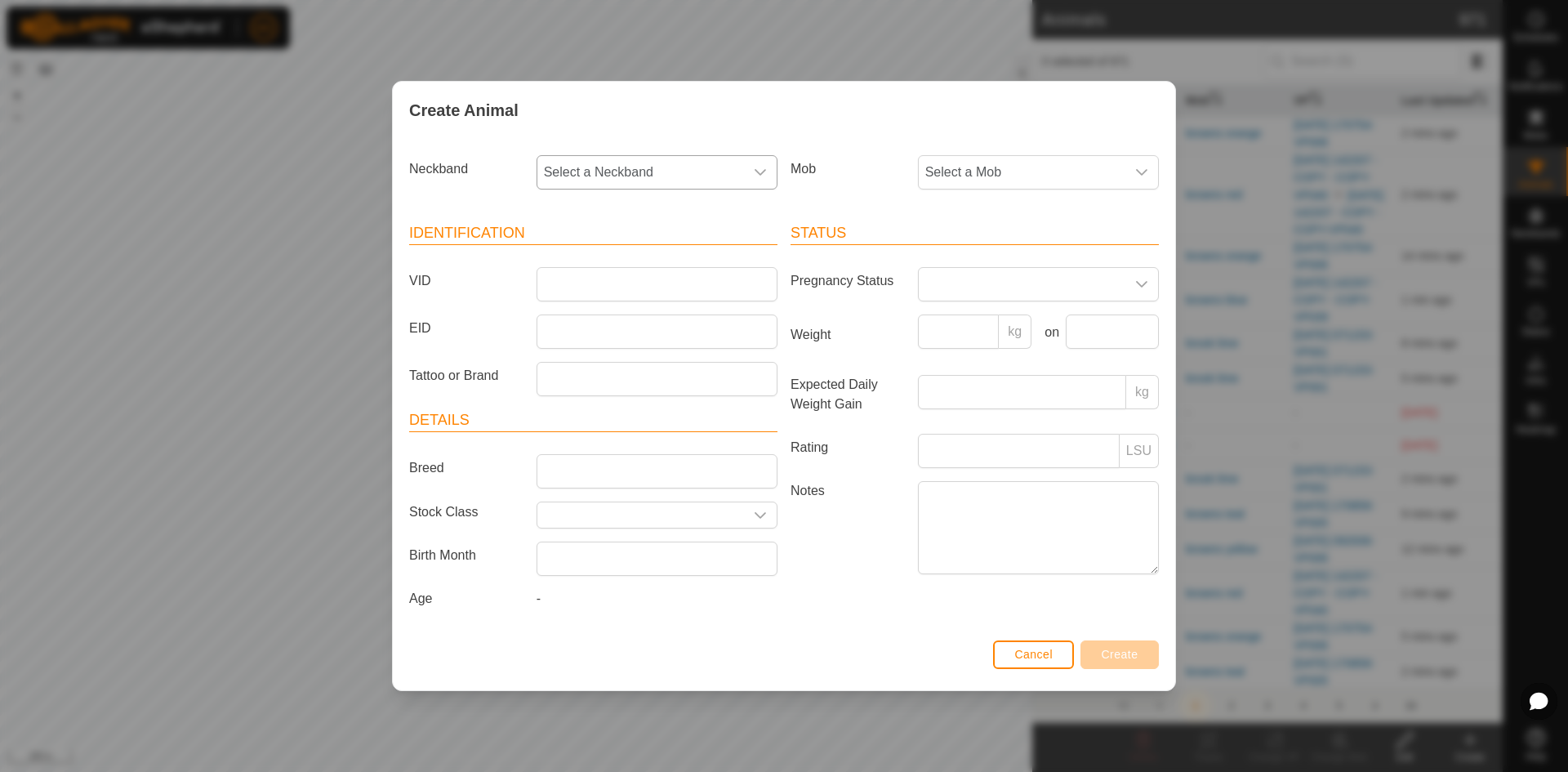
click at [584, 165] on span "Select a Neckband" at bounding box center [640, 172] width 207 height 32
click at [597, 323] on li "0269128778" at bounding box center [657, 318] width 239 height 32
click at [538, 284] on input "VID" at bounding box center [657, 284] width 241 height 34
type input "28778"
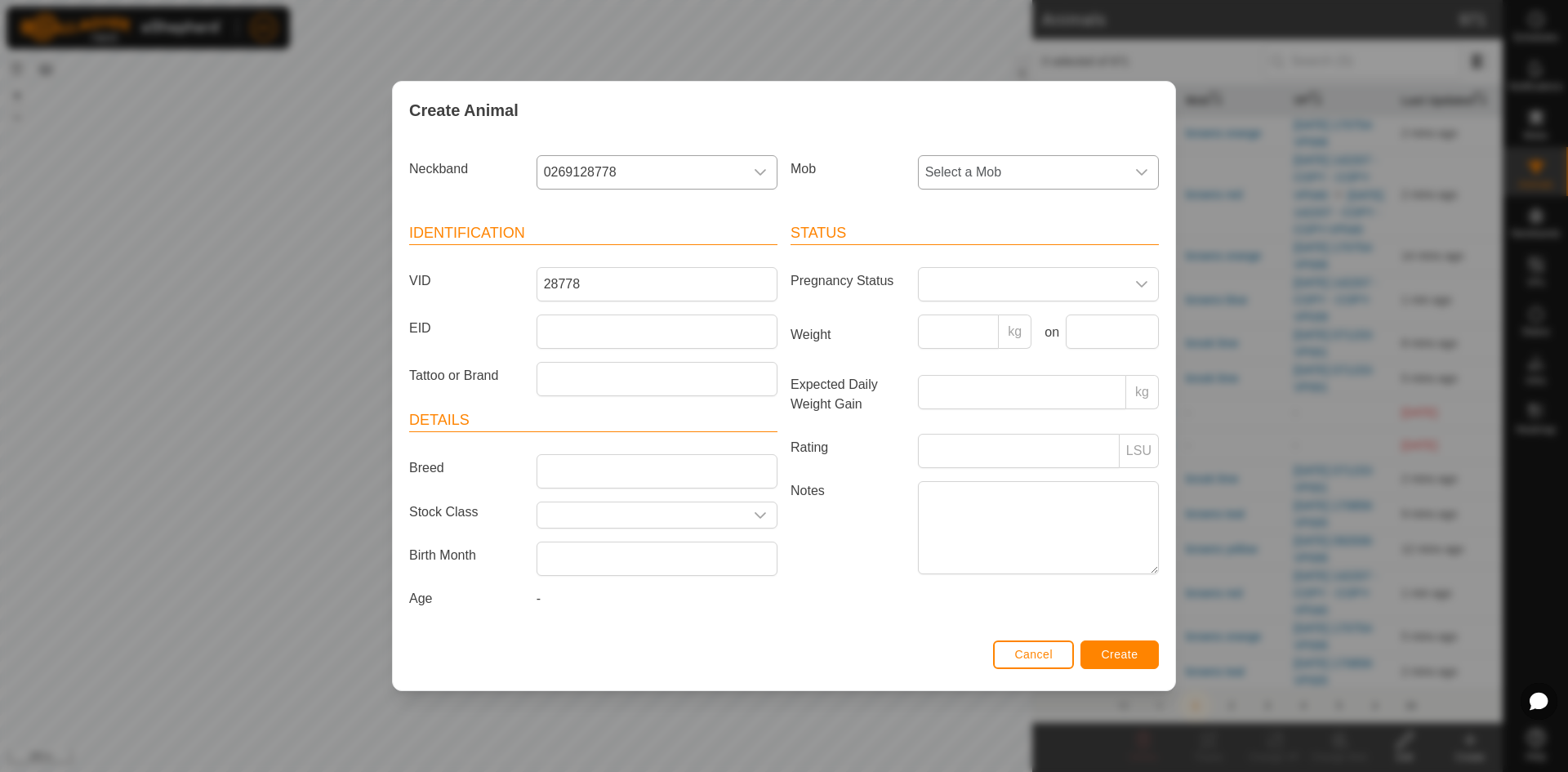
click at [971, 169] on span "Select a Mob" at bounding box center [1022, 172] width 207 height 32
click at [957, 350] on li "browns purple" at bounding box center [1039, 352] width 239 height 32
click at [1103, 655] on span "Create" at bounding box center [1120, 654] width 37 height 13
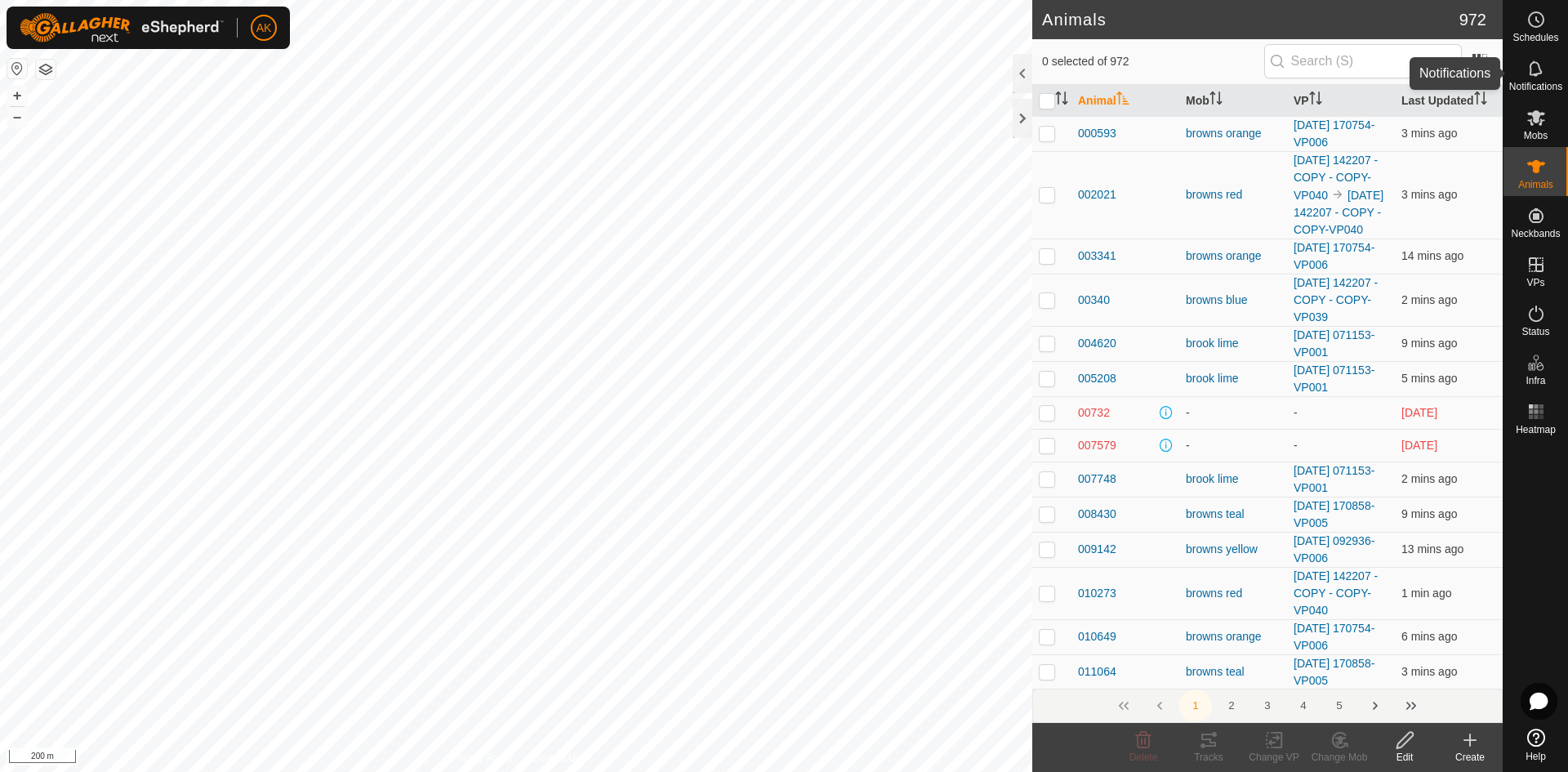
click at [1532, 71] on icon at bounding box center [1536, 68] width 20 height 20
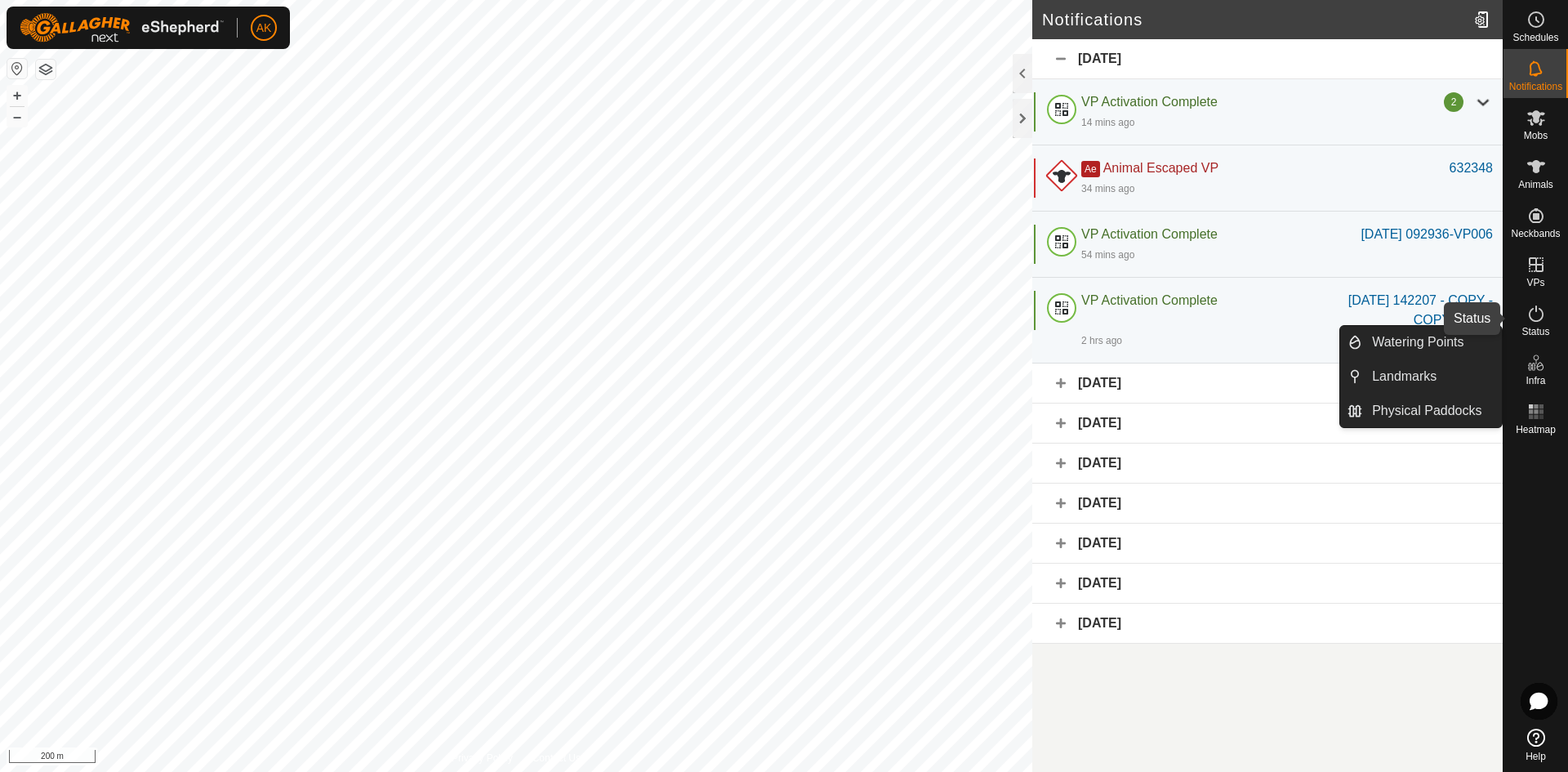
click at [1538, 317] on icon at bounding box center [1536, 313] width 20 height 20
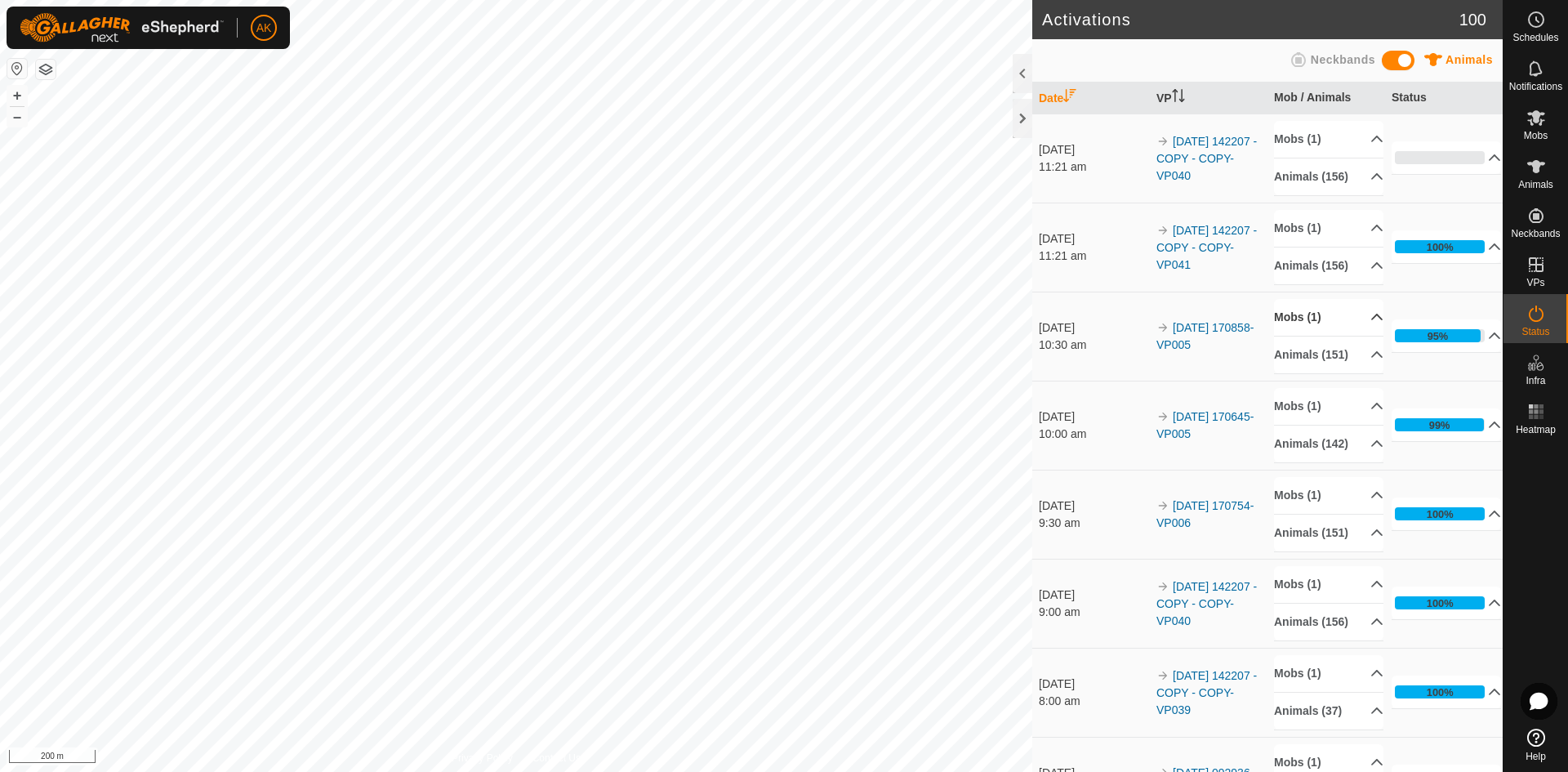
click at [1297, 335] on p-accordion-header "Mobs (1)" at bounding box center [1328, 317] width 110 height 37
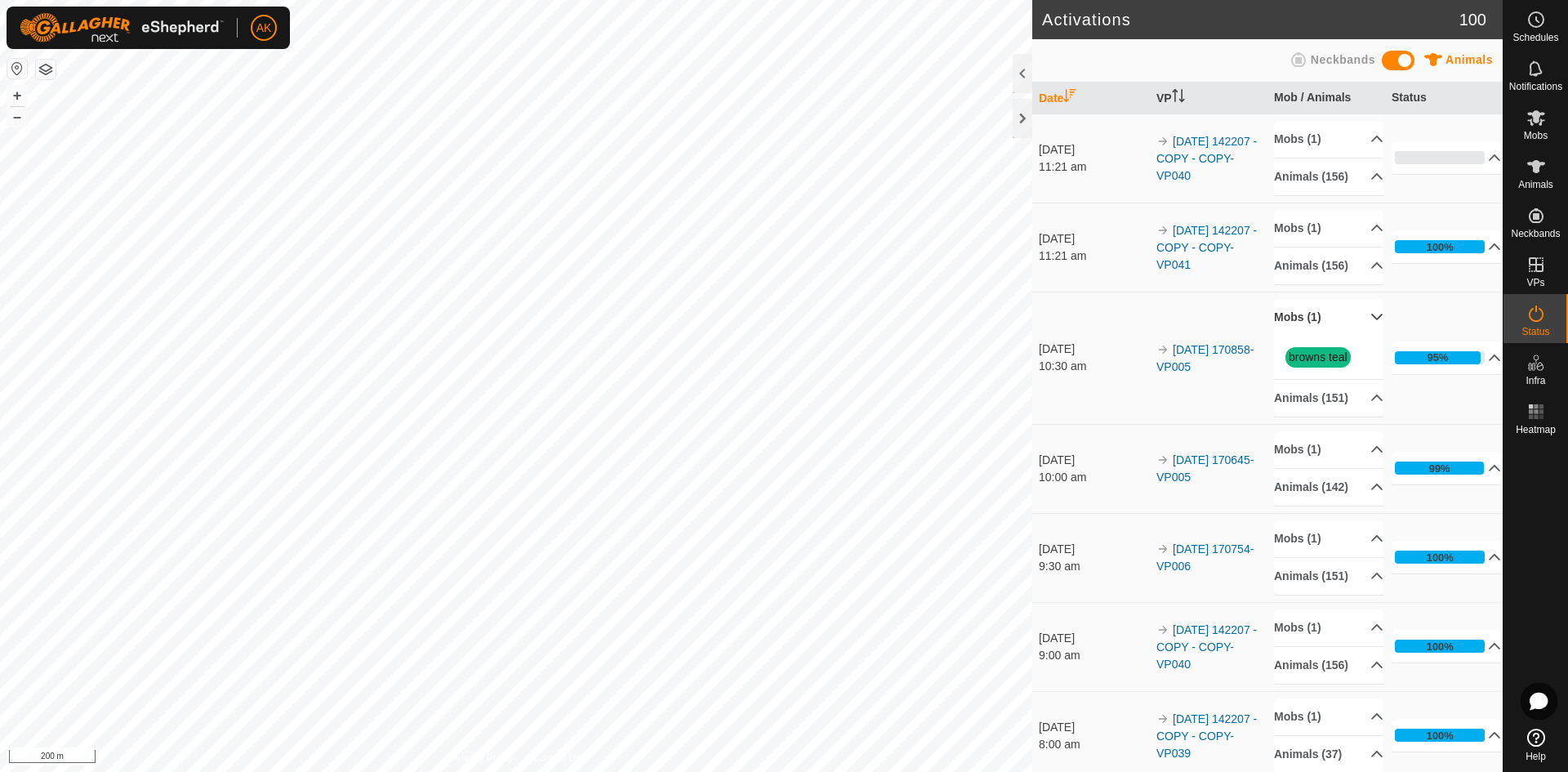
click at [1297, 335] on p-accordion-header "Mobs (1)" at bounding box center [1328, 317] width 110 height 37
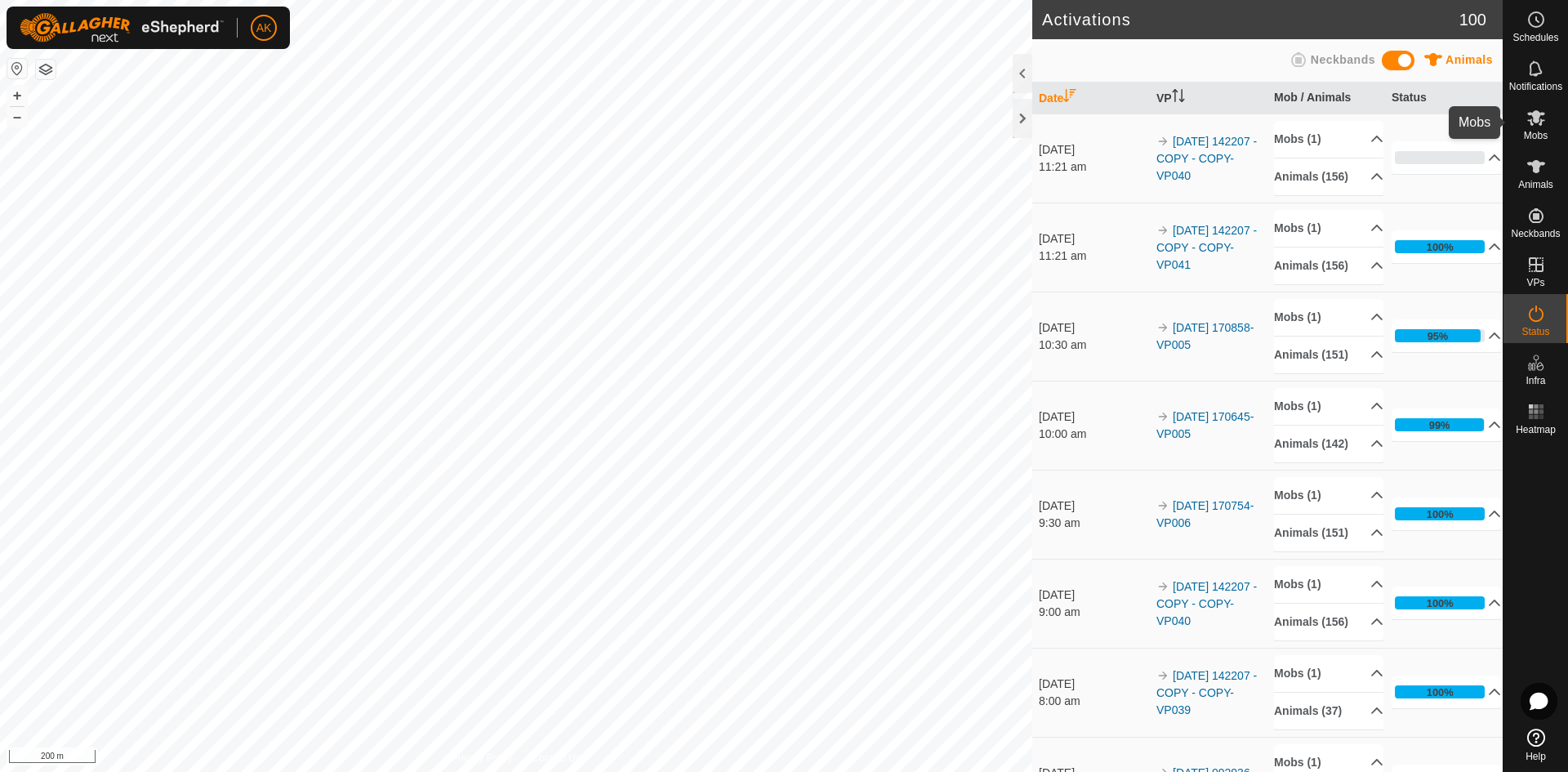
click at [1531, 128] on es-mob-svg-icon at bounding box center [1536, 117] width 30 height 26
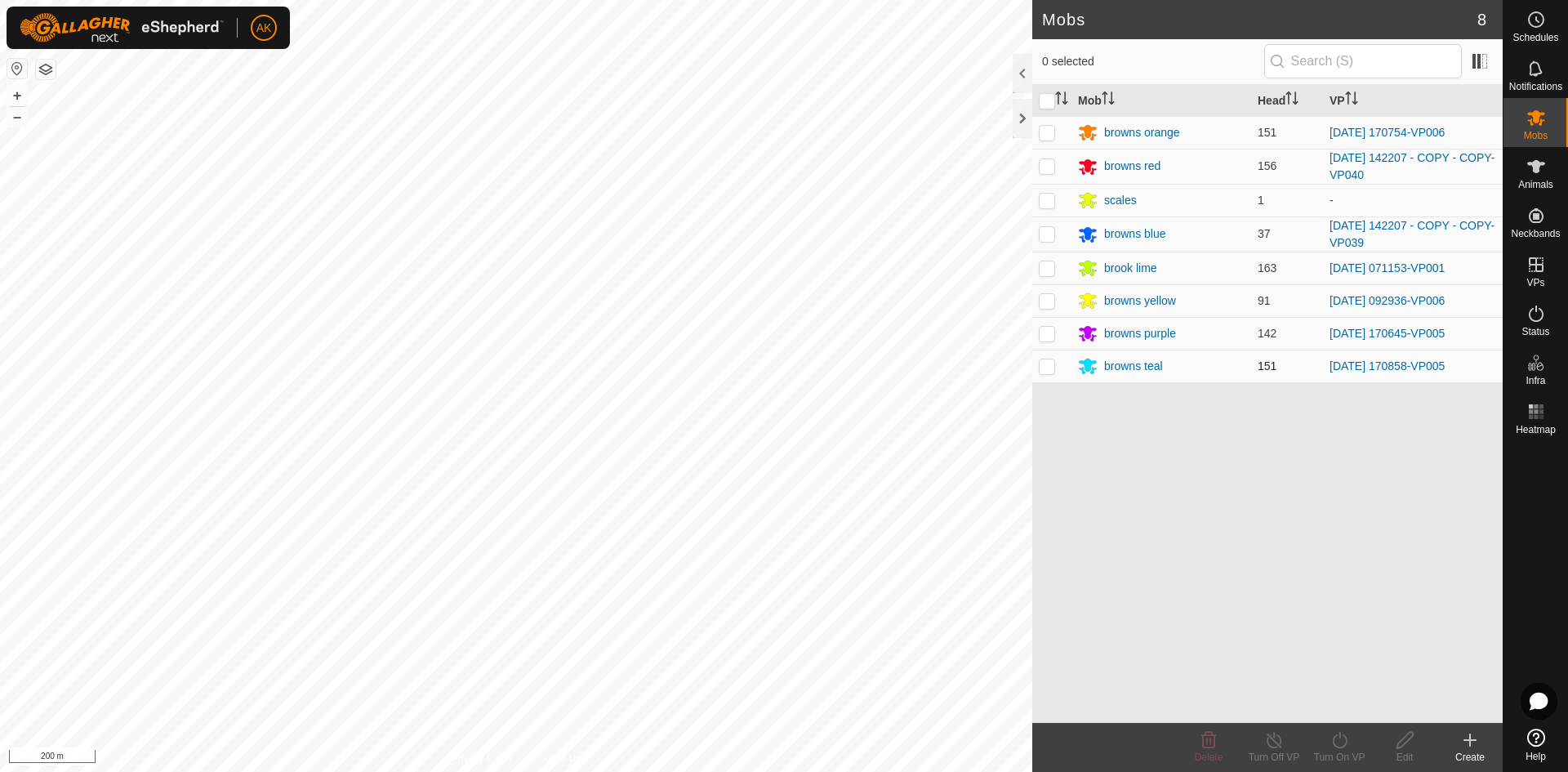
click at [1046, 369] on p-checkbox at bounding box center [1046, 365] width 16 height 13
checkbox input "true"
click at [1337, 737] on icon at bounding box center [1339, 740] width 20 height 20
click at [1332, 699] on link "Now" at bounding box center [1388, 704] width 162 height 32
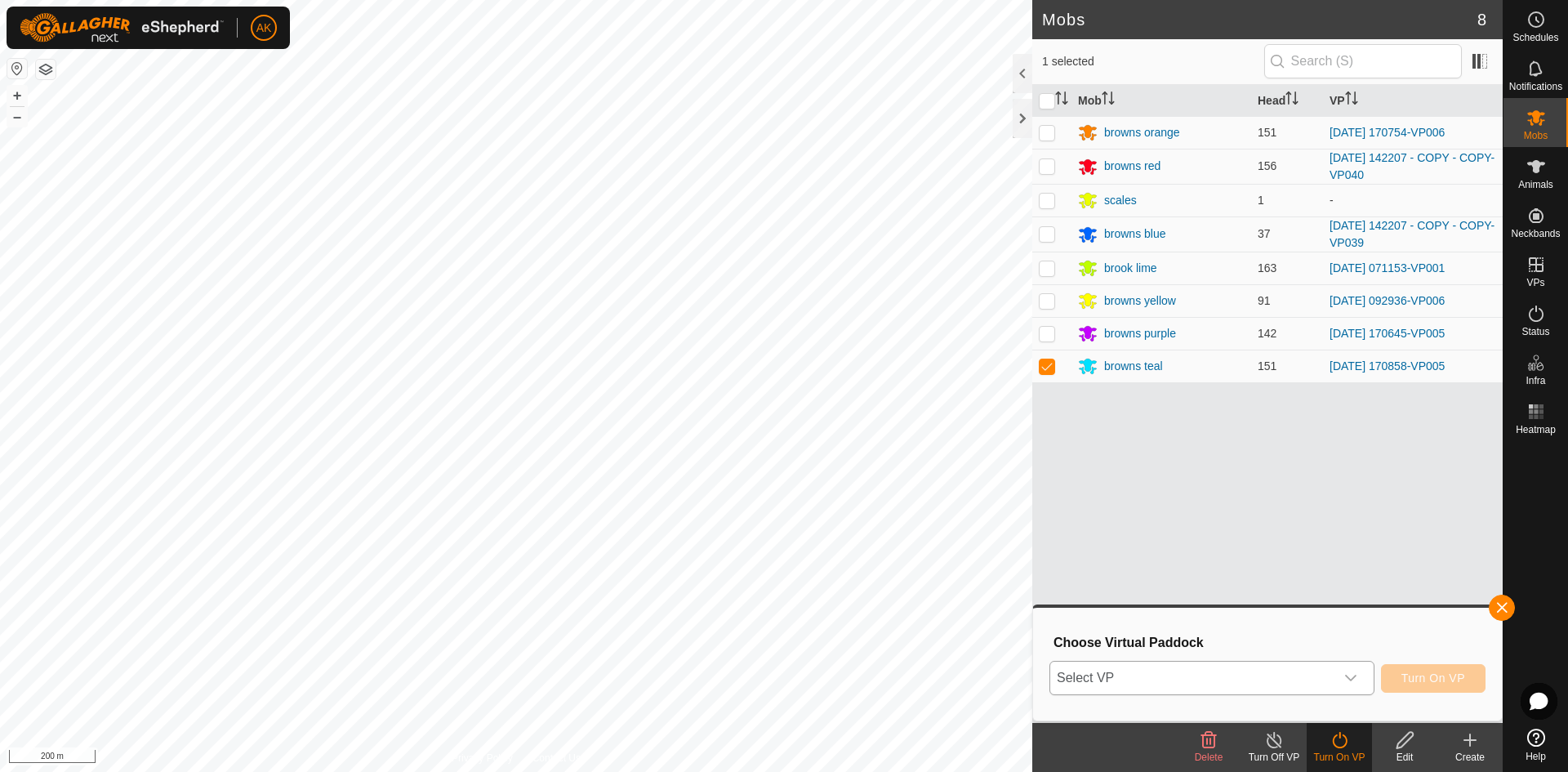
click at [1269, 683] on span "Select VP" at bounding box center [1192, 678] width 284 height 32
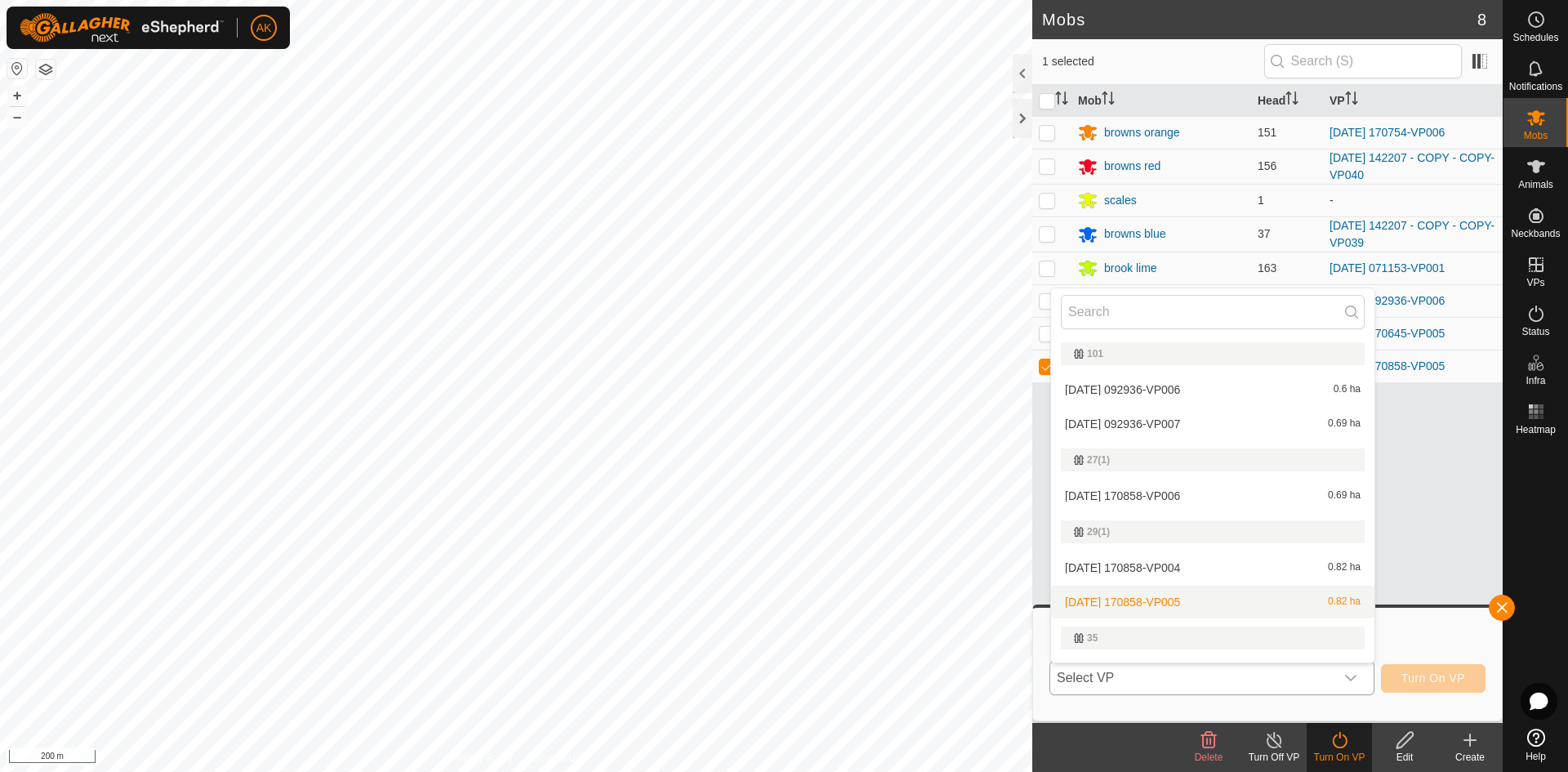
scroll to position [28, 0]
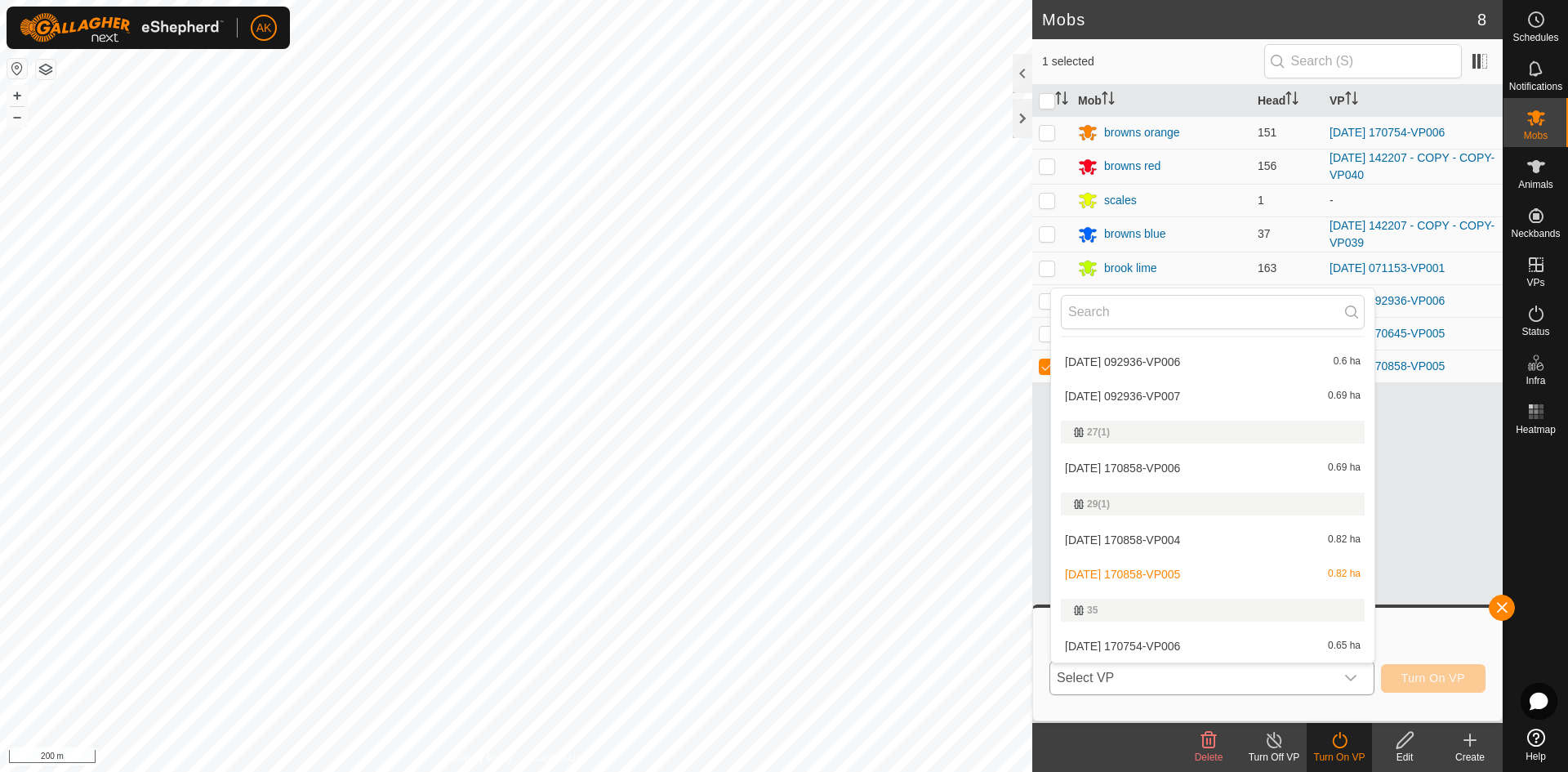
click at [1121, 572] on li "[DATE] 170858-VP005 0.82 ha" at bounding box center [1212, 574] width 323 height 32
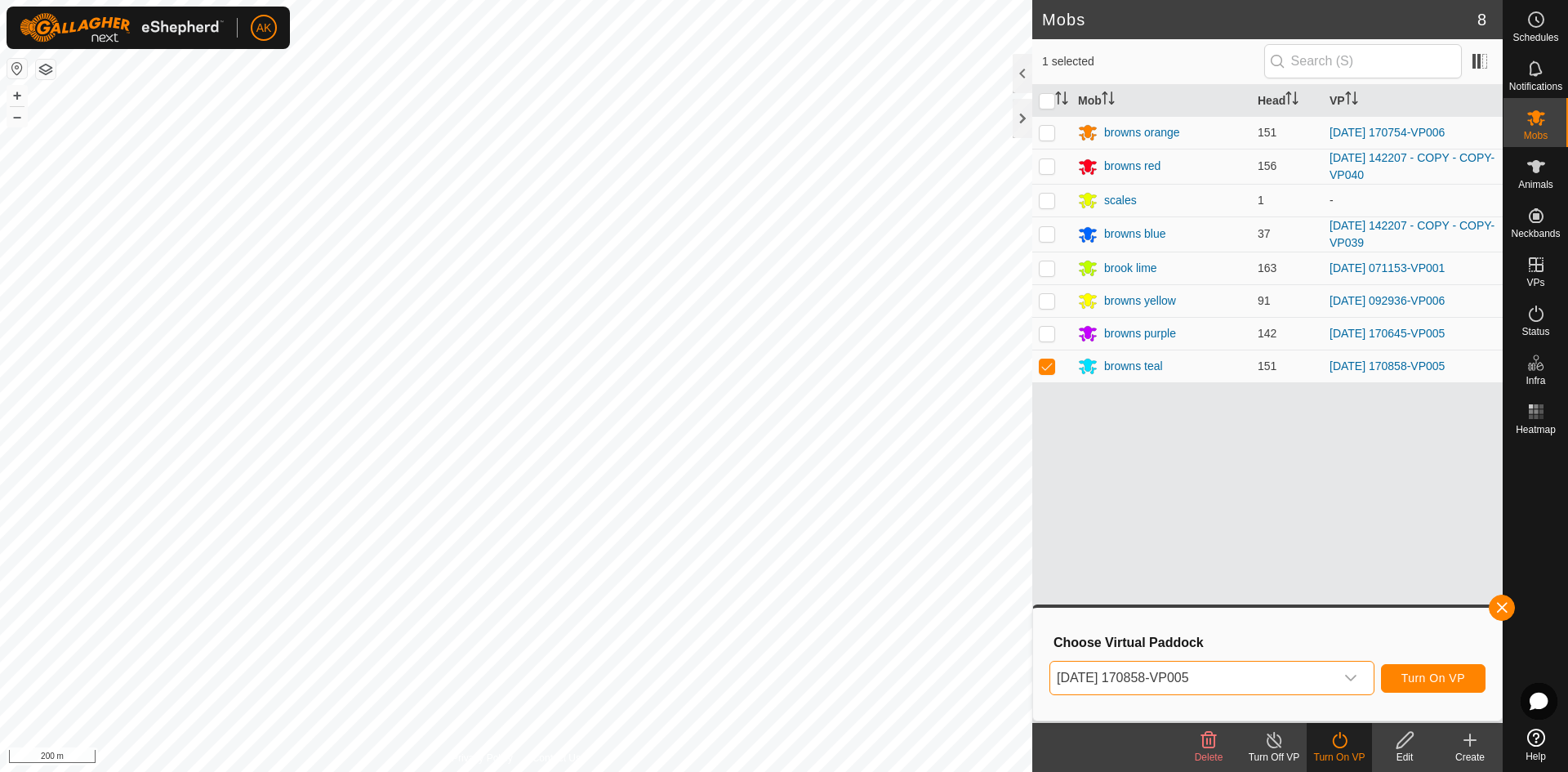
click at [1337, 733] on icon at bounding box center [1339, 740] width 20 height 20
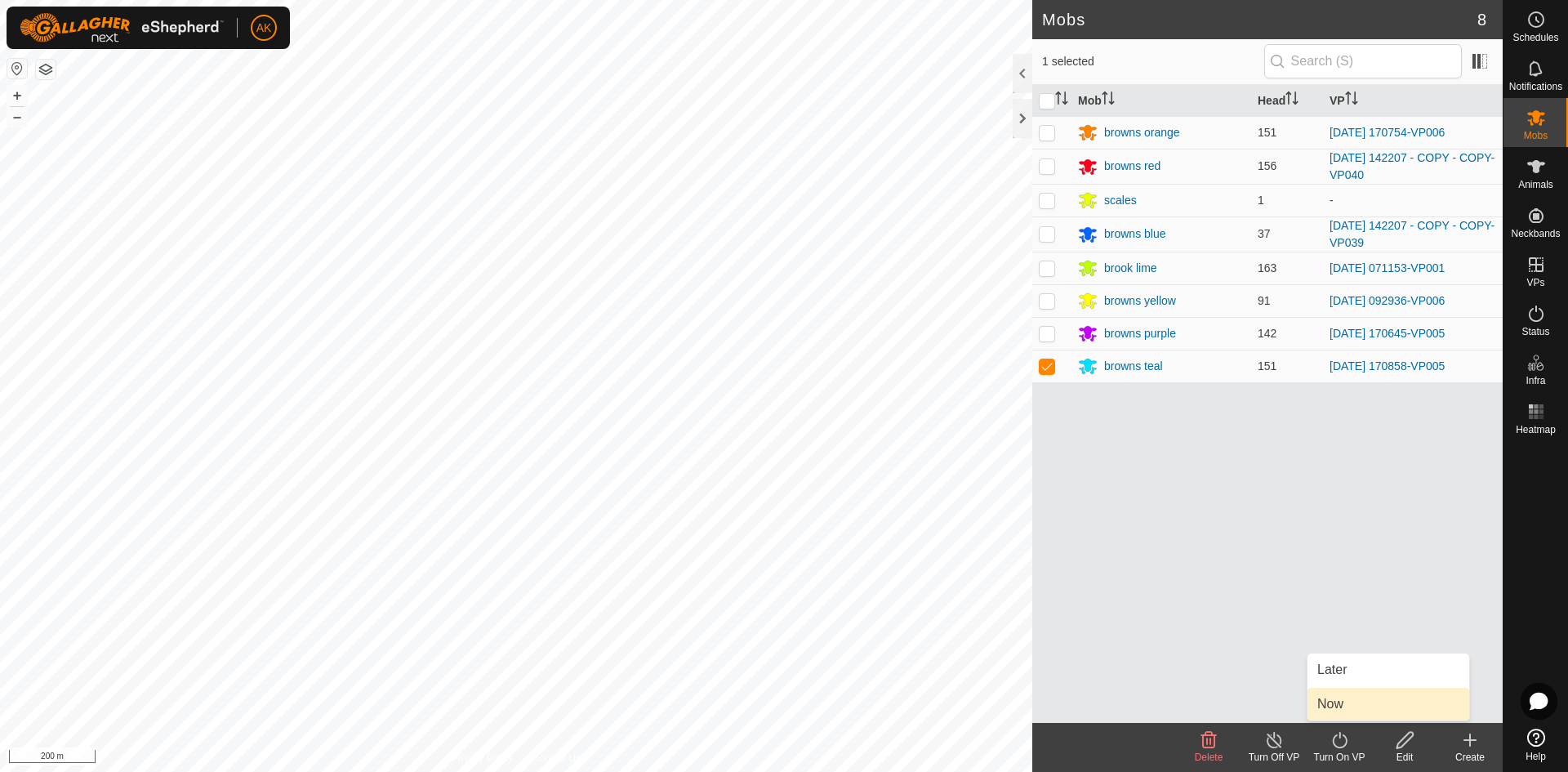
click at [1329, 706] on link "Now" at bounding box center [1388, 704] width 162 height 32
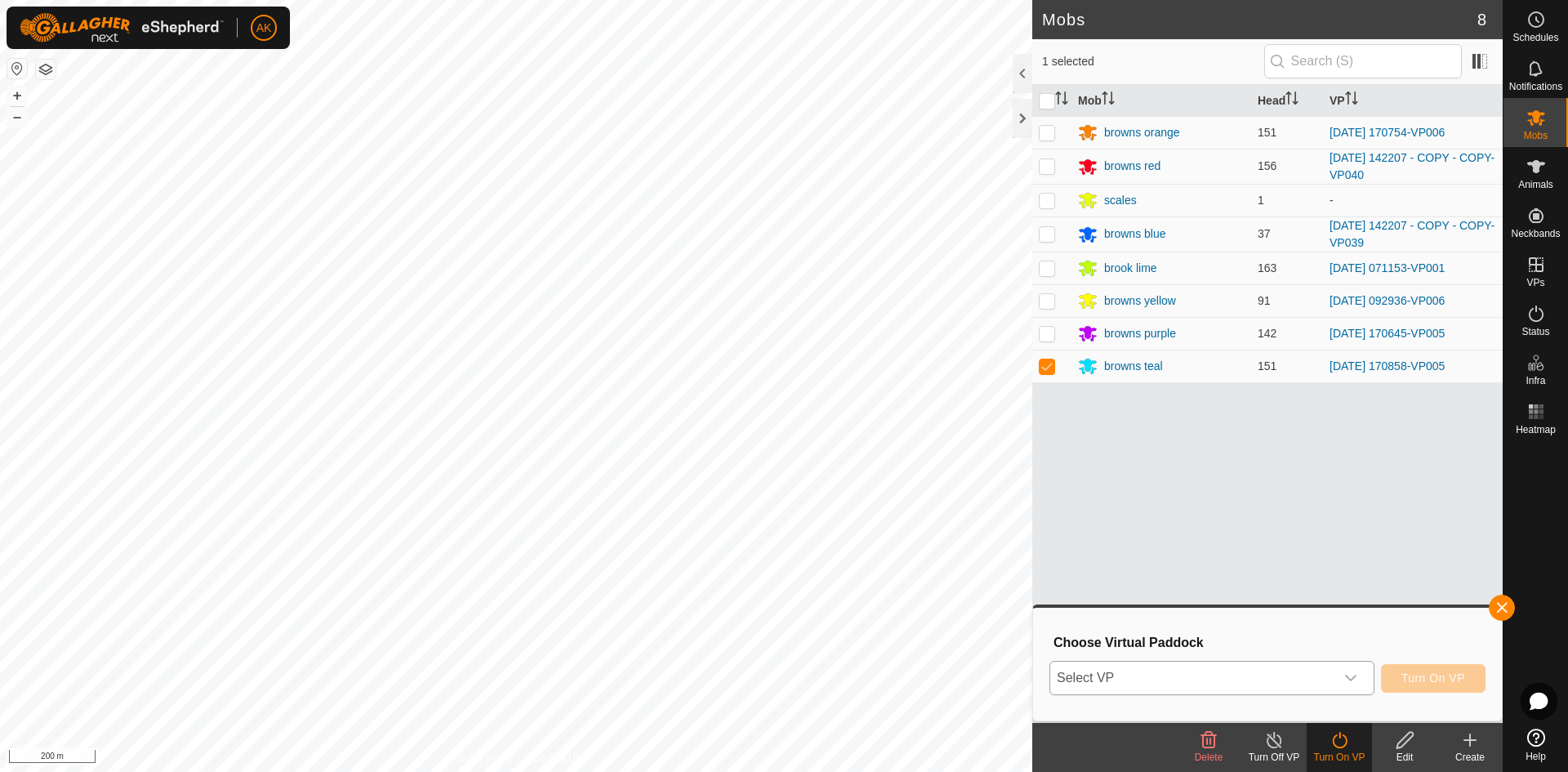
click at [1275, 678] on span "Select VP" at bounding box center [1192, 678] width 284 height 32
click at [1217, 674] on span "Select VP" at bounding box center [1192, 678] width 284 height 32
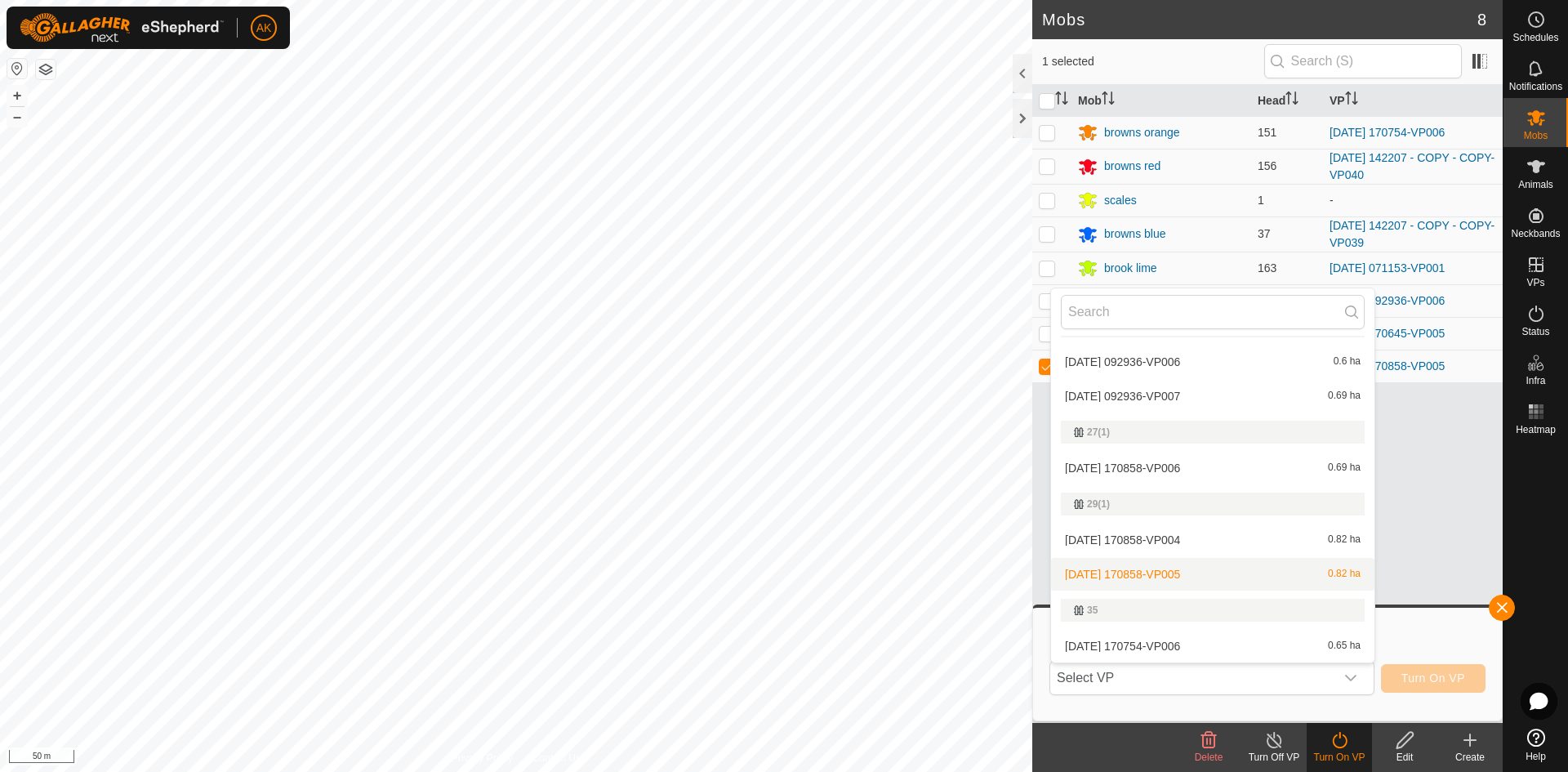
click at [1175, 575] on li "[DATE] 170858-VP005 0.82 ha" at bounding box center [1212, 574] width 323 height 32
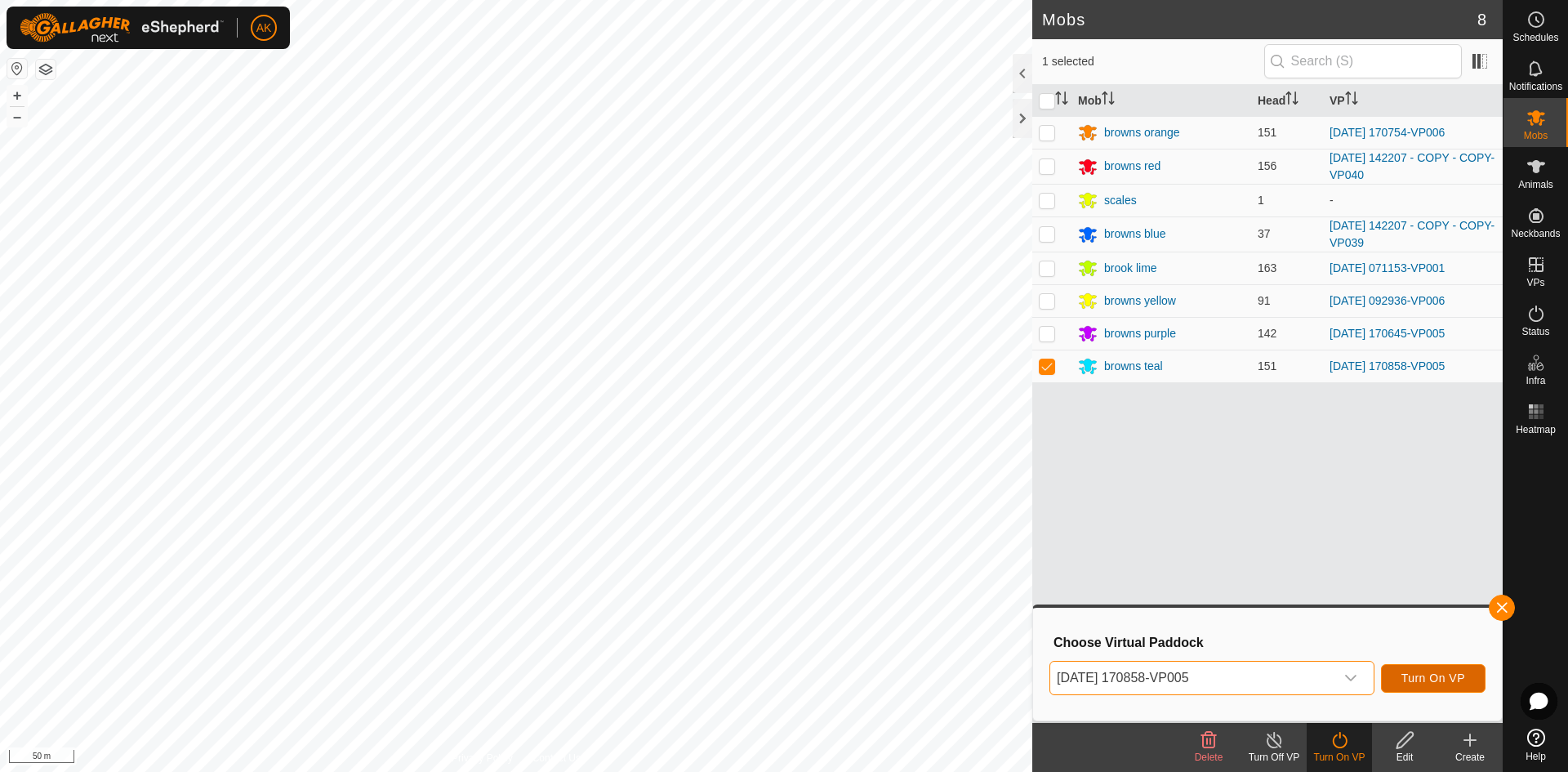
click at [1417, 667] on button "Turn On VP" at bounding box center [1433, 678] width 105 height 29
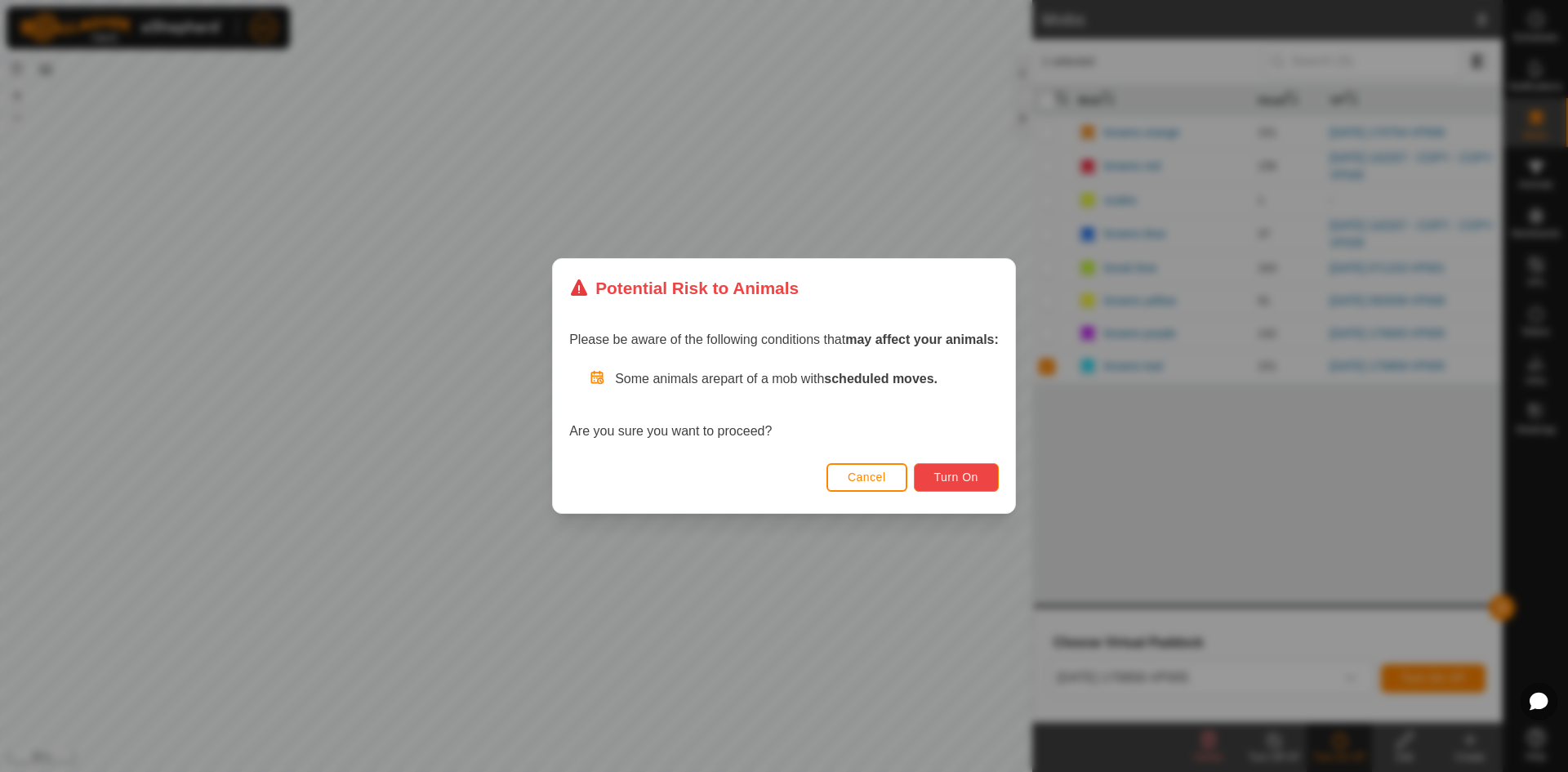
click at [955, 470] on button "Turn On" at bounding box center [956, 477] width 85 height 29
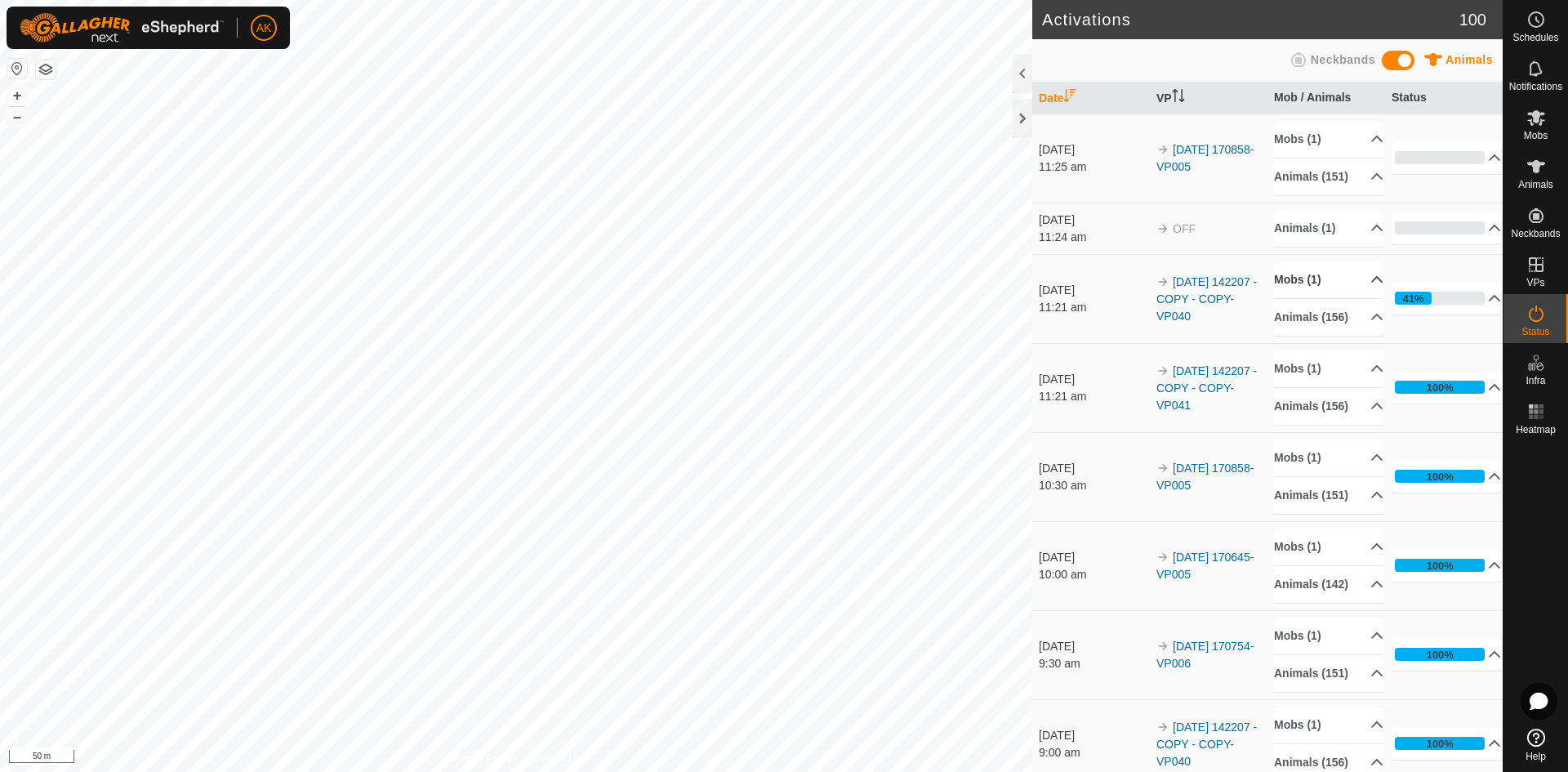
click at [1292, 295] on p-accordion-header "Mobs (1)" at bounding box center [1328, 279] width 110 height 37
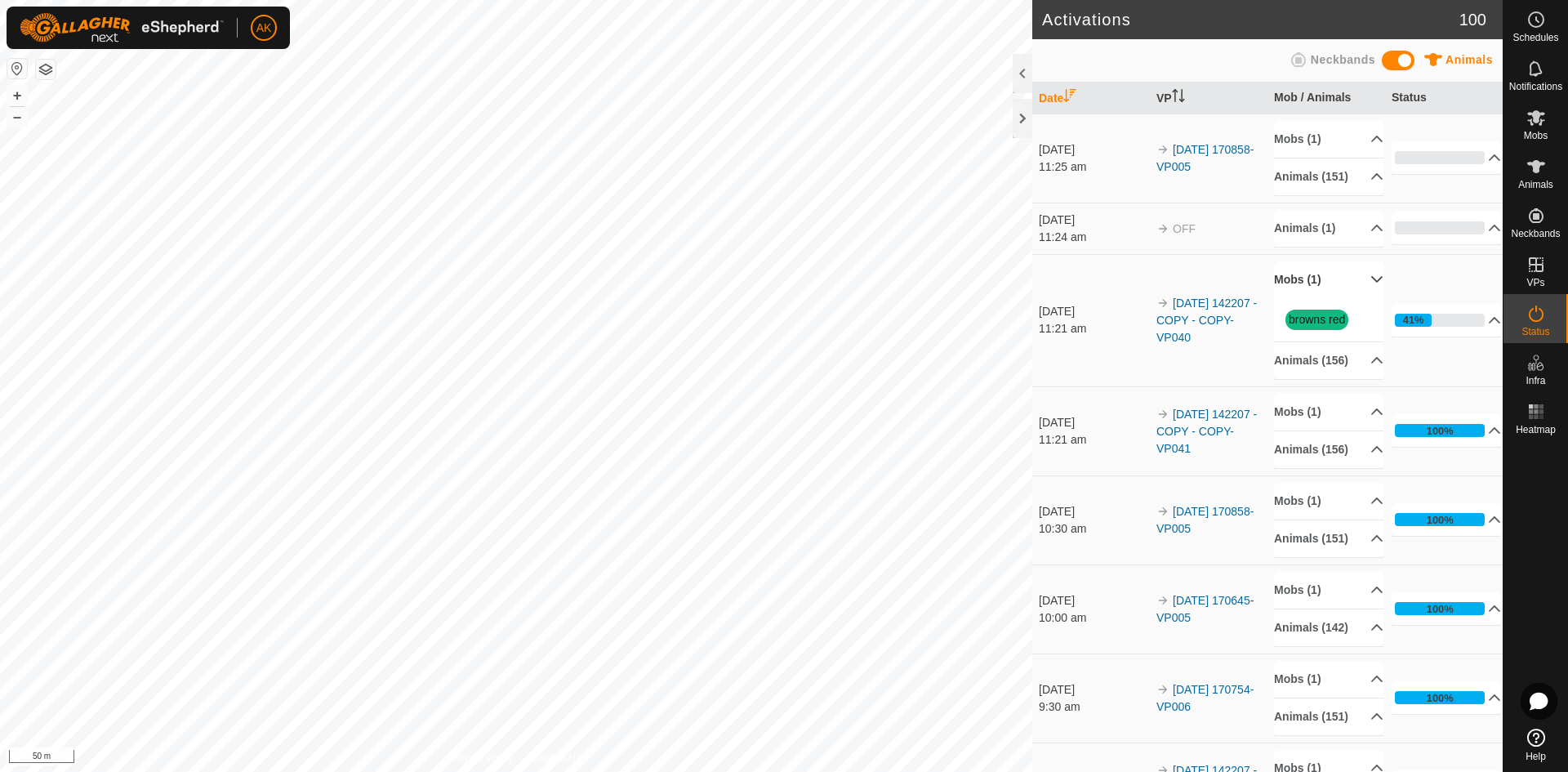
click at [1292, 295] on p-accordion-header "Mobs (1)" at bounding box center [1328, 279] width 110 height 37
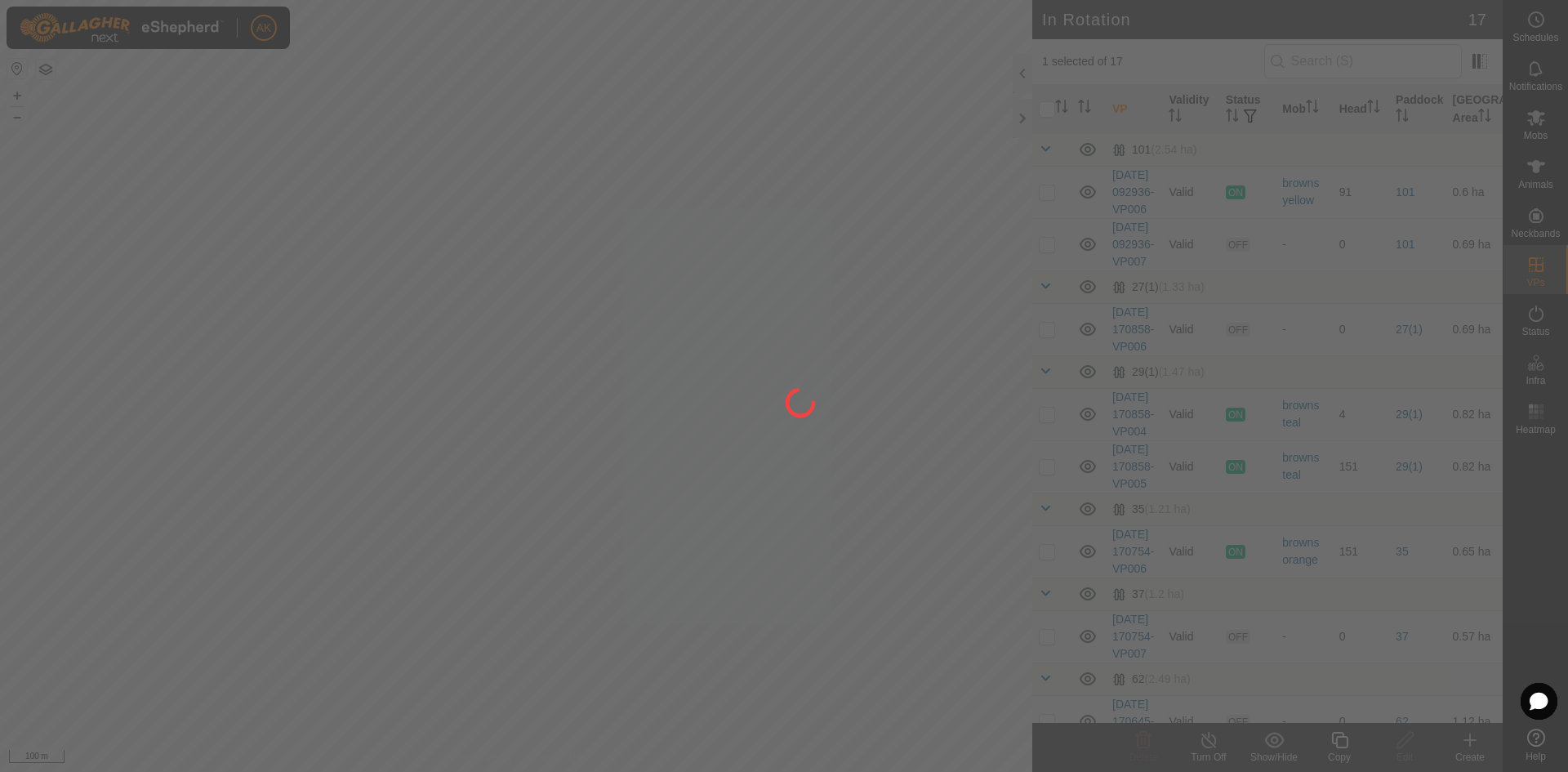
click at [660, 331] on div at bounding box center [784, 386] width 1568 height 772
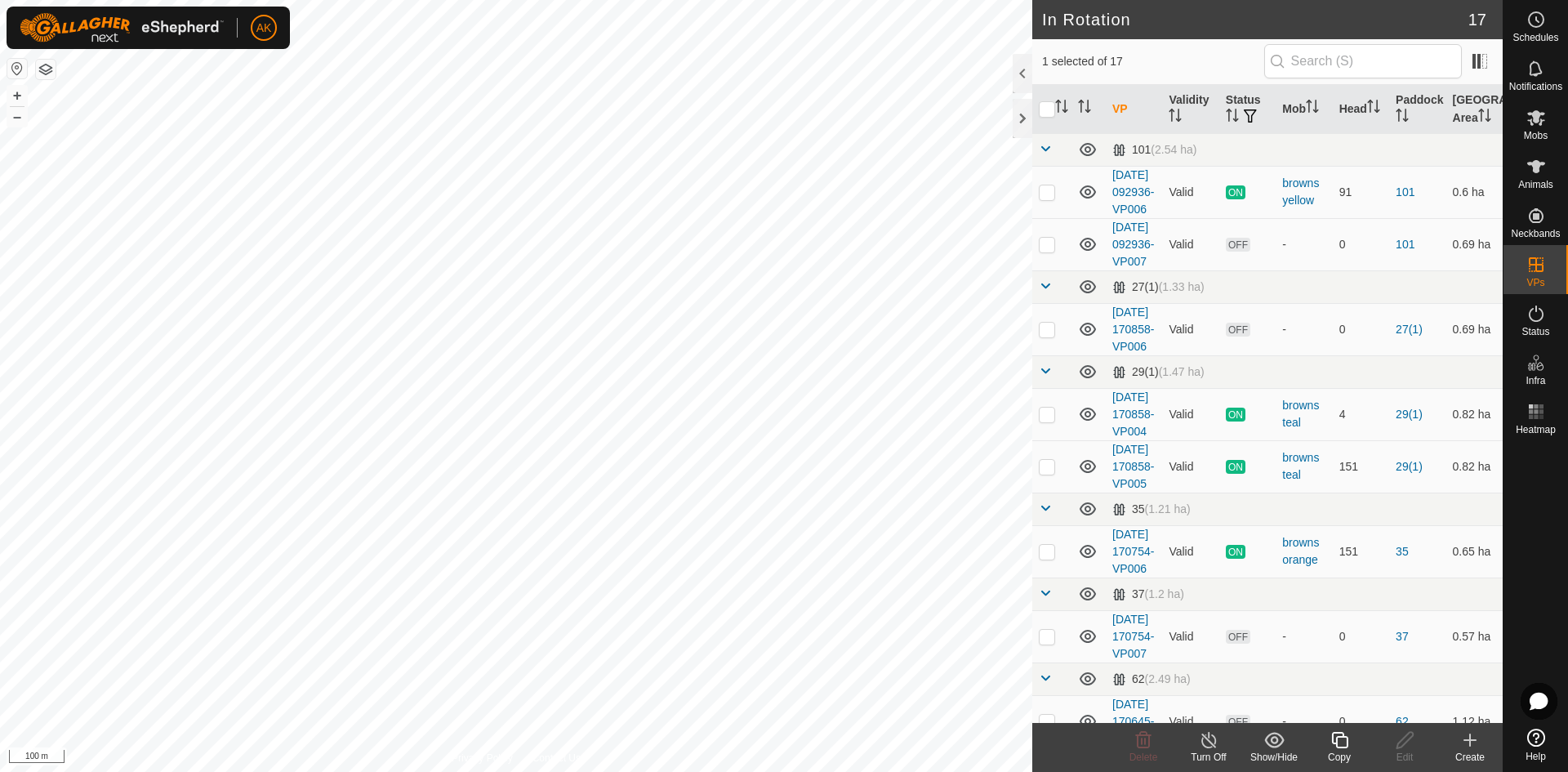
checkbox input "true"
checkbox input "false"
click at [1151, 742] on icon at bounding box center [1143, 740] width 20 height 20
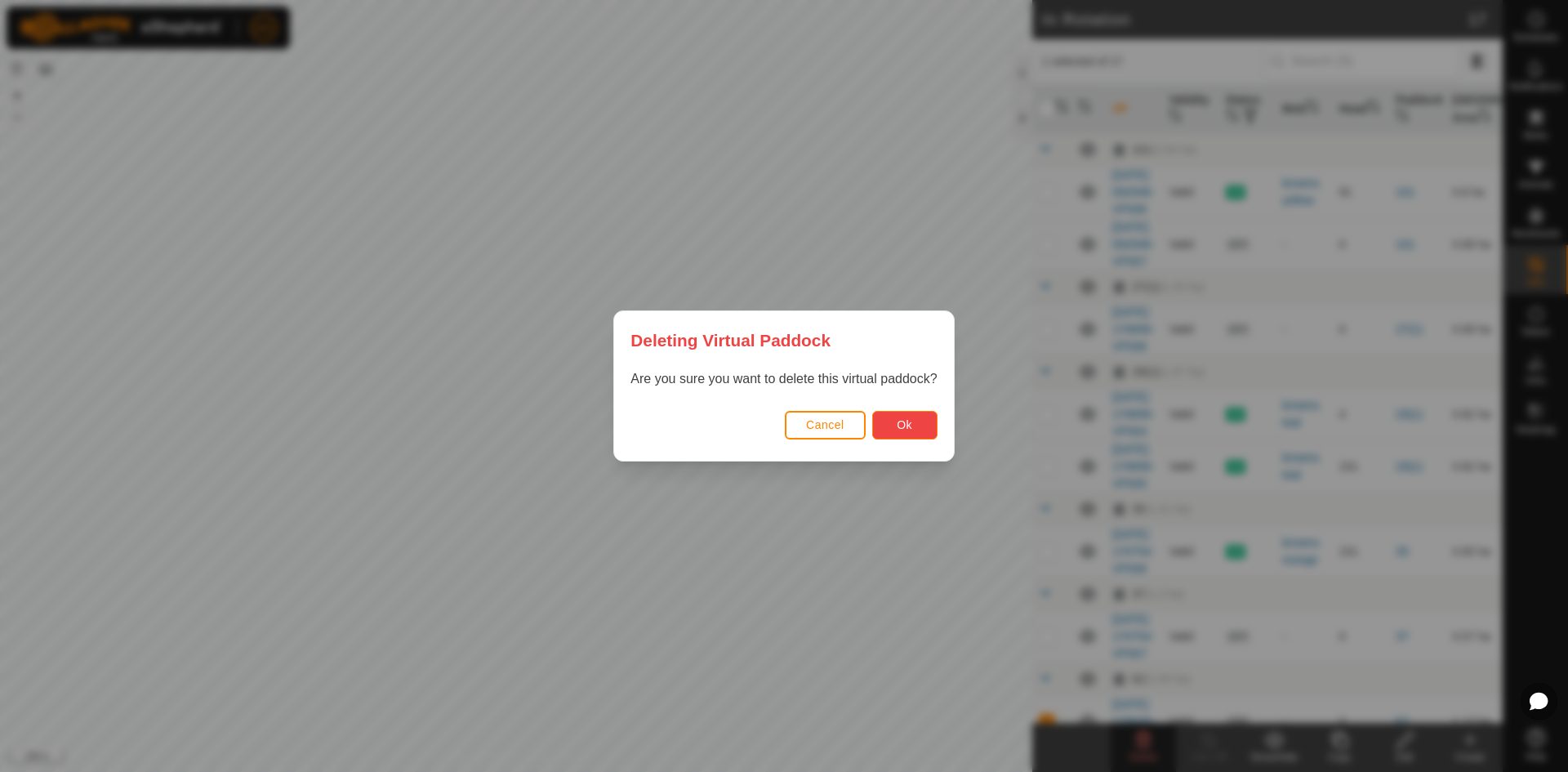
click at [892, 431] on button "Ok" at bounding box center [904, 426] width 66 height 29
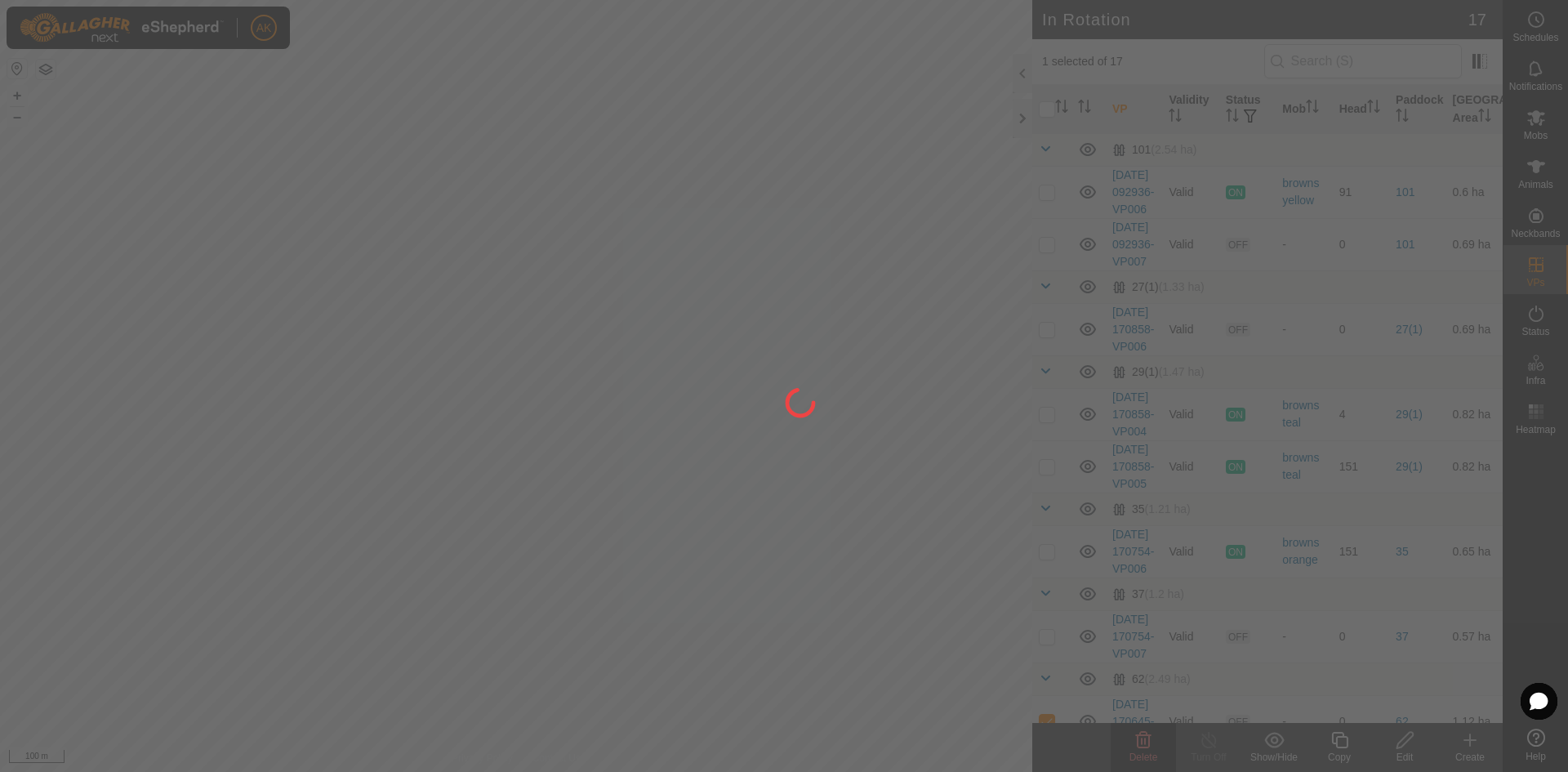
checkbox input "false"
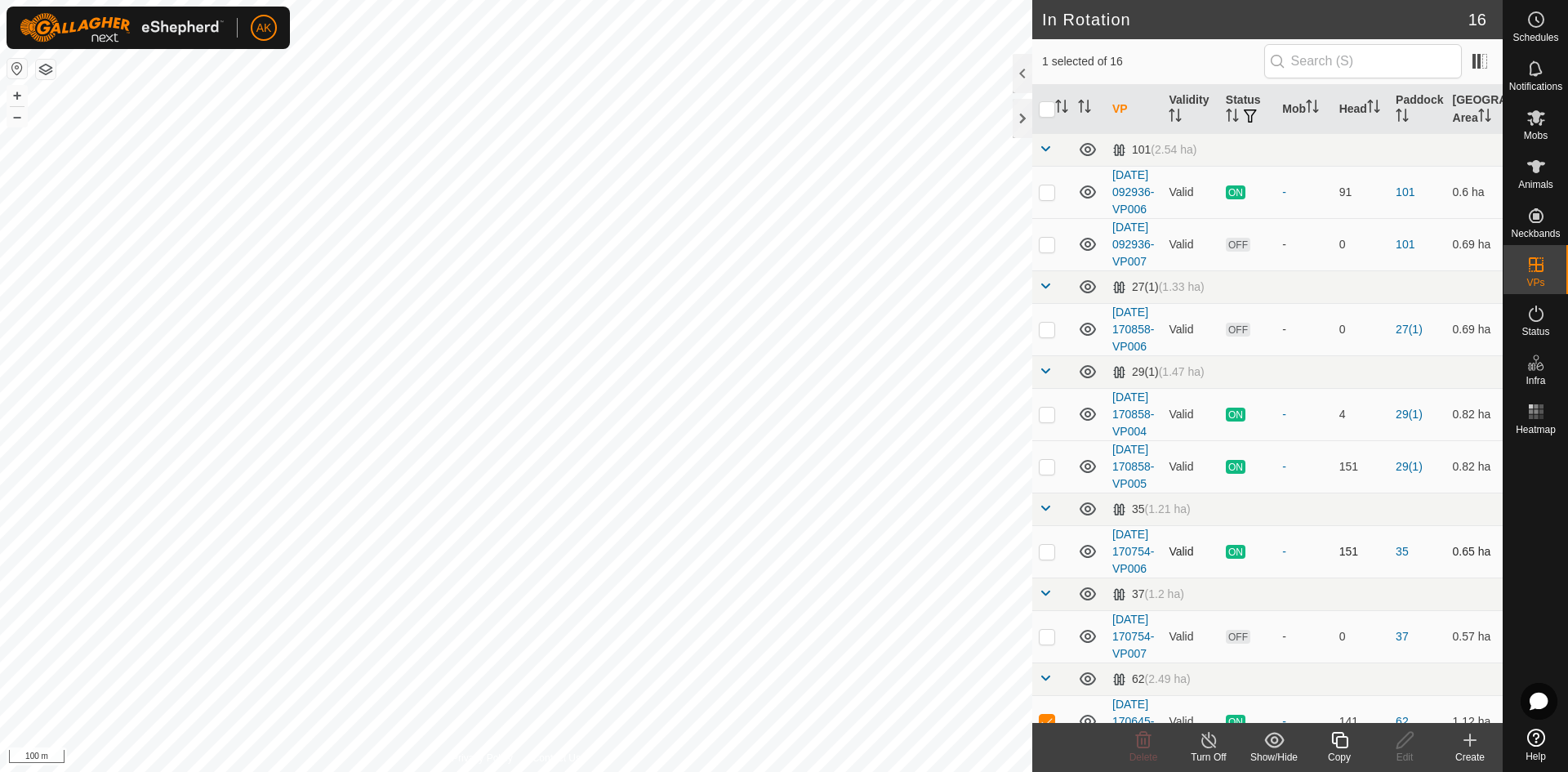
checkbox input "false"
click at [1137, 738] on icon at bounding box center [1143, 740] width 15 height 16
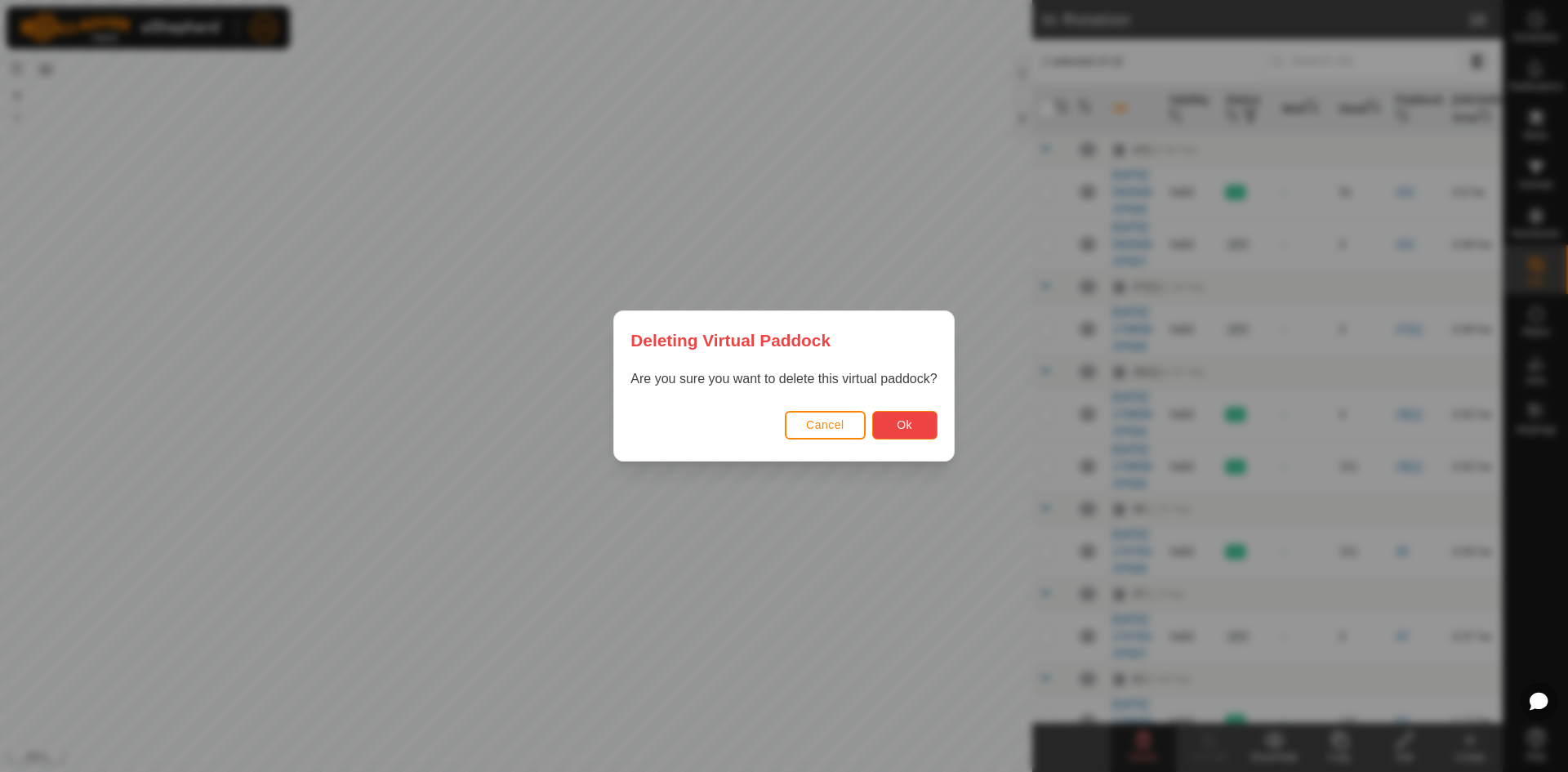
click at [898, 428] on span "Ok" at bounding box center [904, 424] width 15 height 13
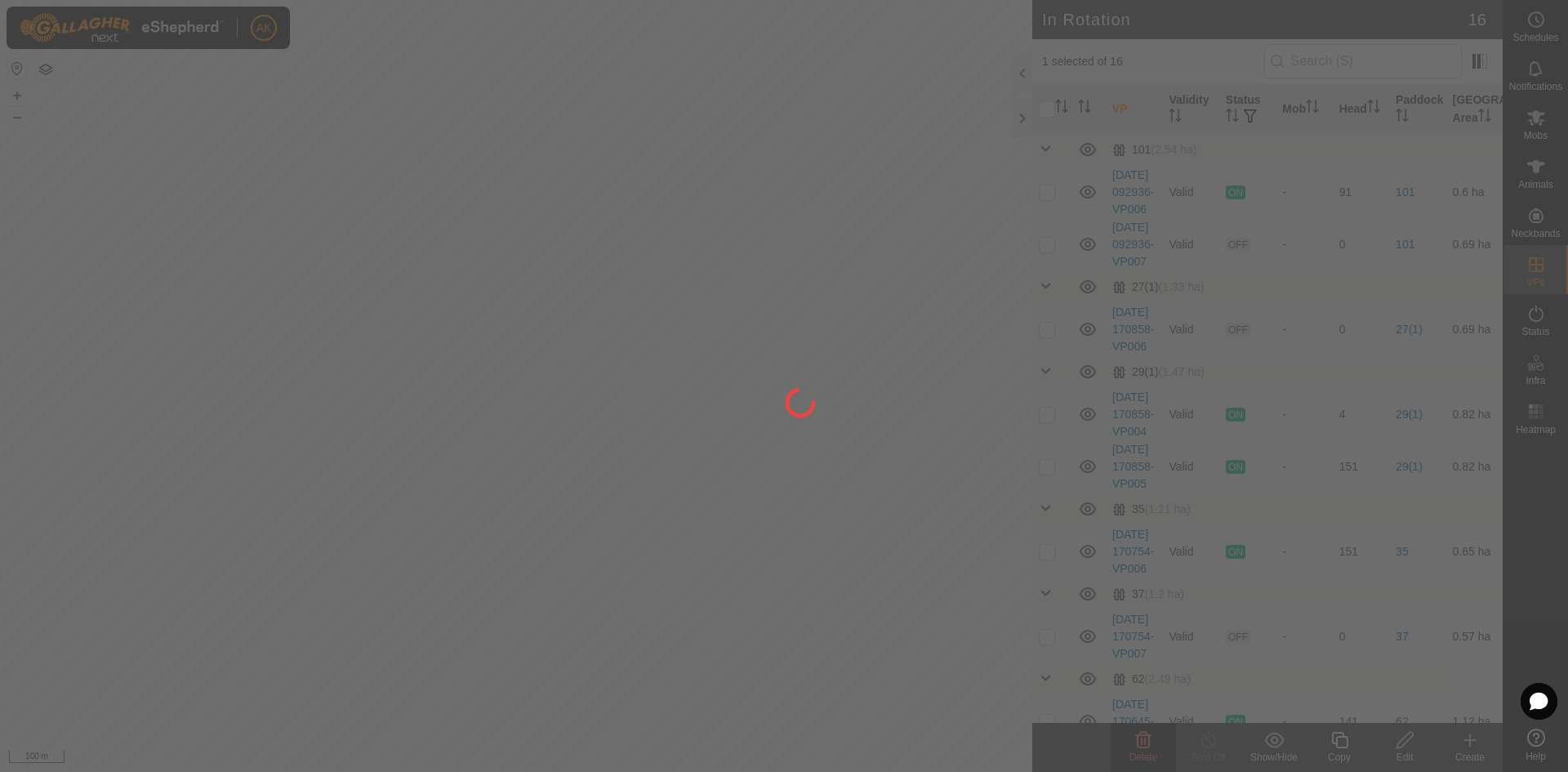
checkbox input "false"
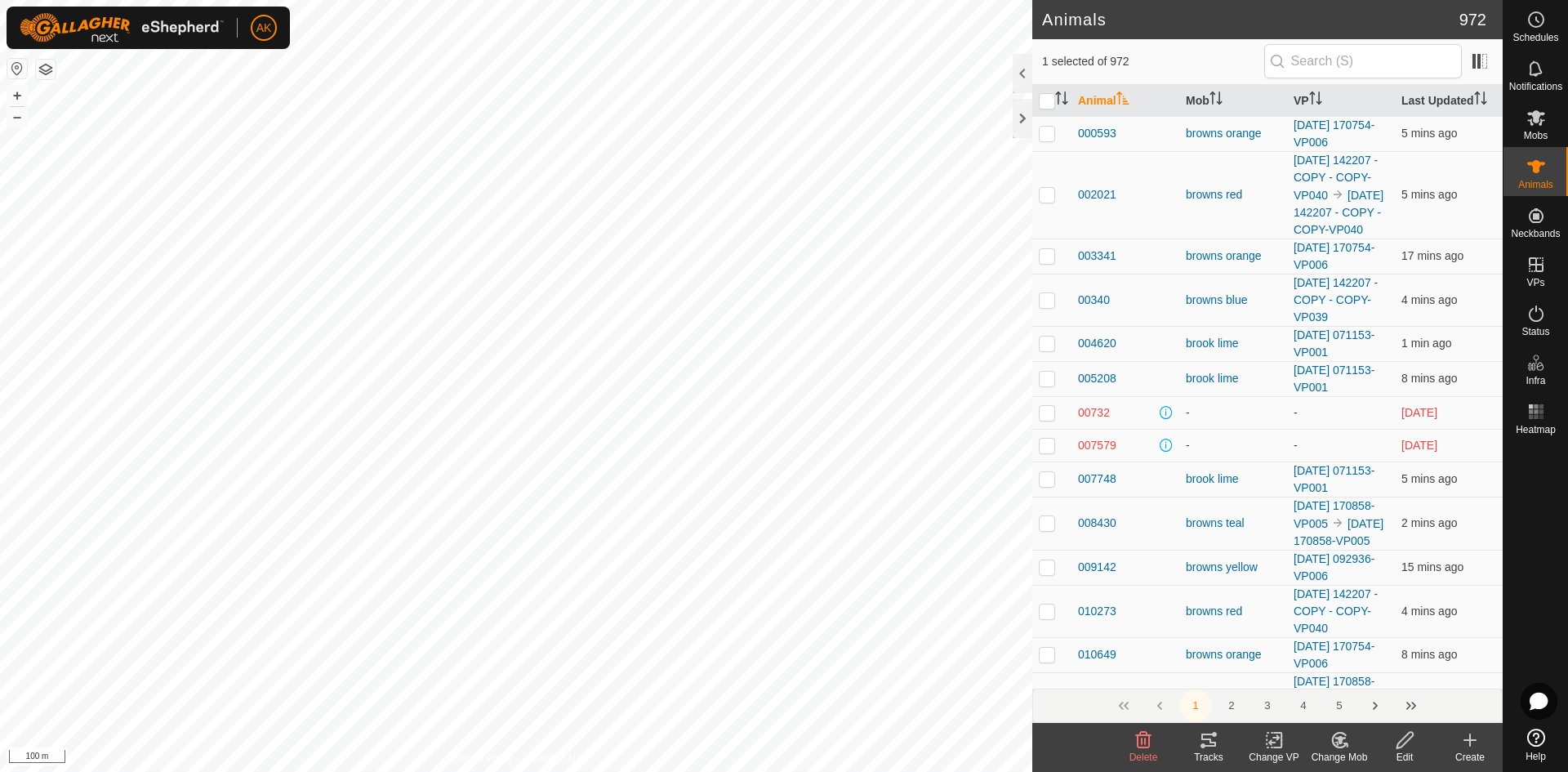
click at [1148, 742] on icon at bounding box center [1143, 740] width 15 height 16
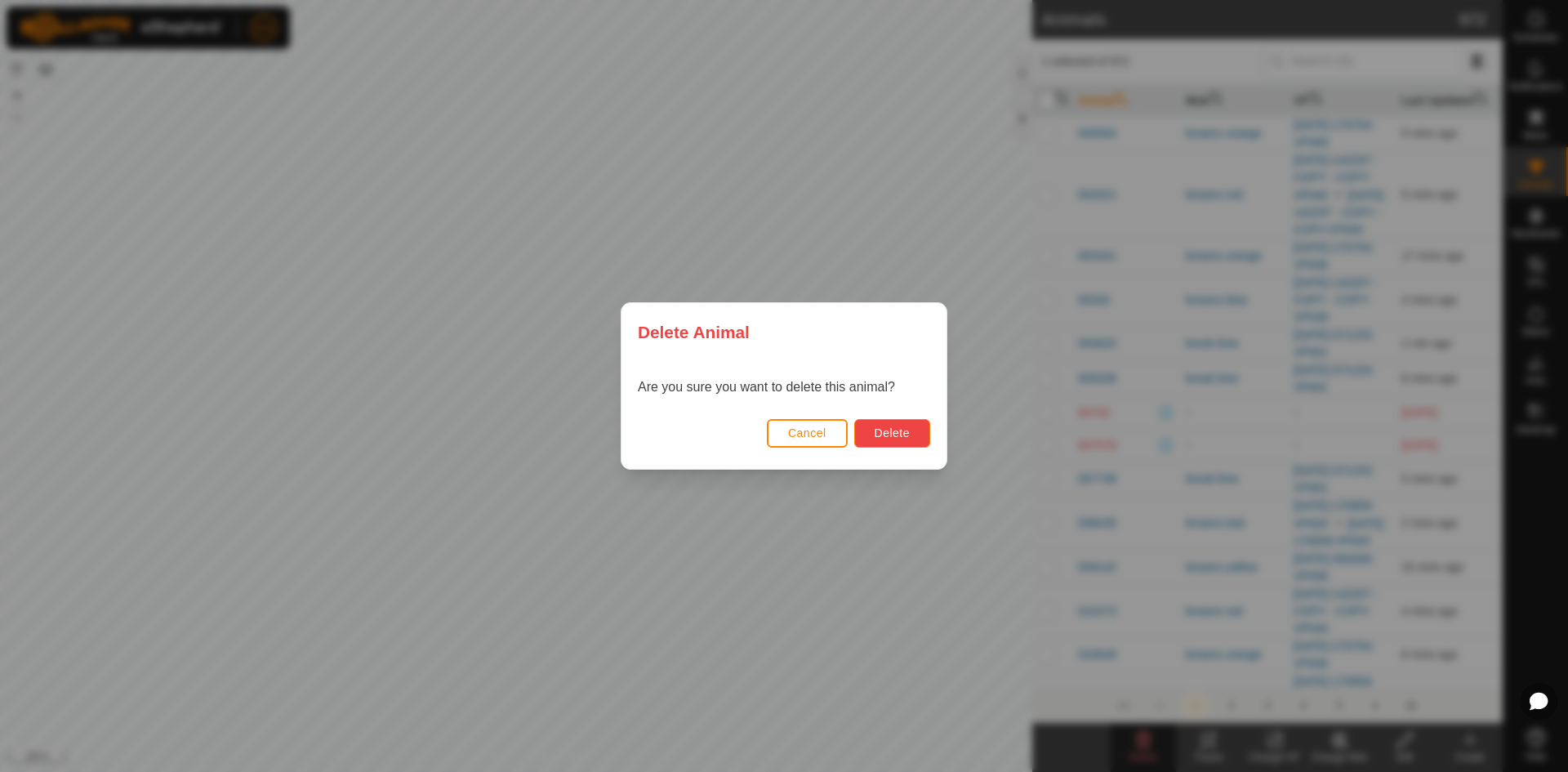
click at [900, 419] on button "Delete" at bounding box center [892, 433] width 76 height 29
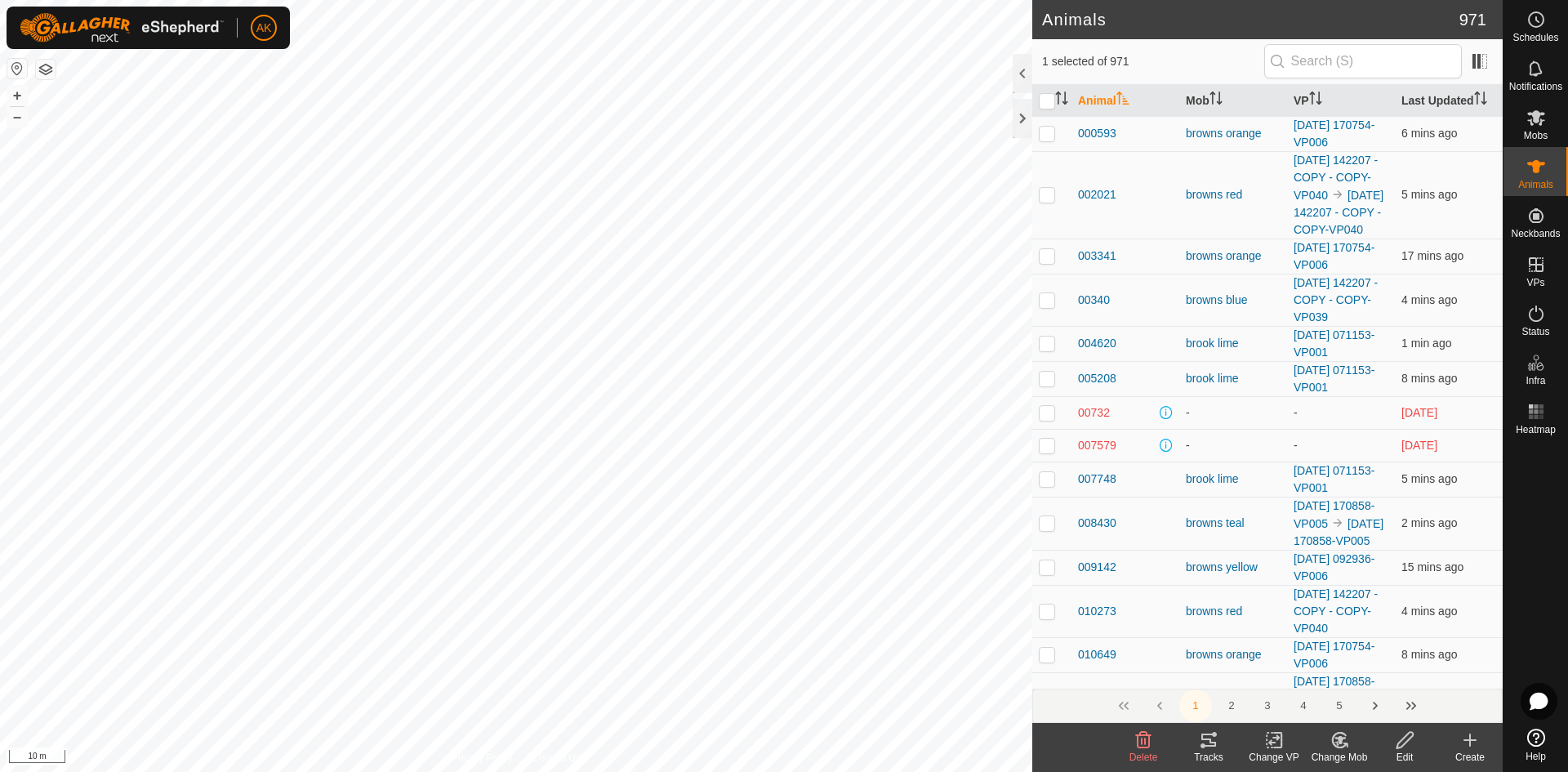
click at [1141, 741] on icon at bounding box center [1143, 740] width 15 height 16
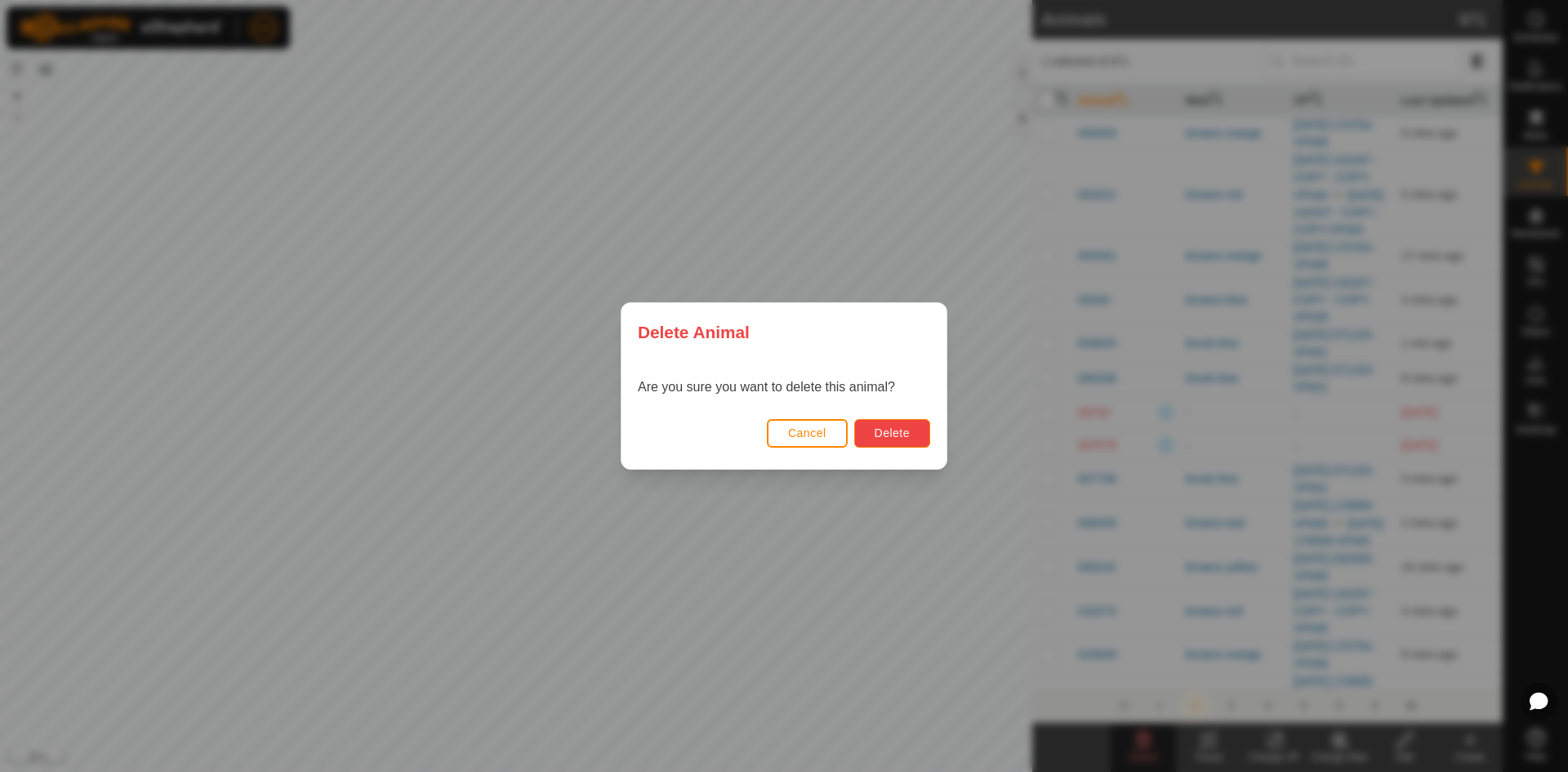
click at [876, 444] on button "Delete" at bounding box center [892, 433] width 76 height 29
